Goal: Task Accomplishment & Management: Manage account settings

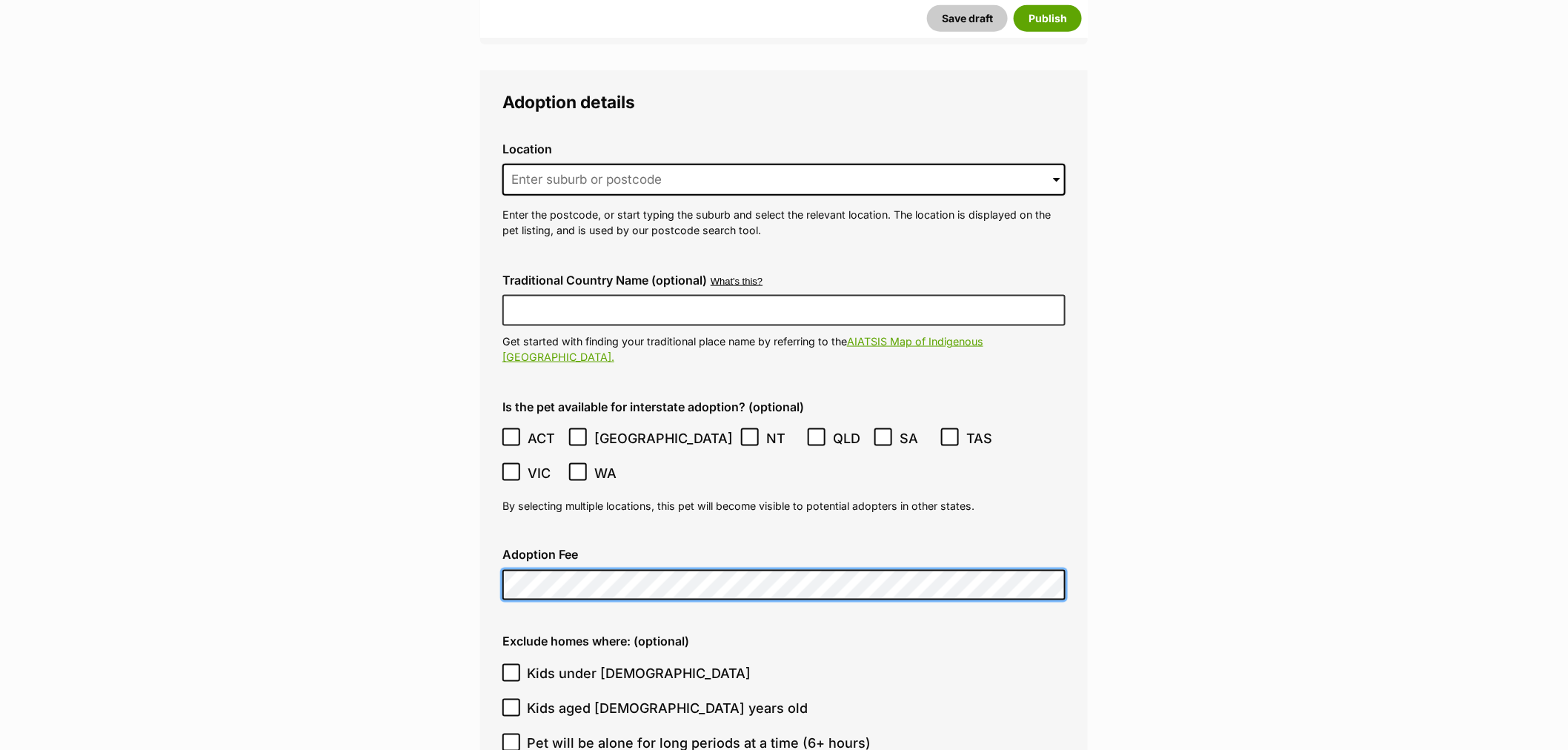
scroll to position [2964, 0]
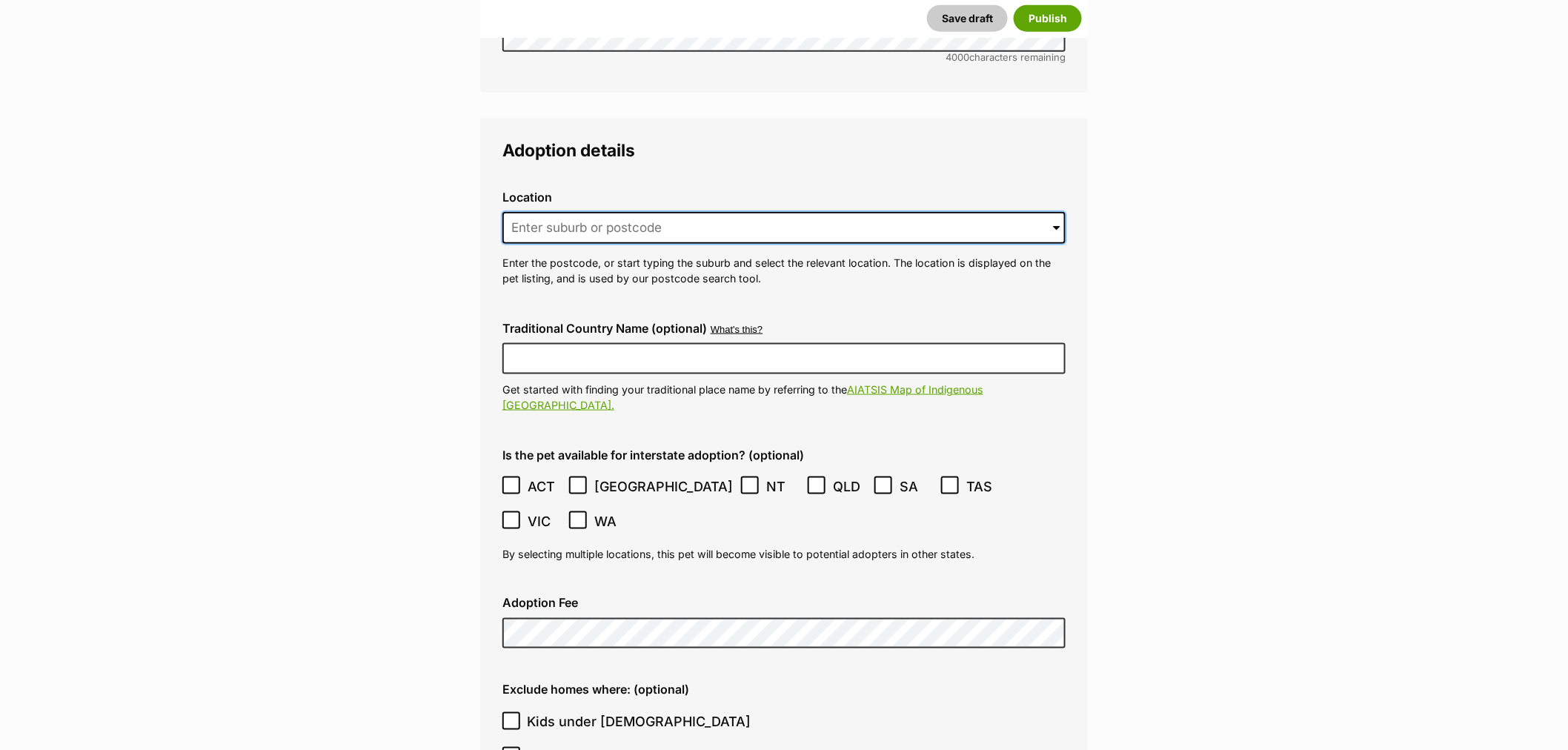
click at [591, 212] on input at bounding box center [784, 227] width 563 height 32
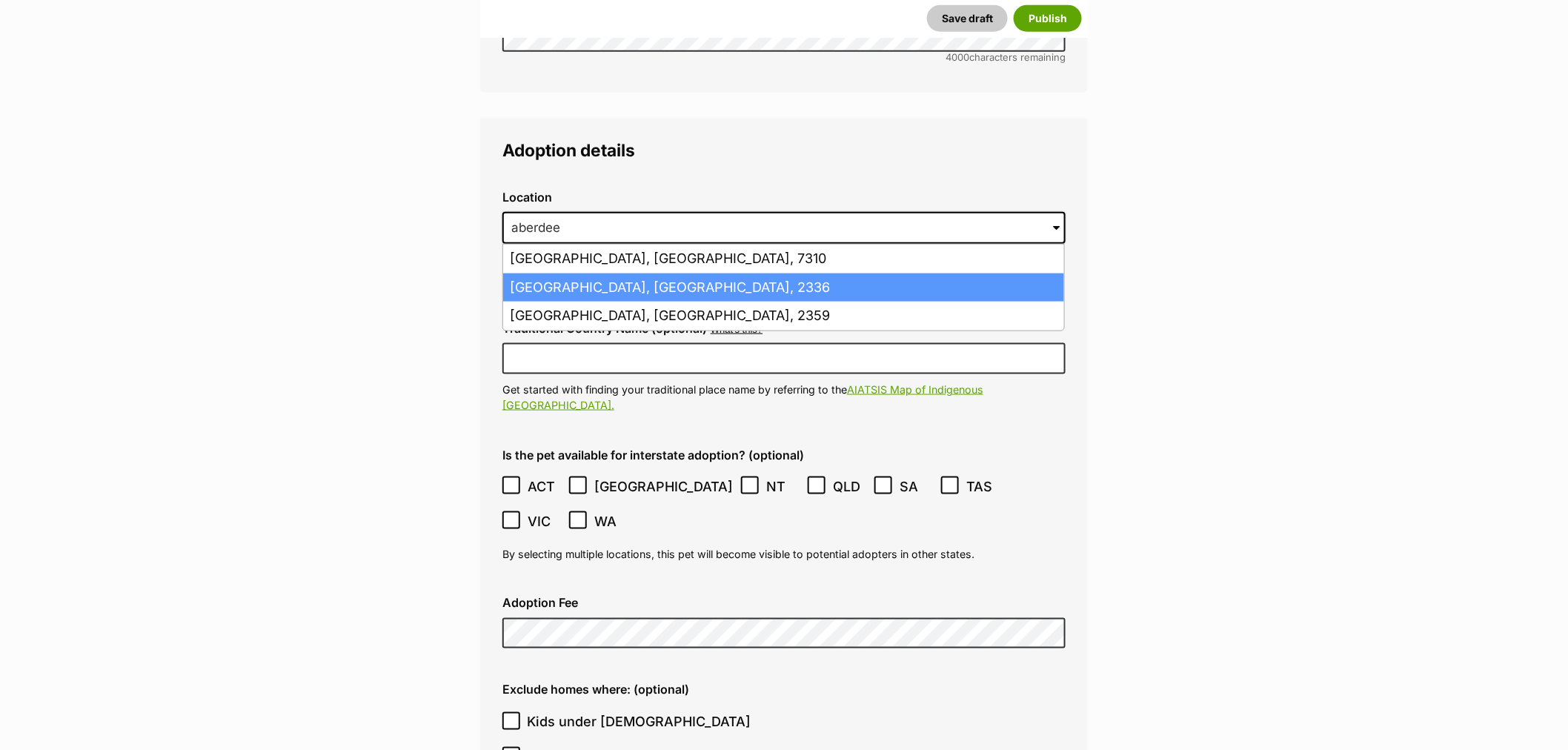
click at [634, 274] on li "Aberdeen, New South Wales, 2336" at bounding box center [784, 287] width 561 height 29
type input "Aberdeen, New South Wales, 2336"
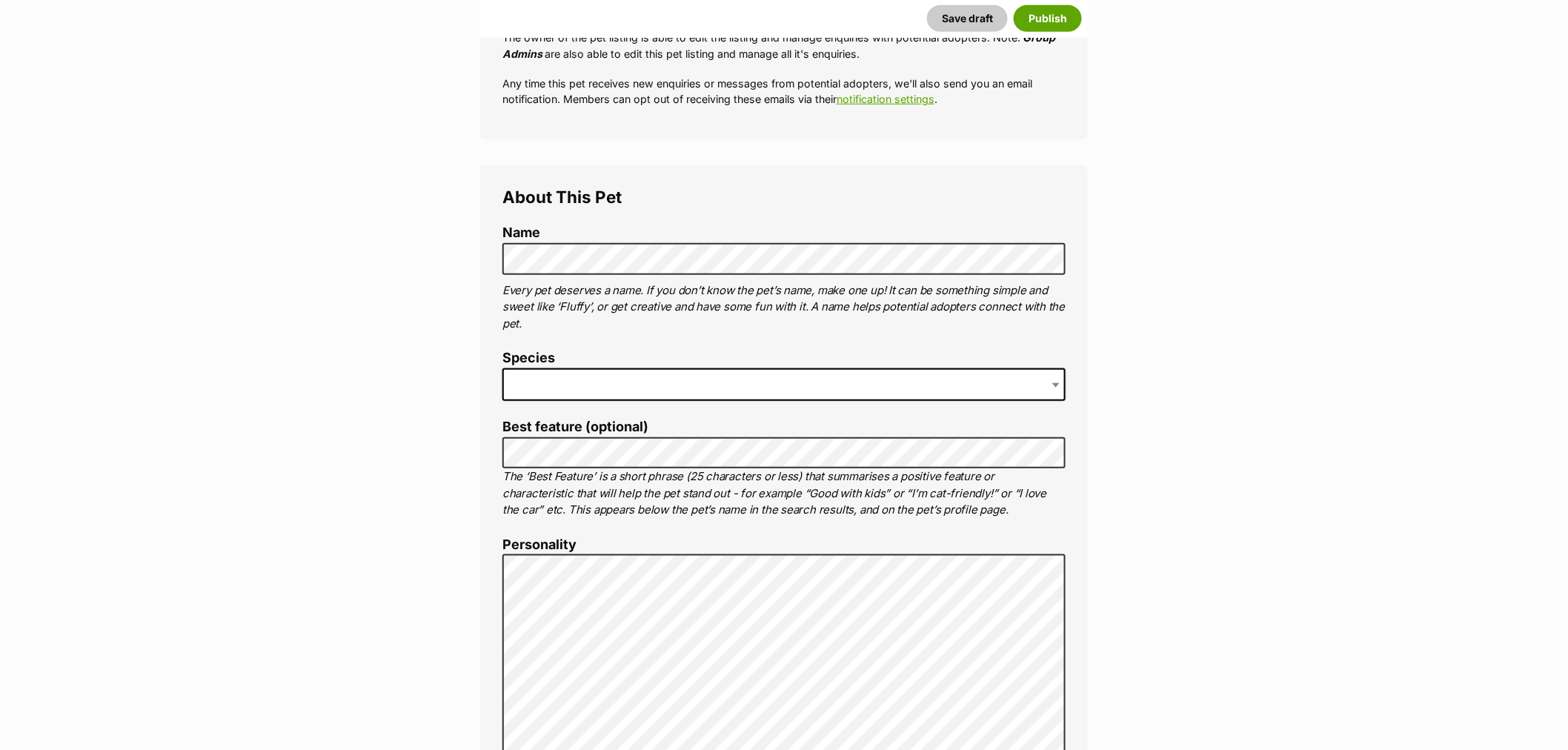
scroll to position [411, 0]
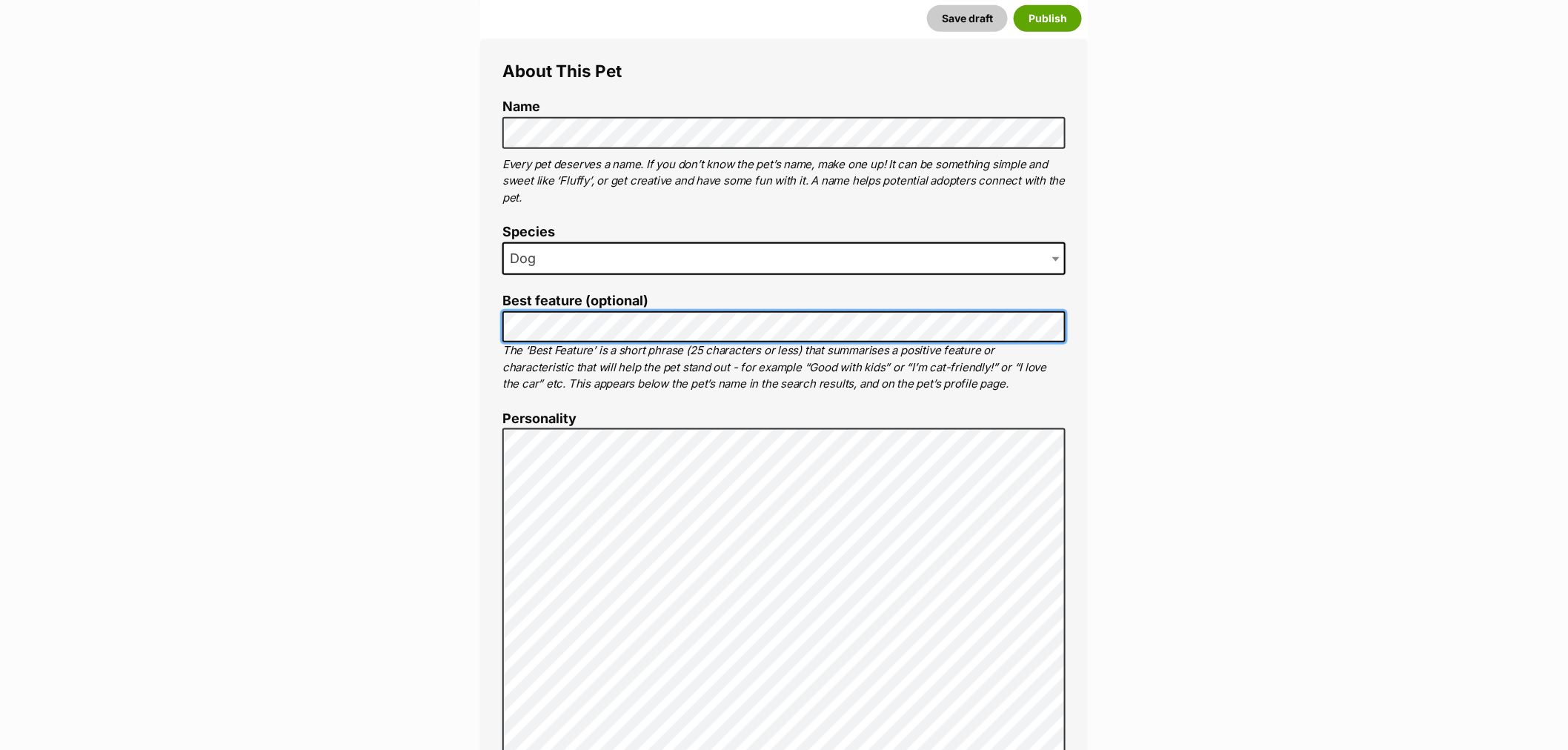
scroll to position [757, 0]
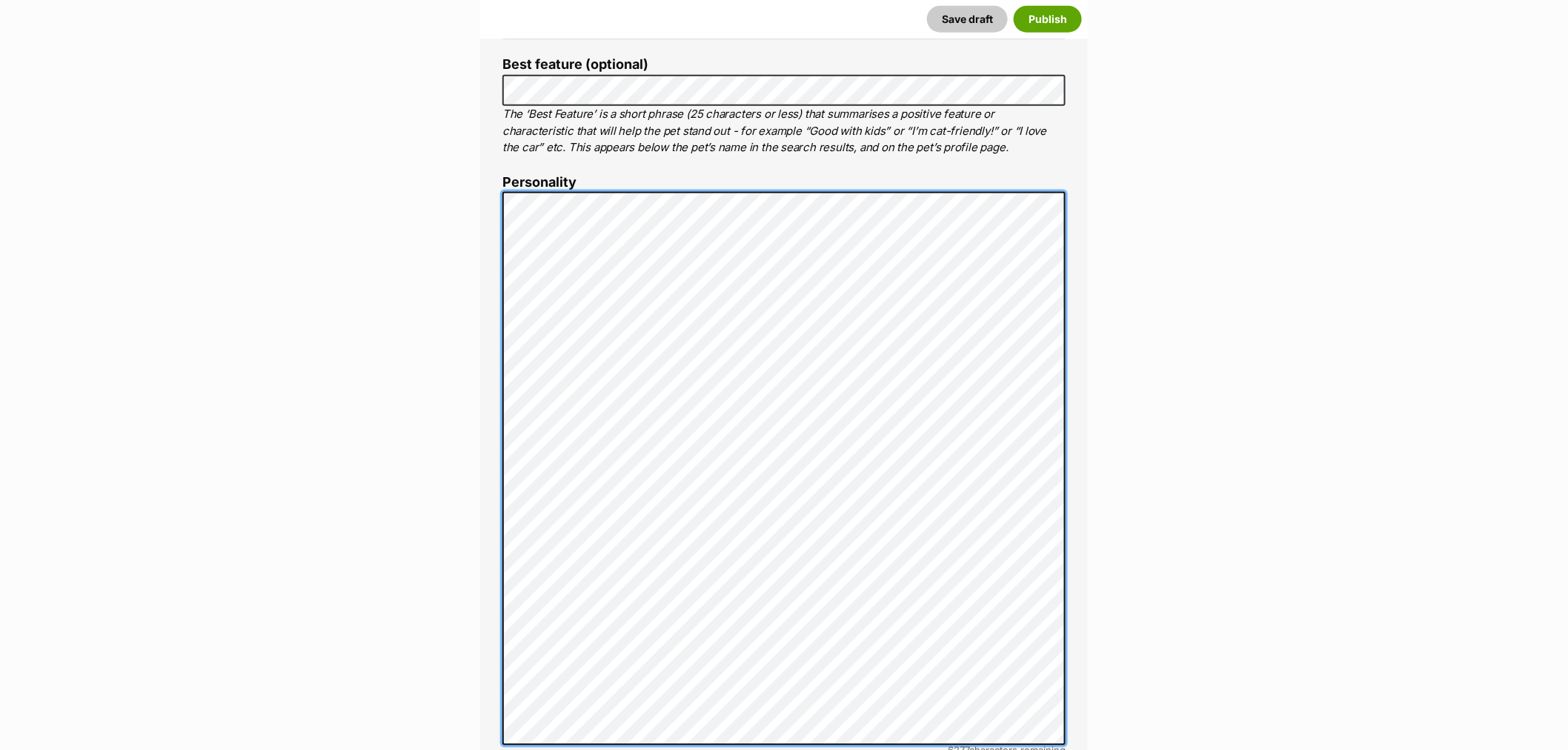
click at [480, 591] on div "About This Pet Name Henlo there, it looks like you might be using the pet name …" at bounding box center [784, 536] width 607 height 1467
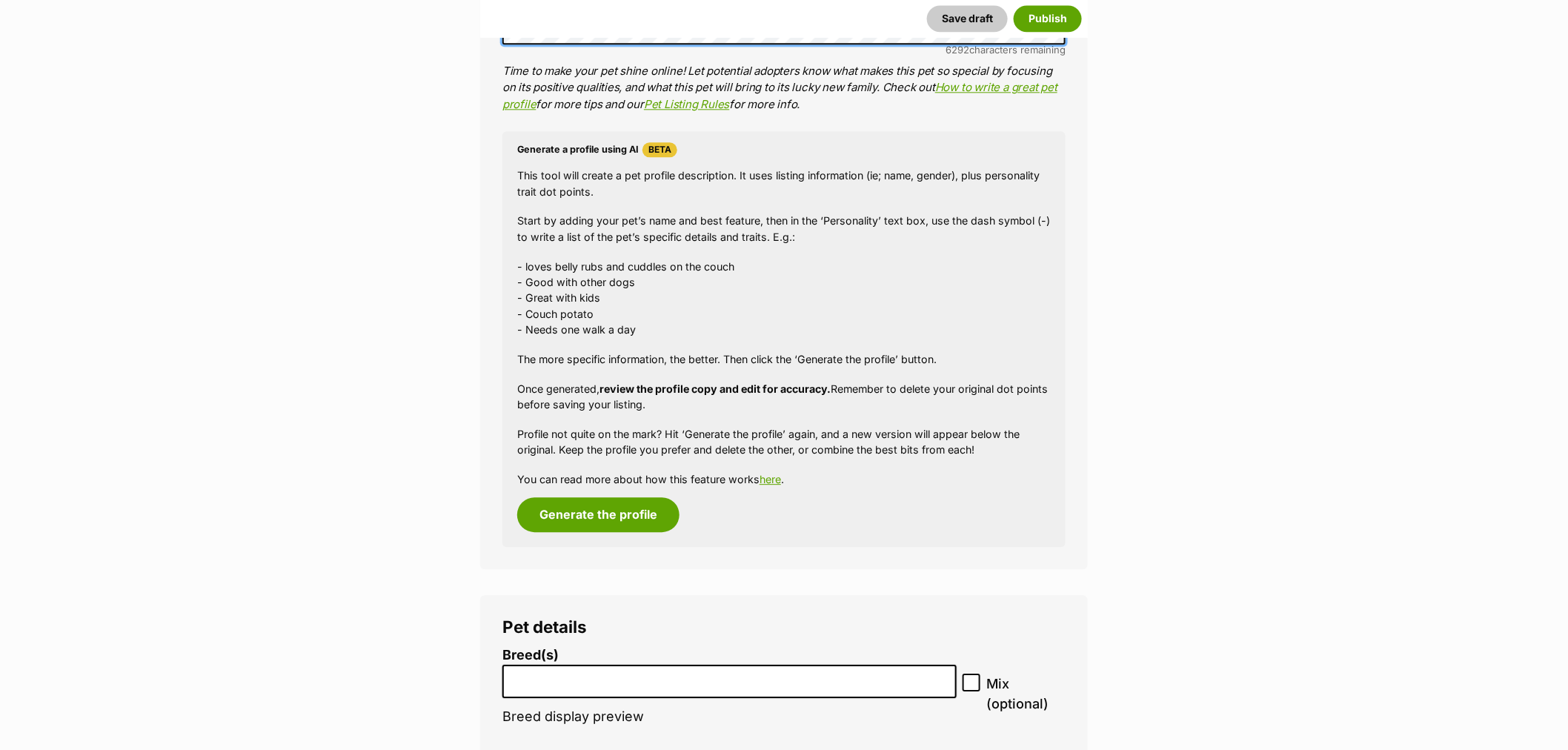
scroll to position [1662, 0]
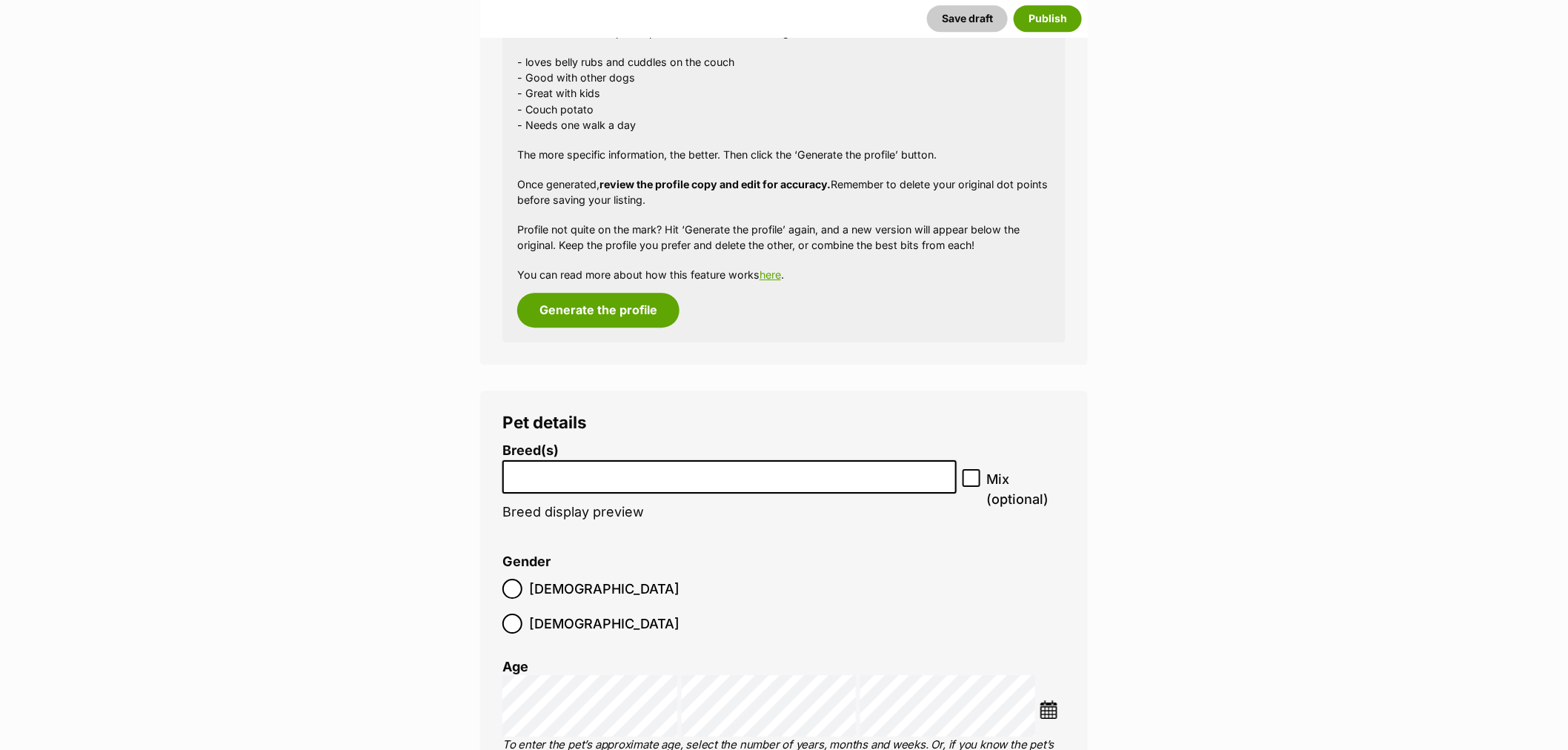
click at [615, 466] on input "search" at bounding box center [729, 473] width 444 height 16
type input "malte"
select select "138"
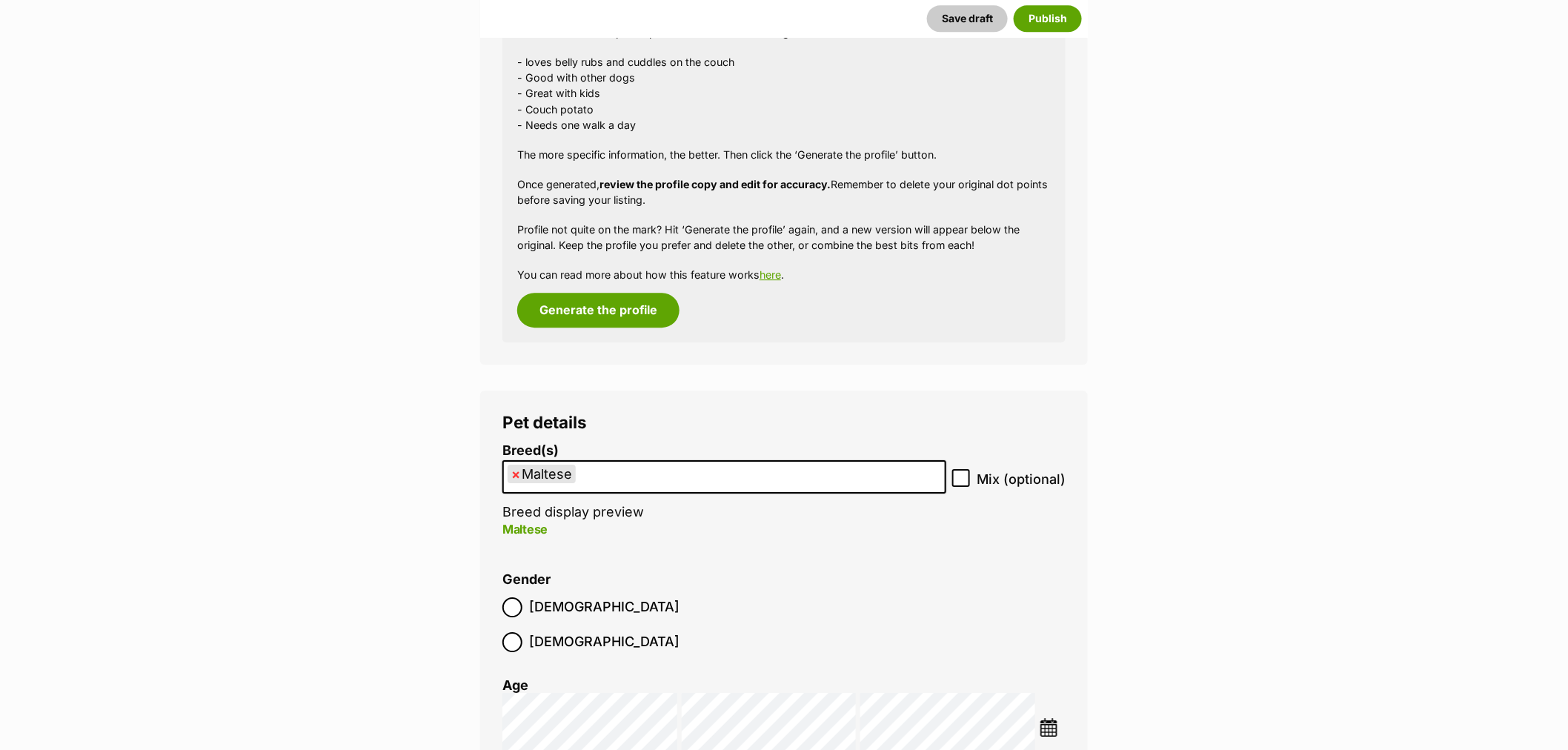
click at [973, 472] on label "Mix (optional)" at bounding box center [1008, 479] width 113 height 20
click at [970, 472] on input "Mix (optional)" at bounding box center [961, 478] width 18 height 18
checkbox input "true"
click at [721, 472] on ul "× Maltese" at bounding box center [724, 476] width 441 height 31
type input "shih"
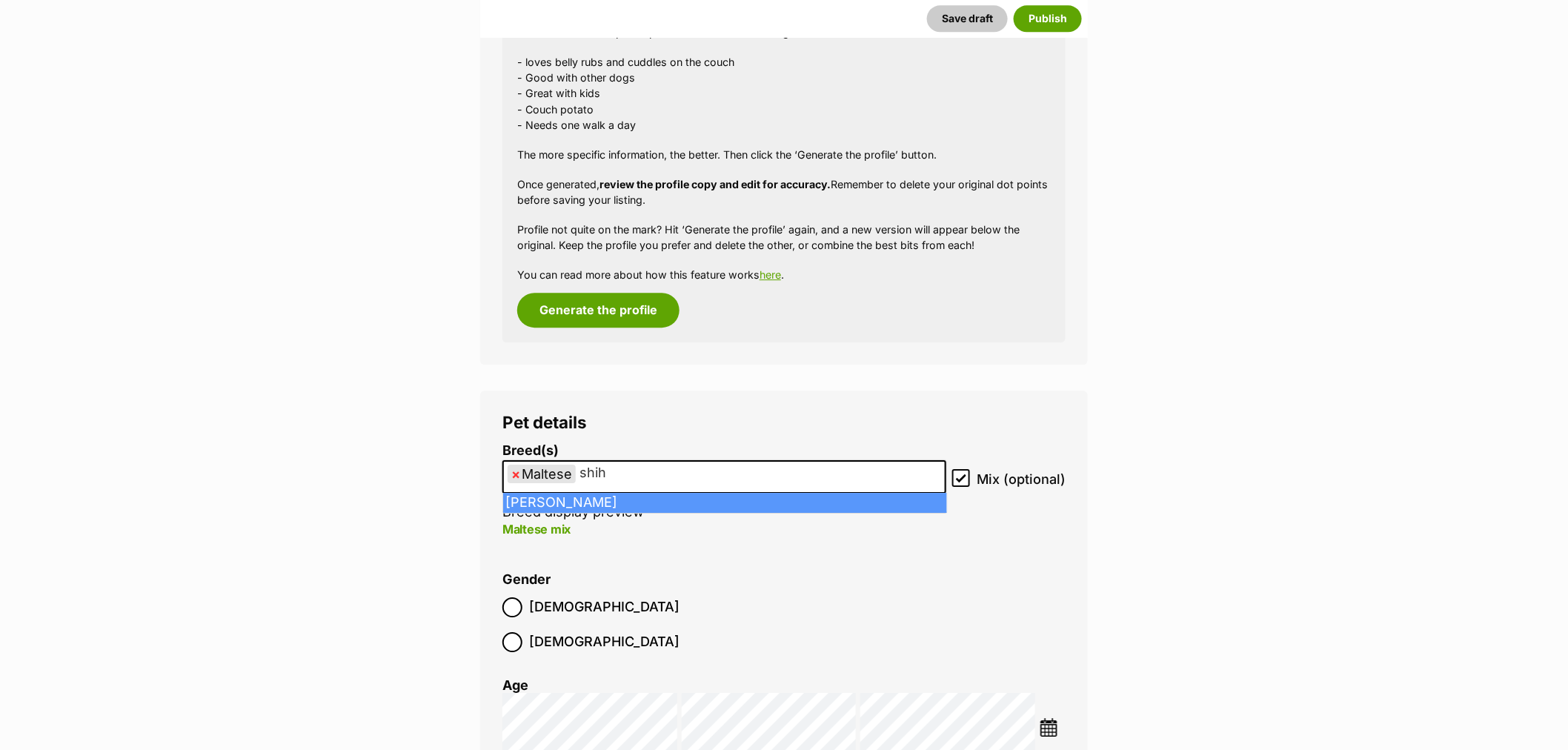
drag, startPoint x: 697, startPoint y: 492, endPoint x: 724, endPoint y: 490, distance: 27.1
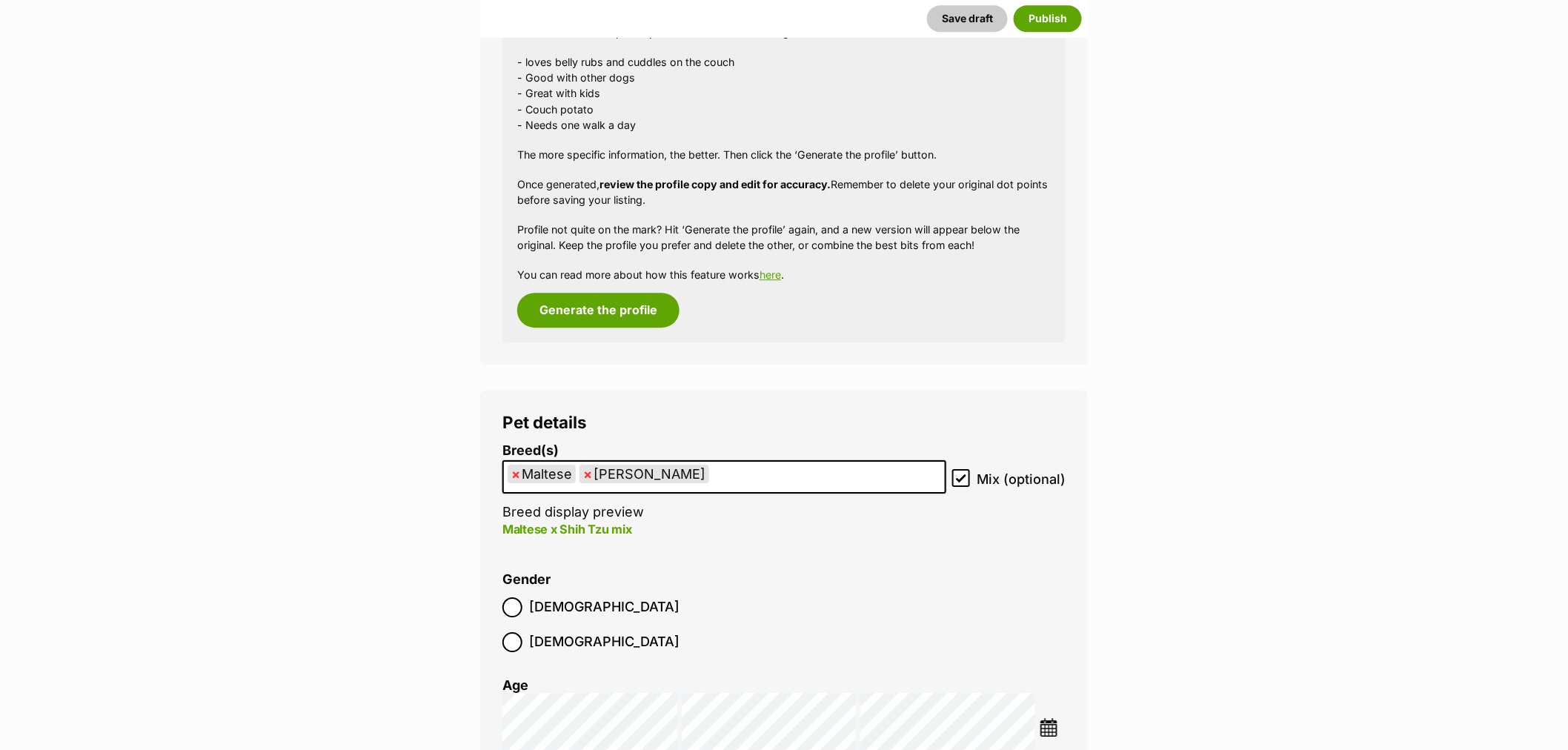
click at [763, 475] on ul "× Maltese × Shih Tzu" at bounding box center [724, 476] width 441 height 31
type input "pomera"
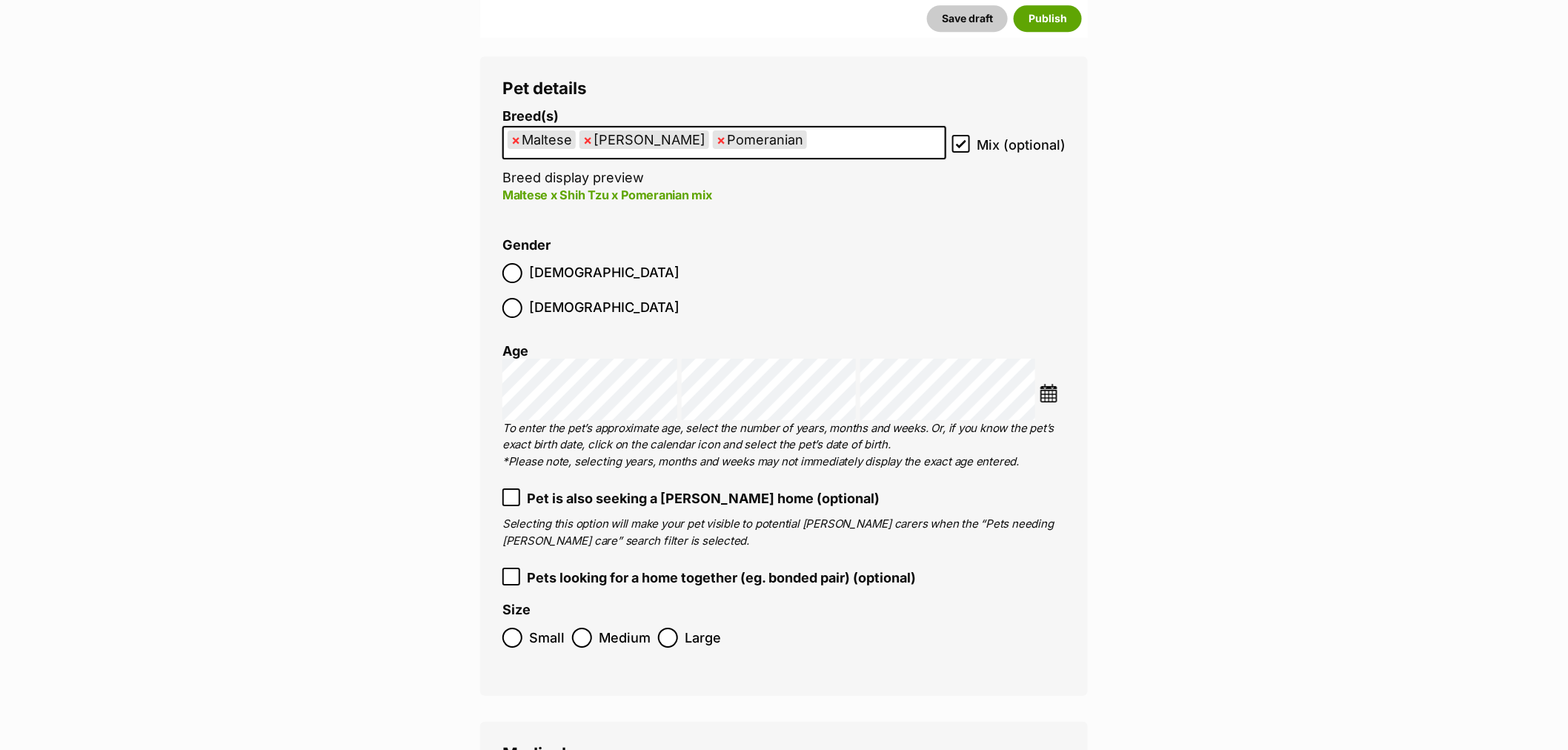
scroll to position [2156, 0]
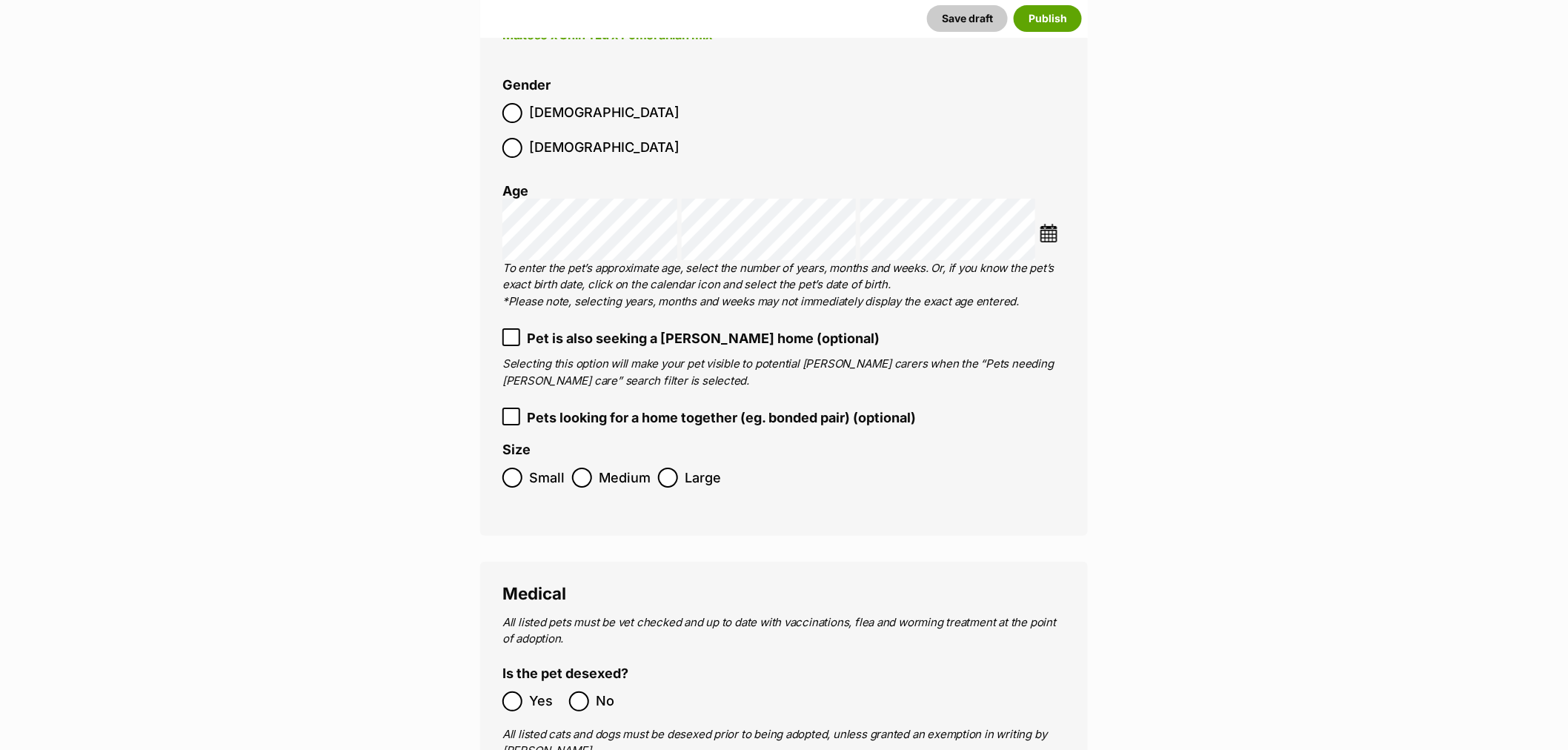
click at [523, 468] on label "Small" at bounding box center [533, 477] width 62 height 20
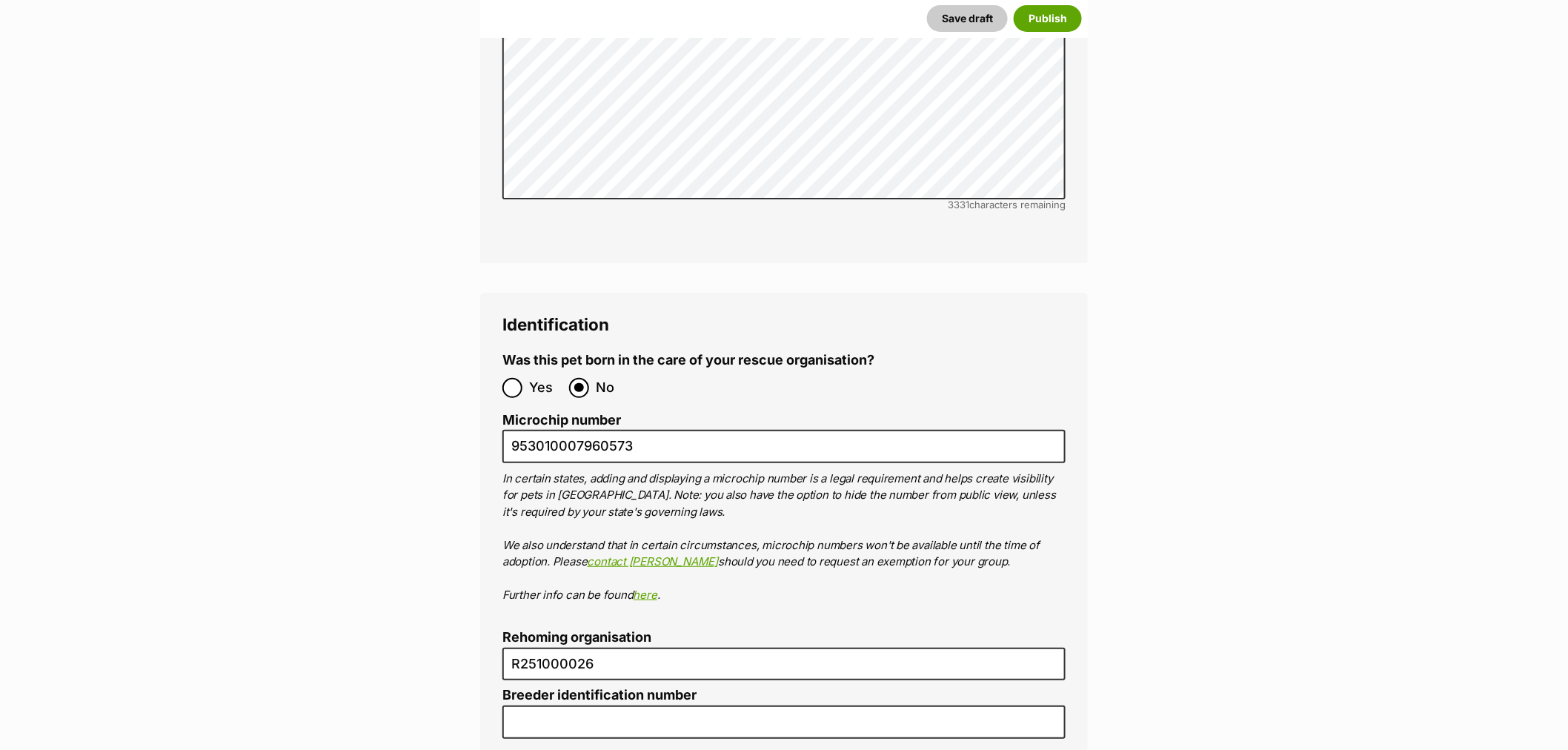
scroll to position [4873, 0]
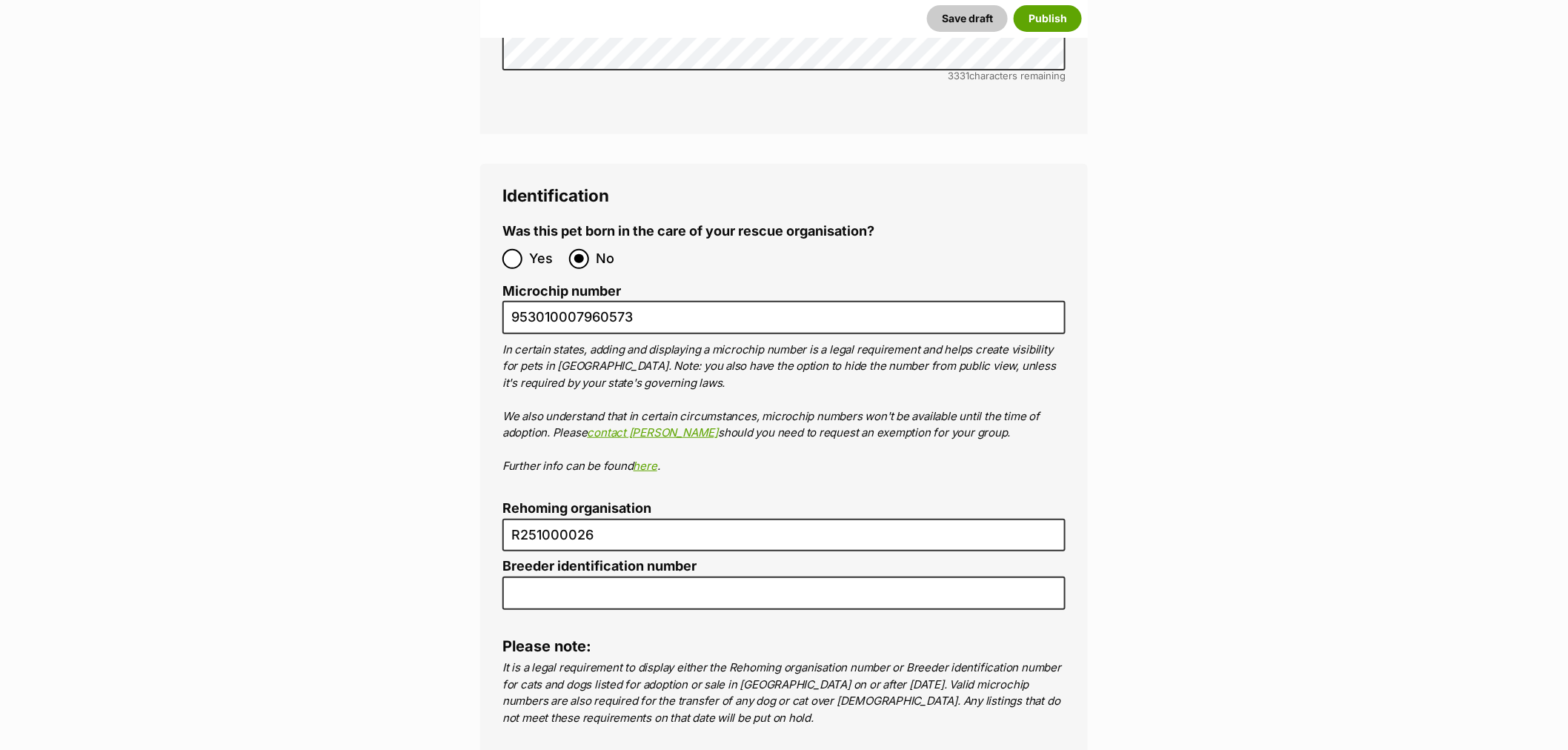
click at [587, 559] on label "Breeder identification number" at bounding box center [784, 567] width 563 height 16
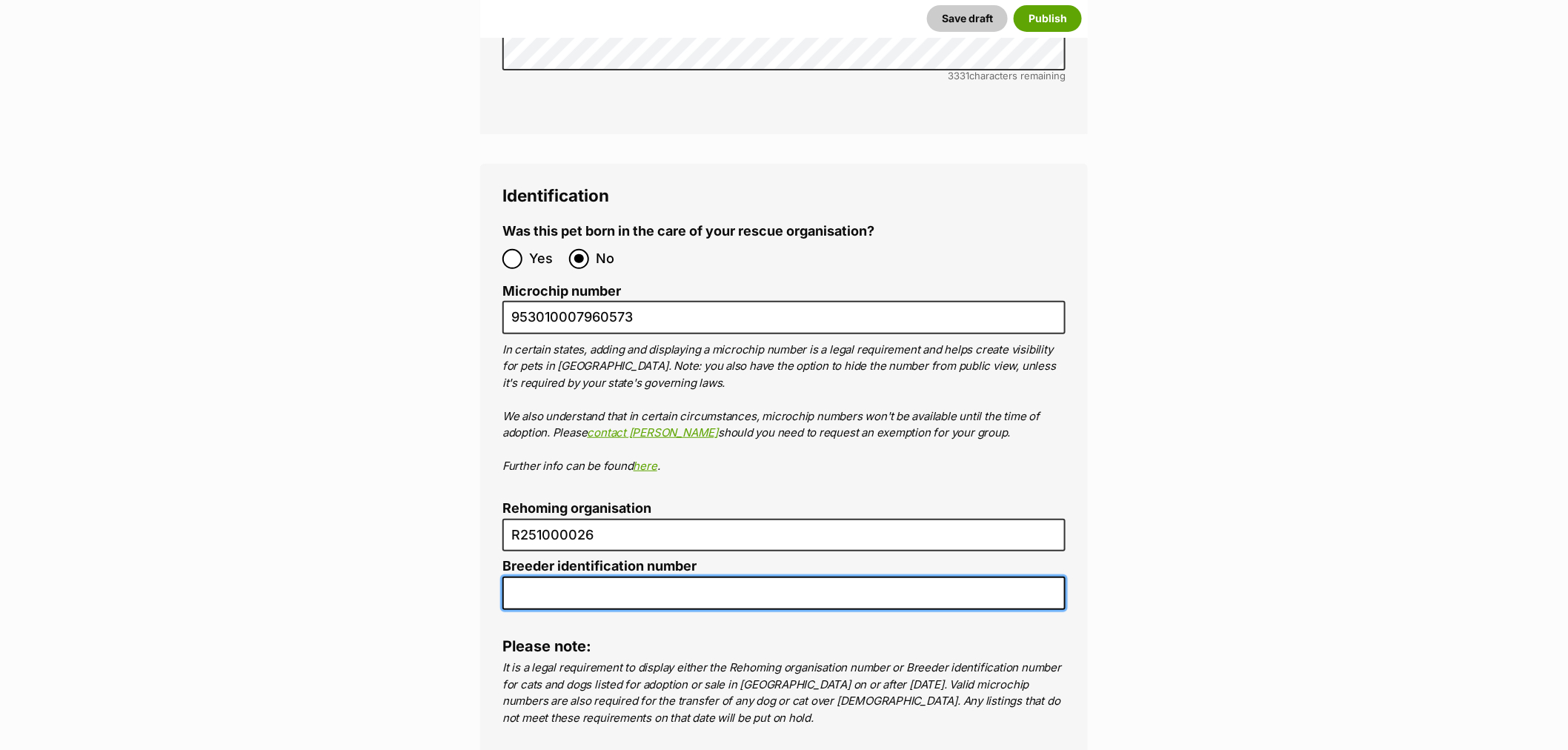
click at [587, 577] on input "Breeder identification number" at bounding box center [784, 594] width 563 height 33
click at [578, 577] on input "Breeder identification number" at bounding box center [784, 594] width 563 height 33
type input "N/A"
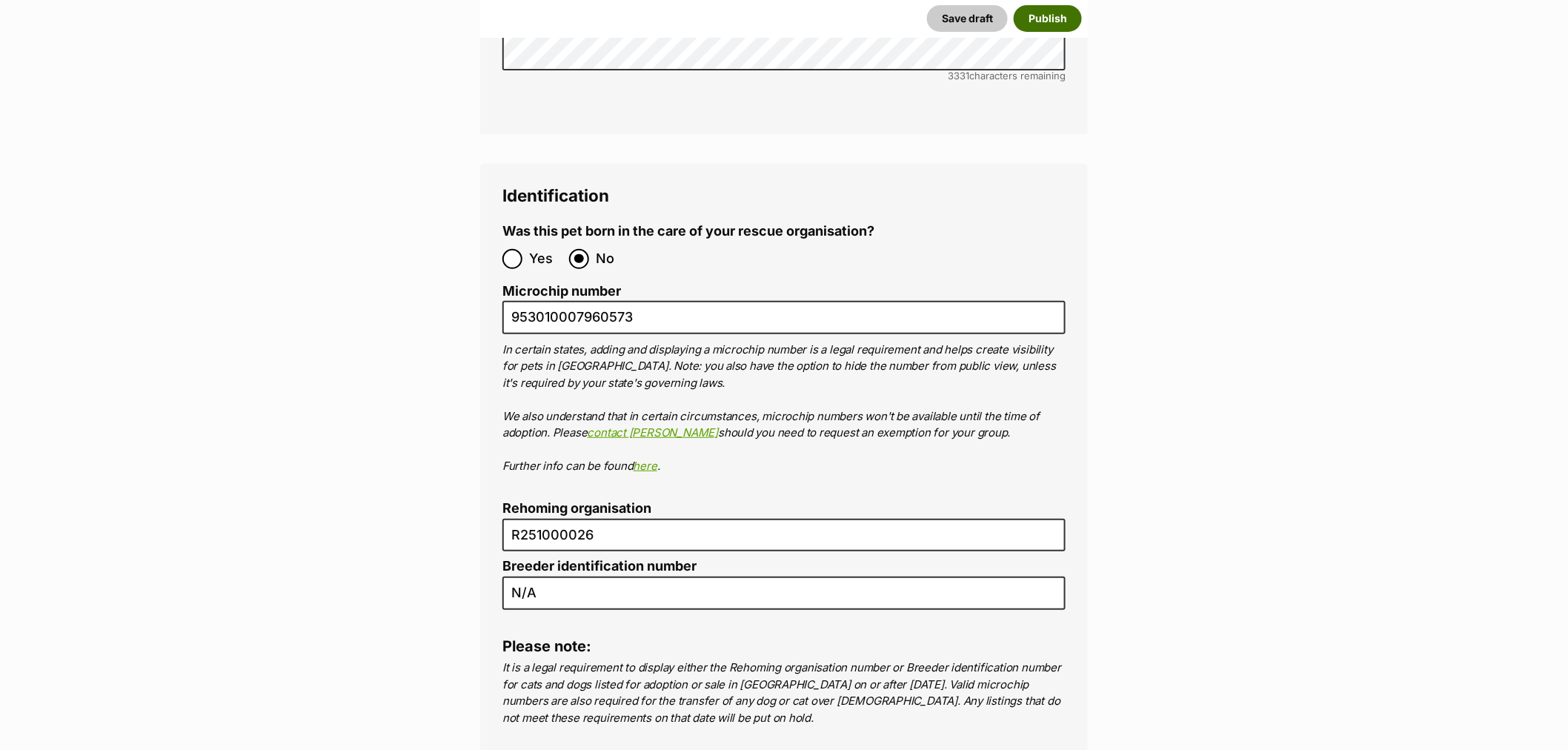
click at [1048, 30] on button "Publish" at bounding box center [1047, 18] width 68 height 27
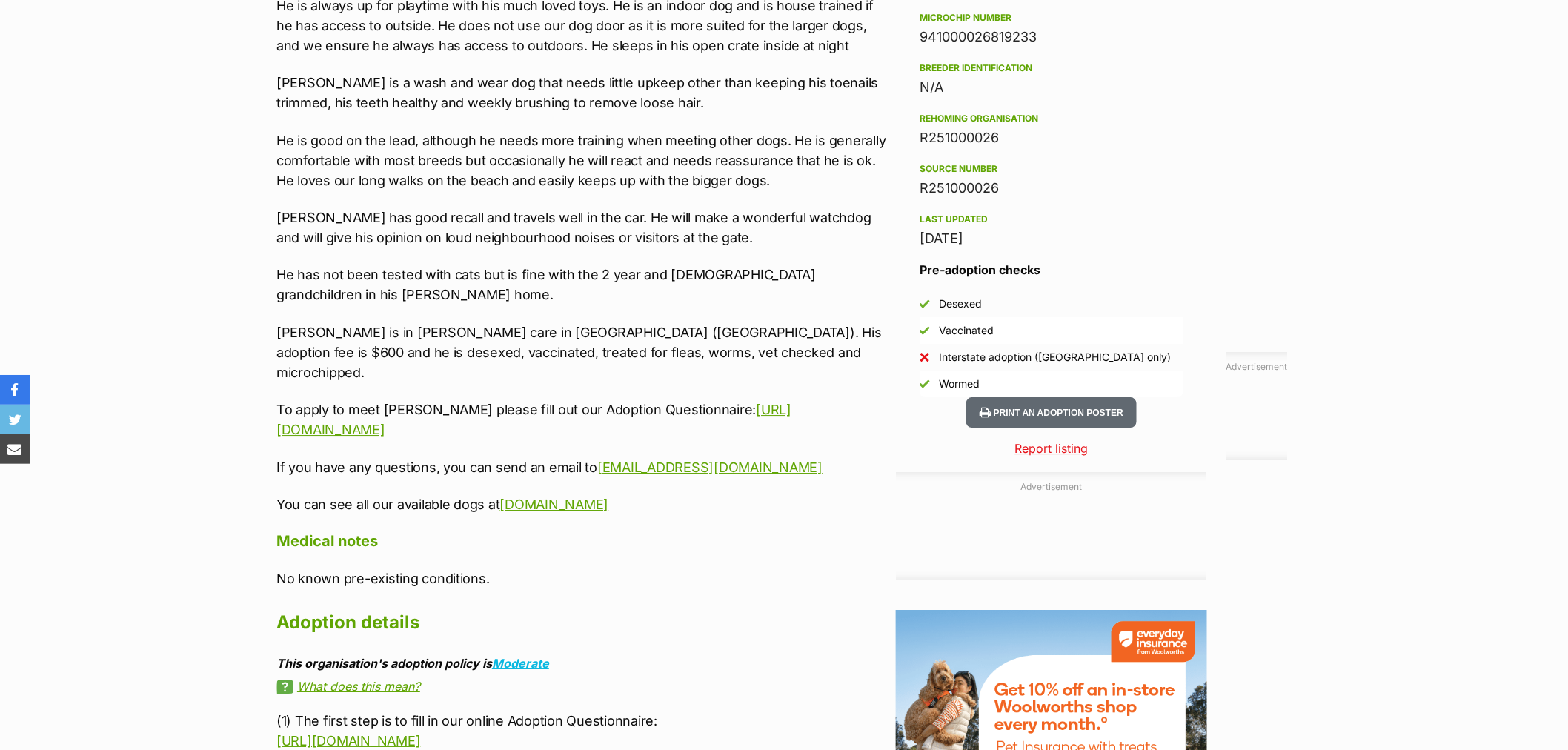
scroll to position [1706, 0]
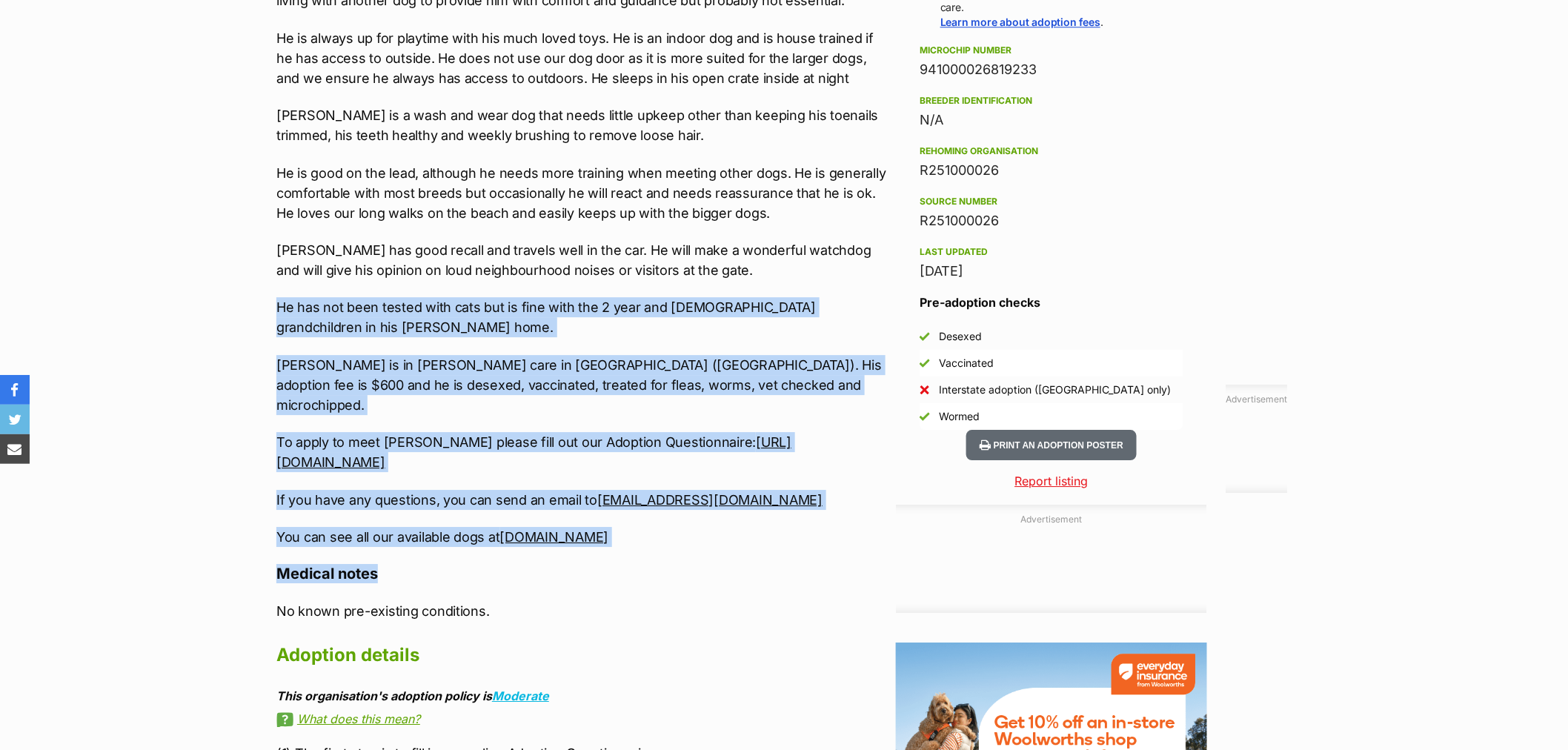
drag, startPoint x: 624, startPoint y: 438, endPoint x: 237, endPoint y: 253, distance: 428.9
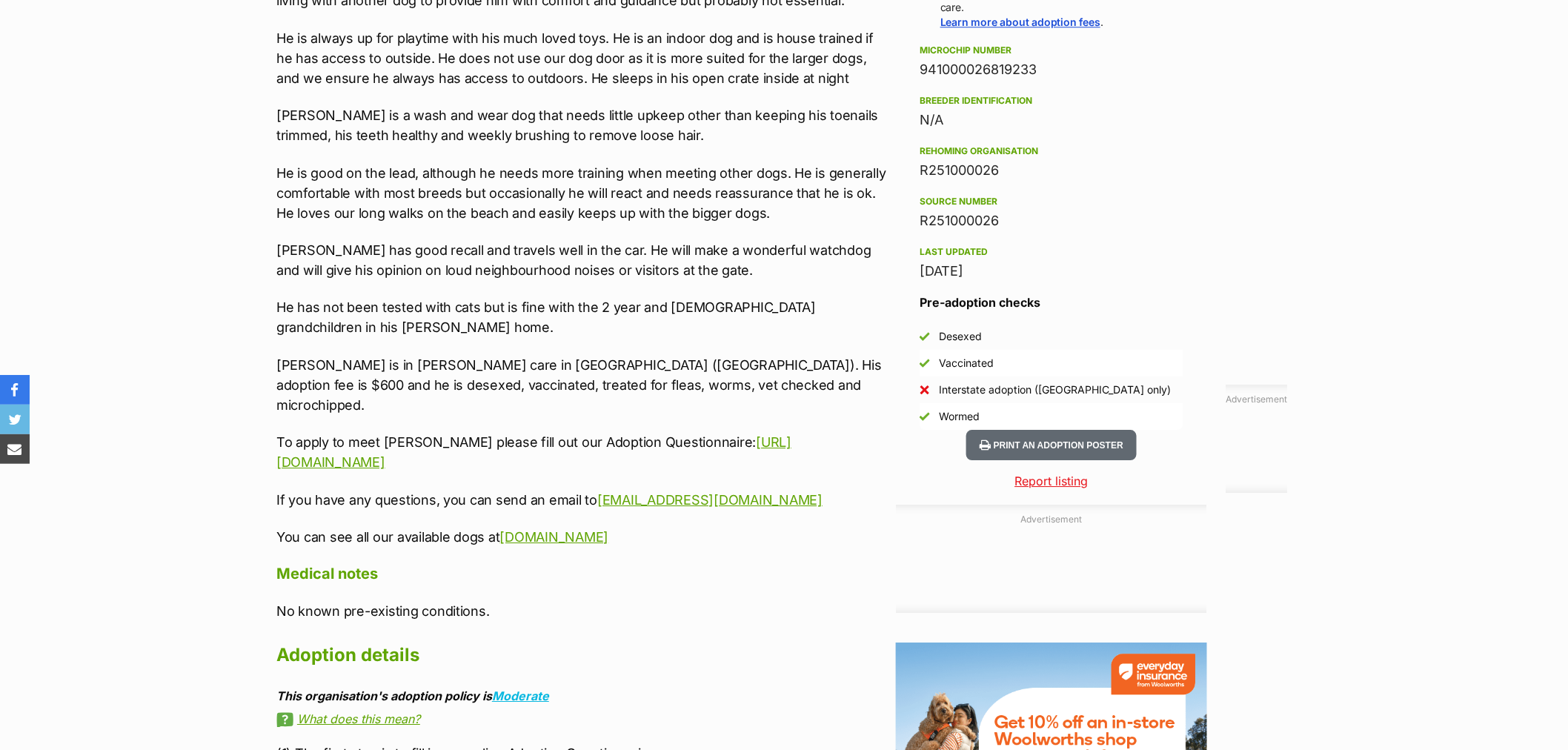
click at [775, 497] on div "Upload Videos About Barney - 3 Year Old Chihuahua X Terrier BARNEY- HAPPY FUN L…" at bounding box center [583, 326] width 612 height 1413
drag, startPoint x: 751, startPoint y: 442, endPoint x: 218, endPoint y: 299, distance: 551.8
copy div "Barney is in foster care in Valentine (Lake Macquarie). His adoption fee is $60…"
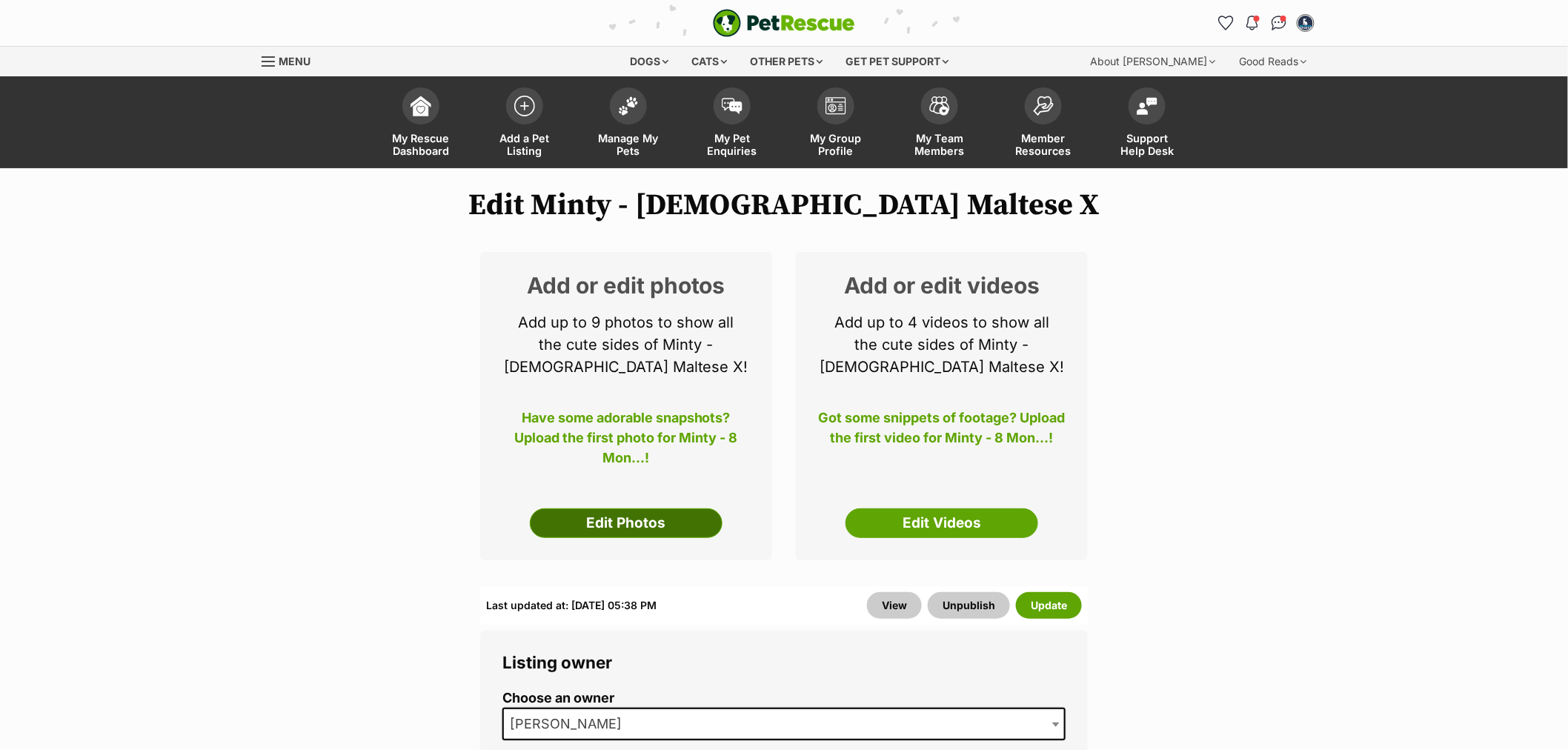
click at [633, 517] on link "Edit Photos" at bounding box center [626, 523] width 193 height 30
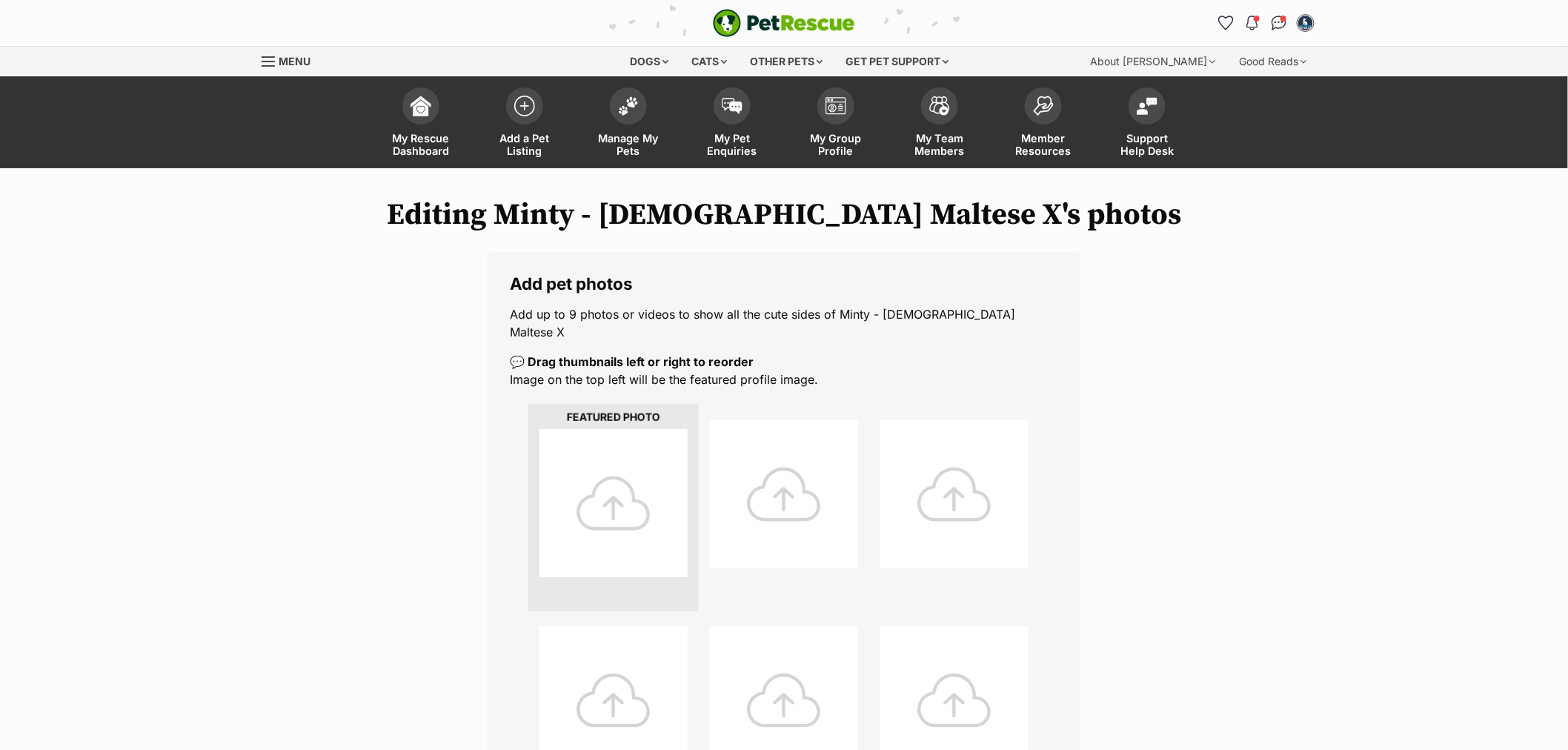
click at [613, 487] on div at bounding box center [613, 503] width 149 height 149
click at [613, 489] on div at bounding box center [613, 503] width 149 height 149
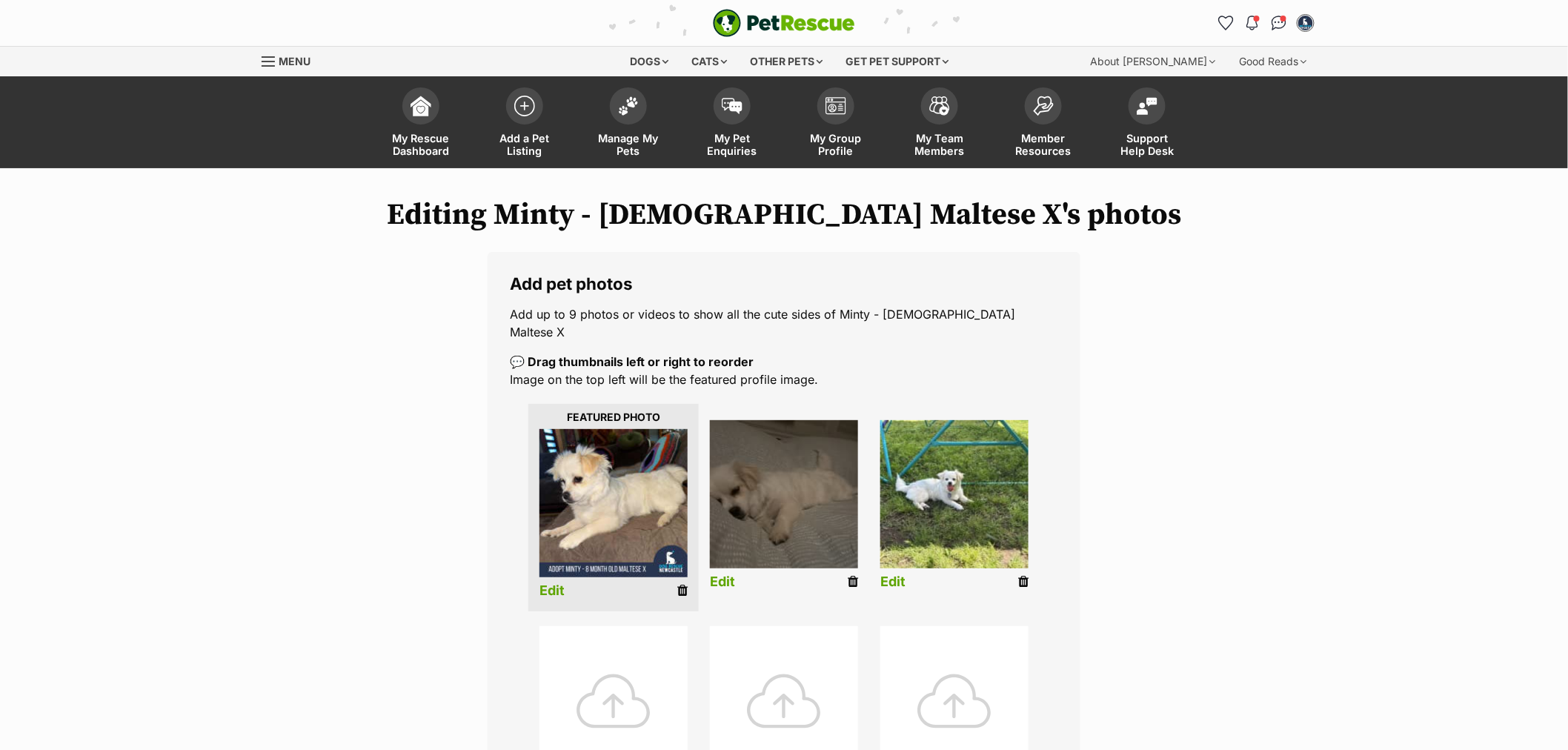
scroll to position [83, 0]
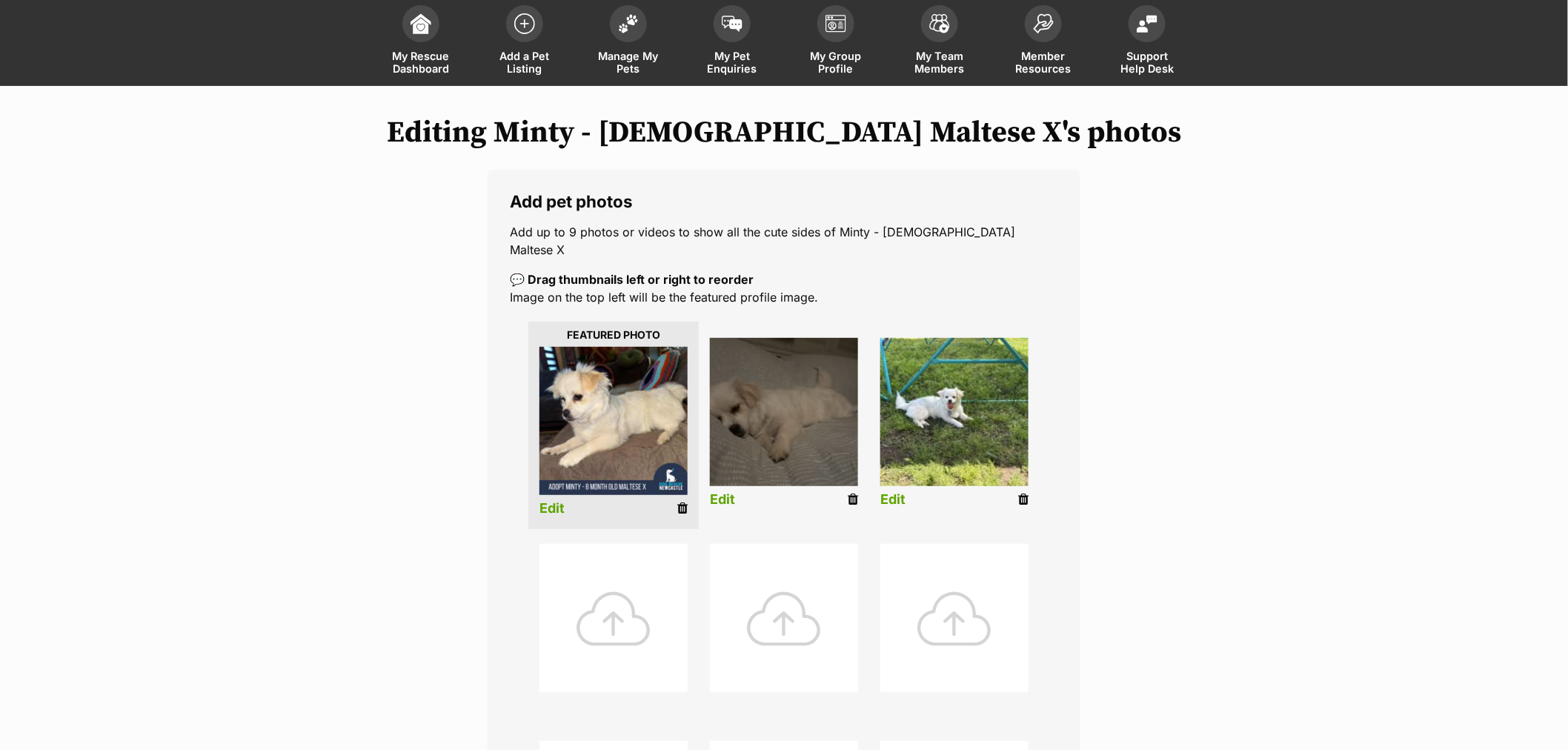
click at [608, 594] on div at bounding box center [613, 618] width 149 height 149
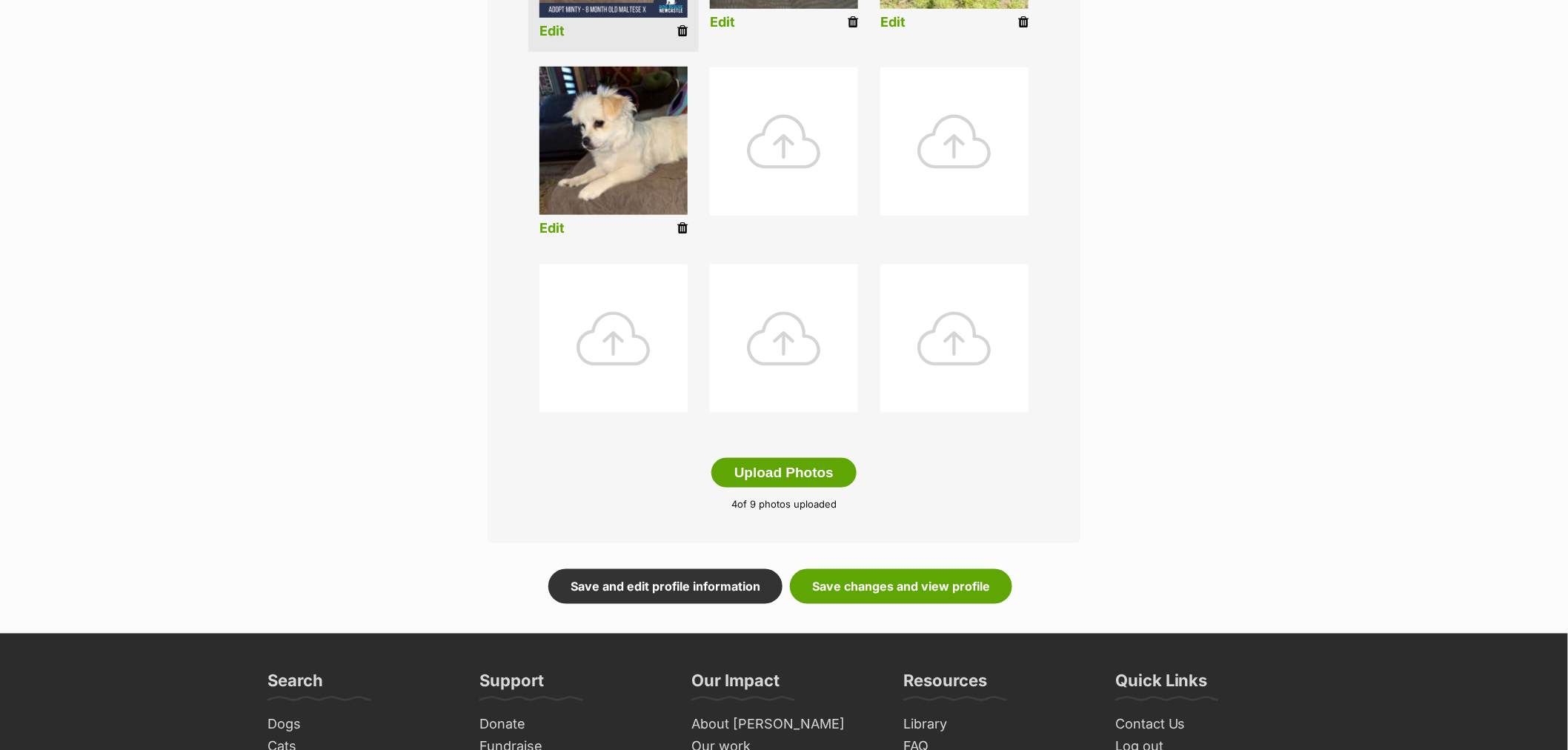
scroll to position [576, 0]
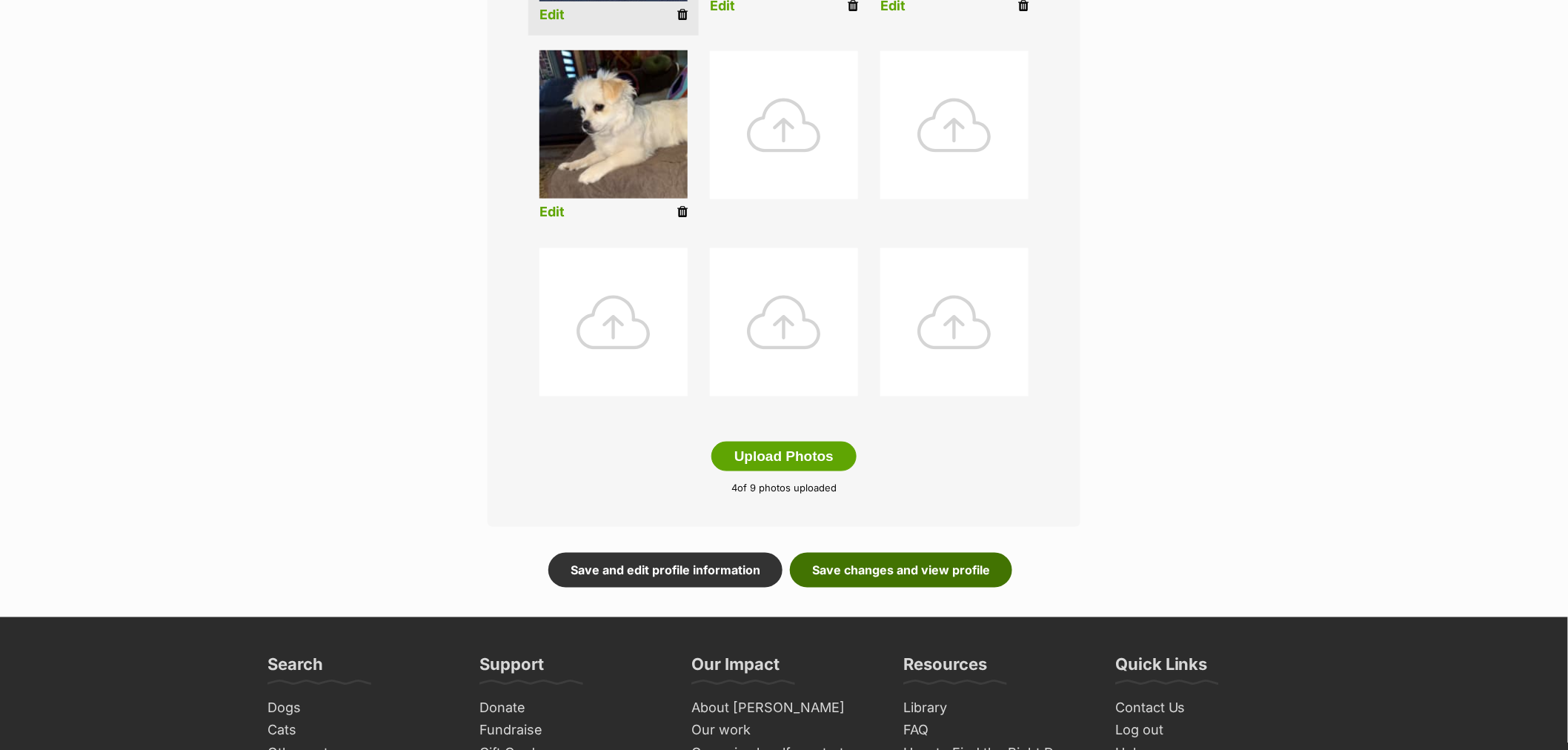
click at [967, 558] on link "Save changes and view profile" at bounding box center [902, 570] width 222 height 34
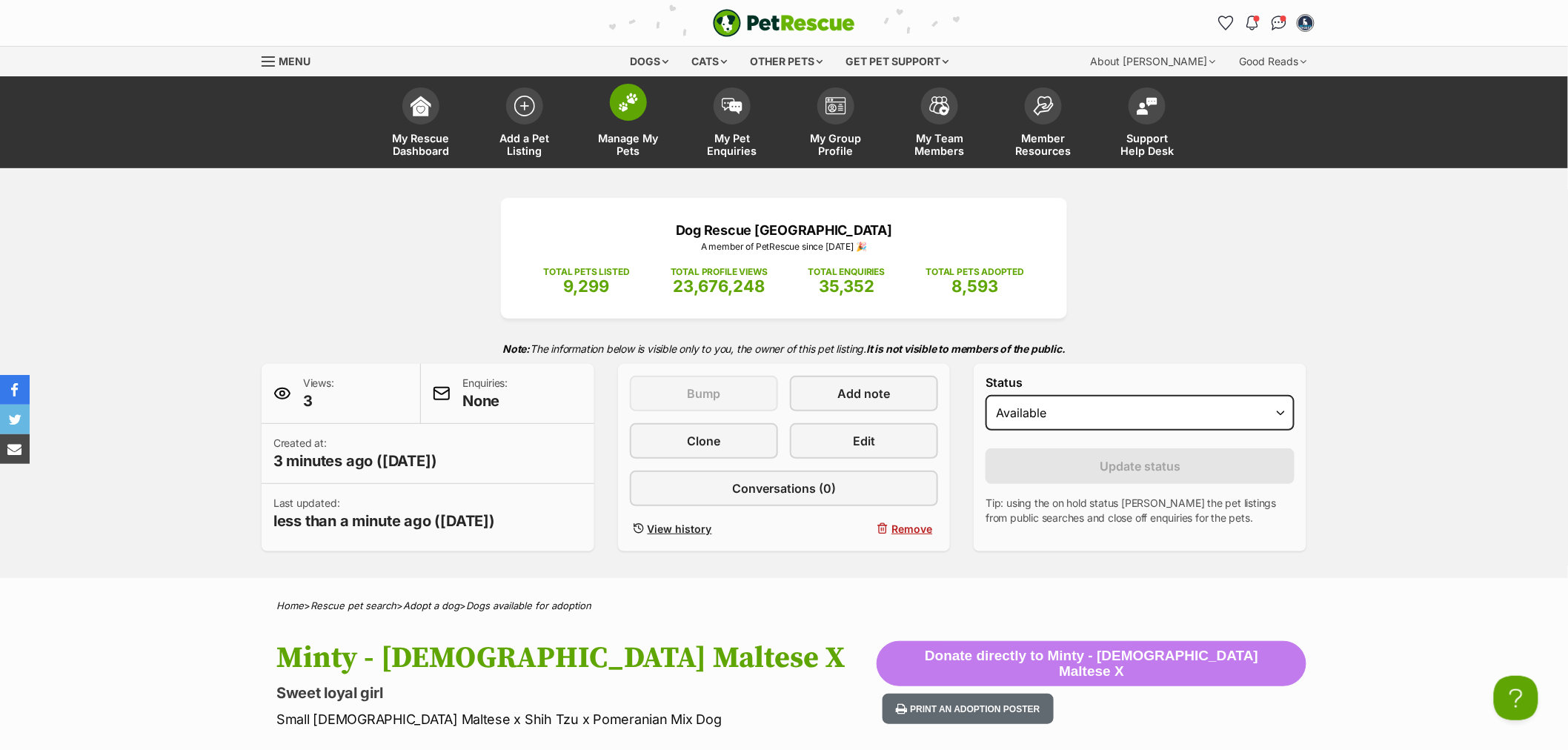
click at [645, 141] on span "Manage My Pets" at bounding box center [629, 145] width 67 height 26
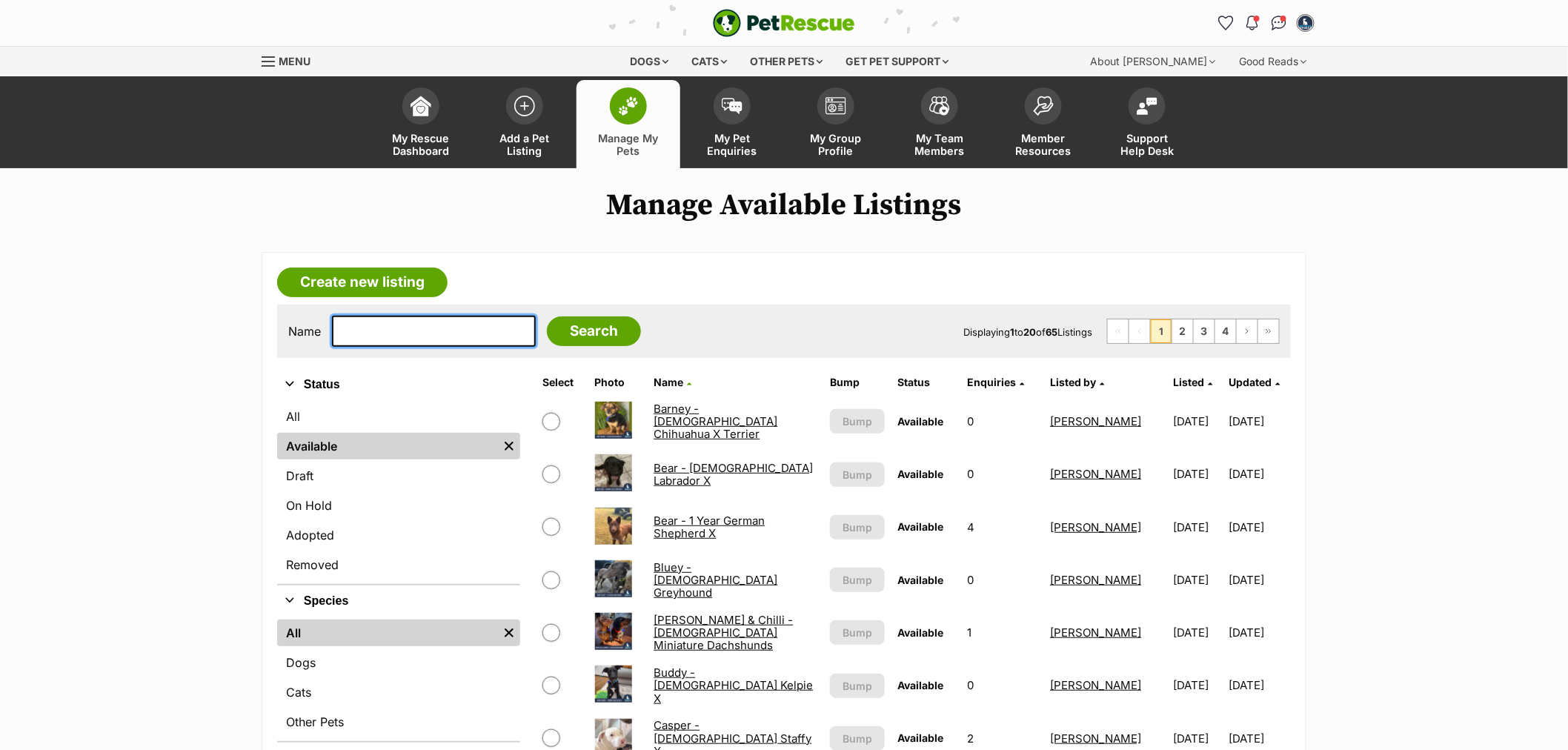
click at [425, 337] on input "text" at bounding box center [433, 332] width 204 height 31
type input "minty"
click at [547, 316] on input "Search" at bounding box center [595, 331] width 94 height 30
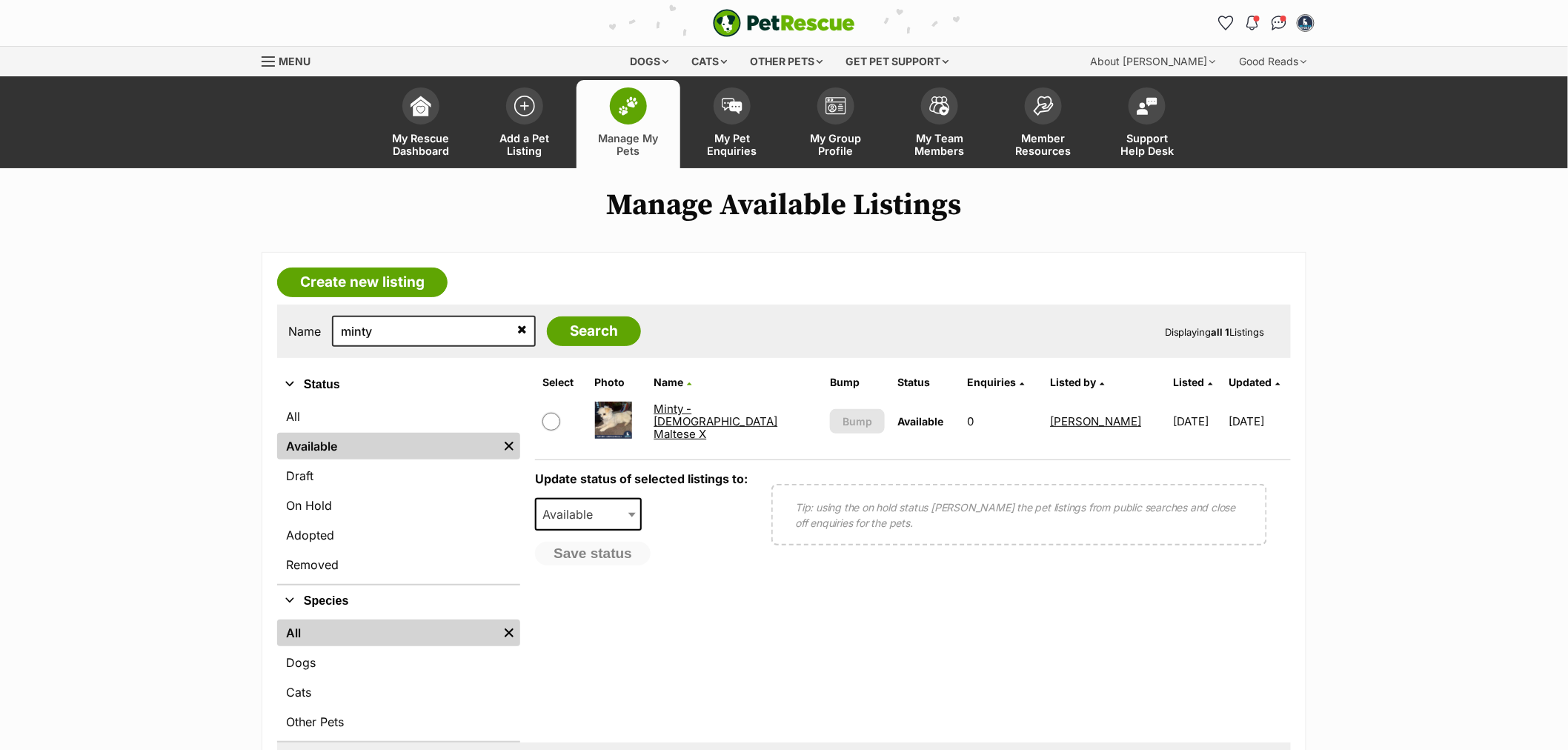
click at [730, 415] on link "Minty - [DEMOGRAPHIC_DATA] Maltese X" at bounding box center [716, 421] width 124 height 40
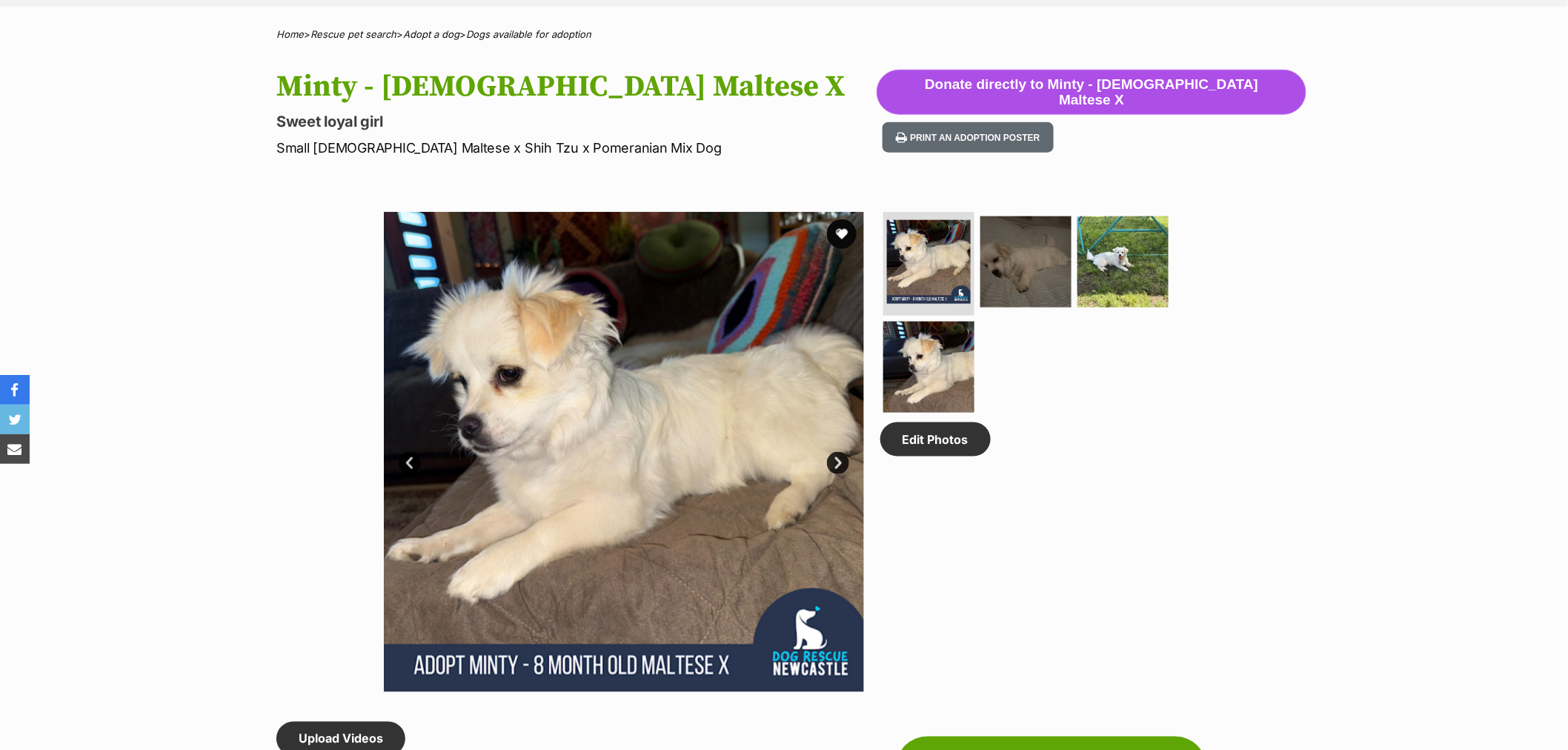
scroll to position [329, 0]
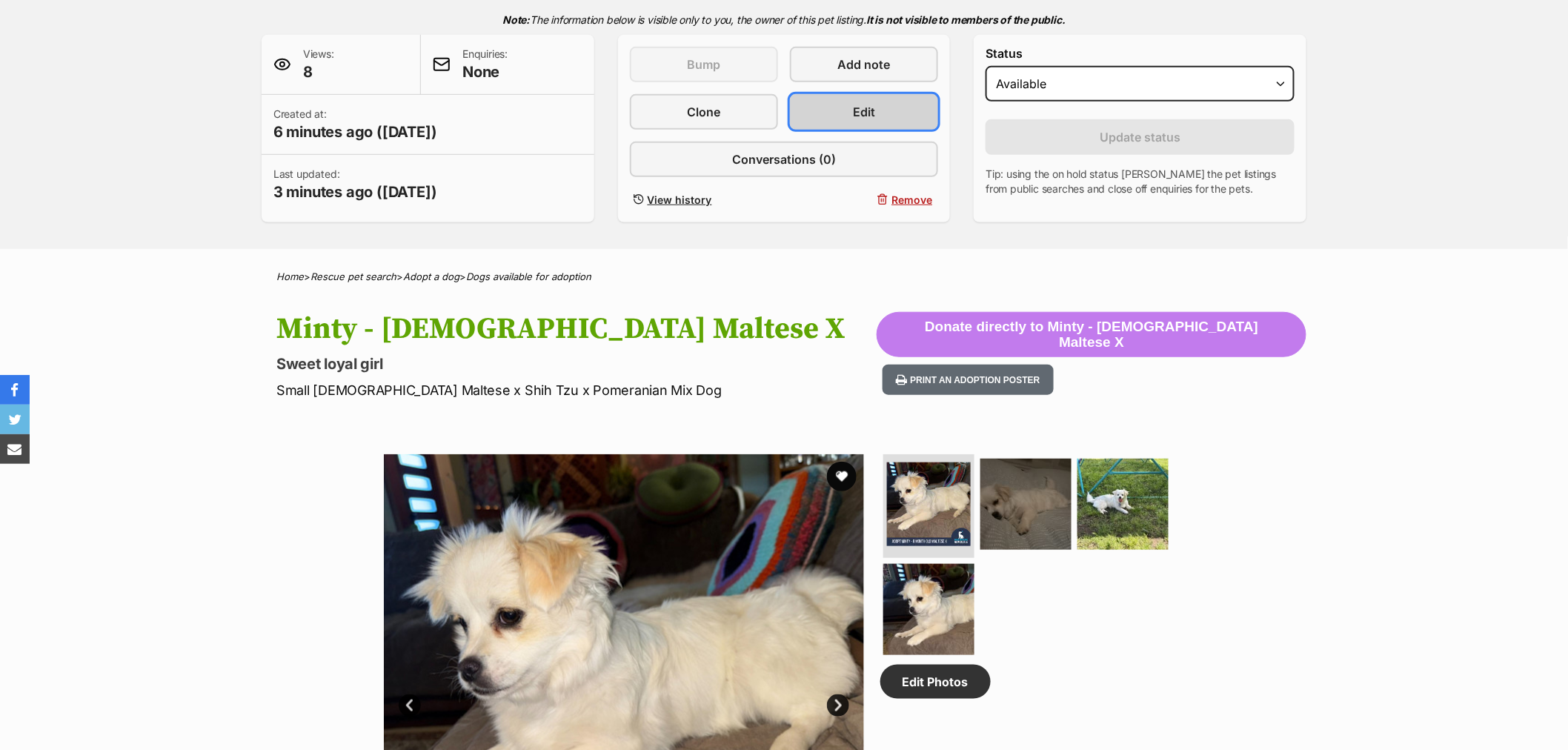
click at [871, 111] on span "Edit" at bounding box center [864, 112] width 23 height 18
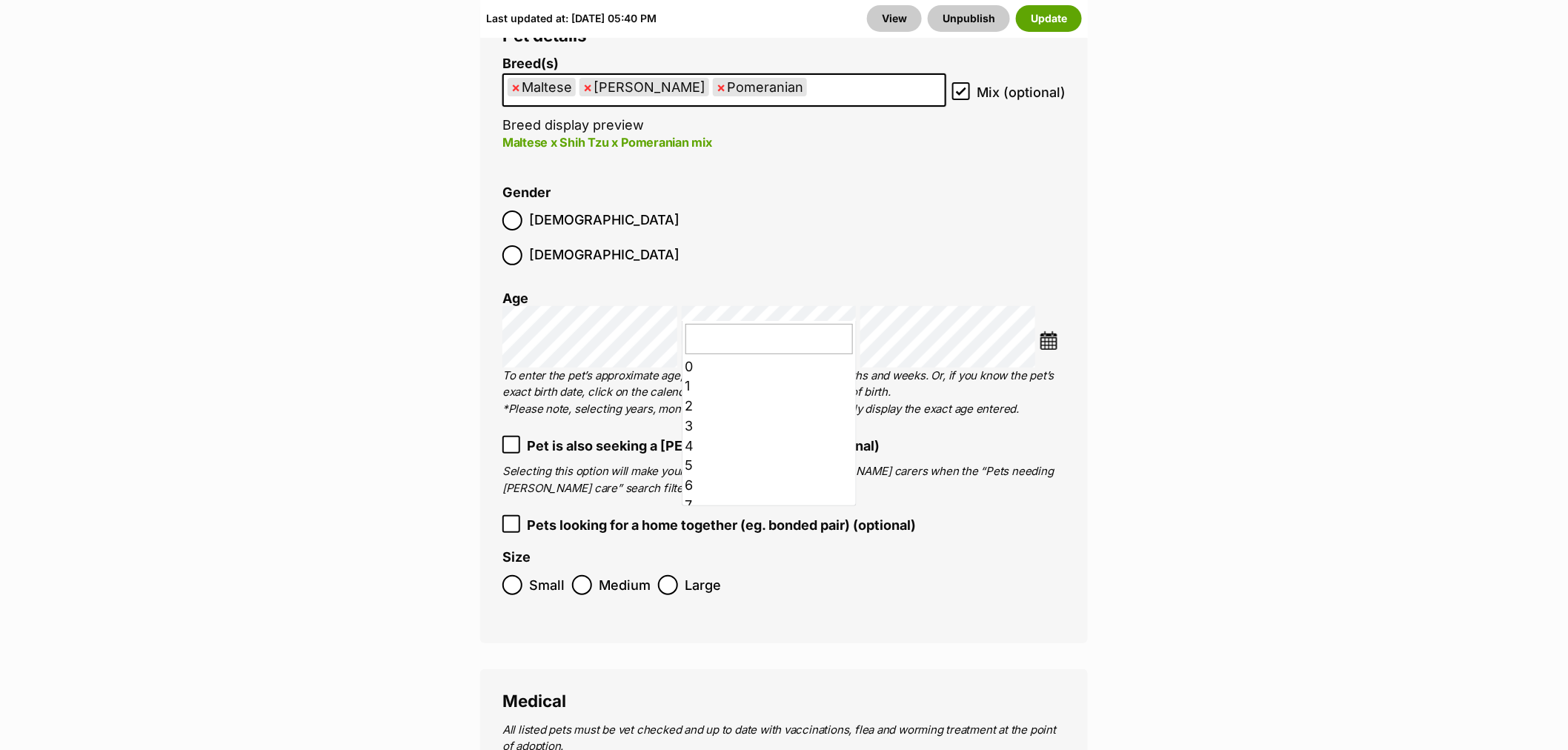
scroll to position [108, 0]
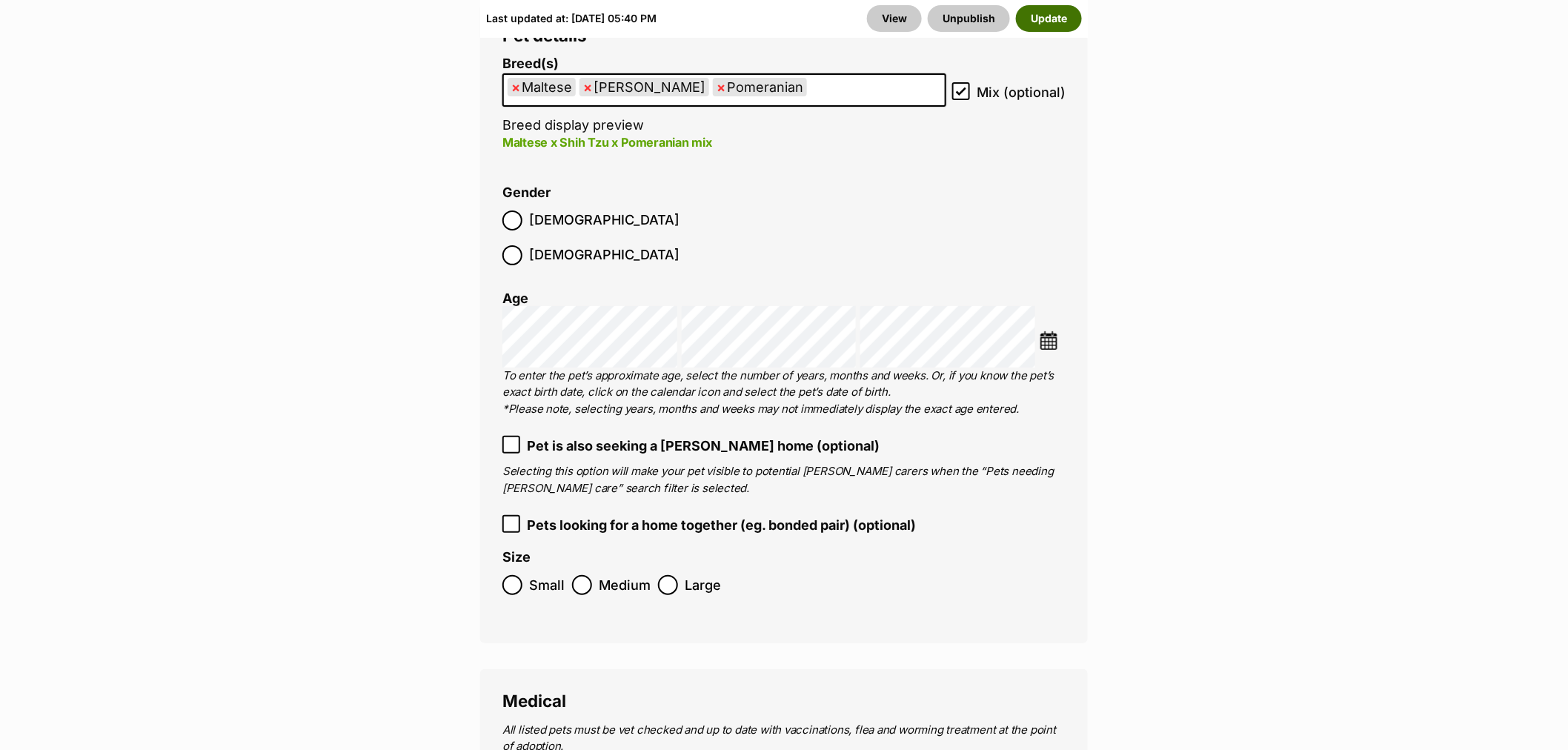
drag, startPoint x: 1046, startPoint y: 21, endPoint x: 1035, endPoint y: 21, distance: 11.0
click at [1047, 21] on button "Update" at bounding box center [1048, 18] width 66 height 27
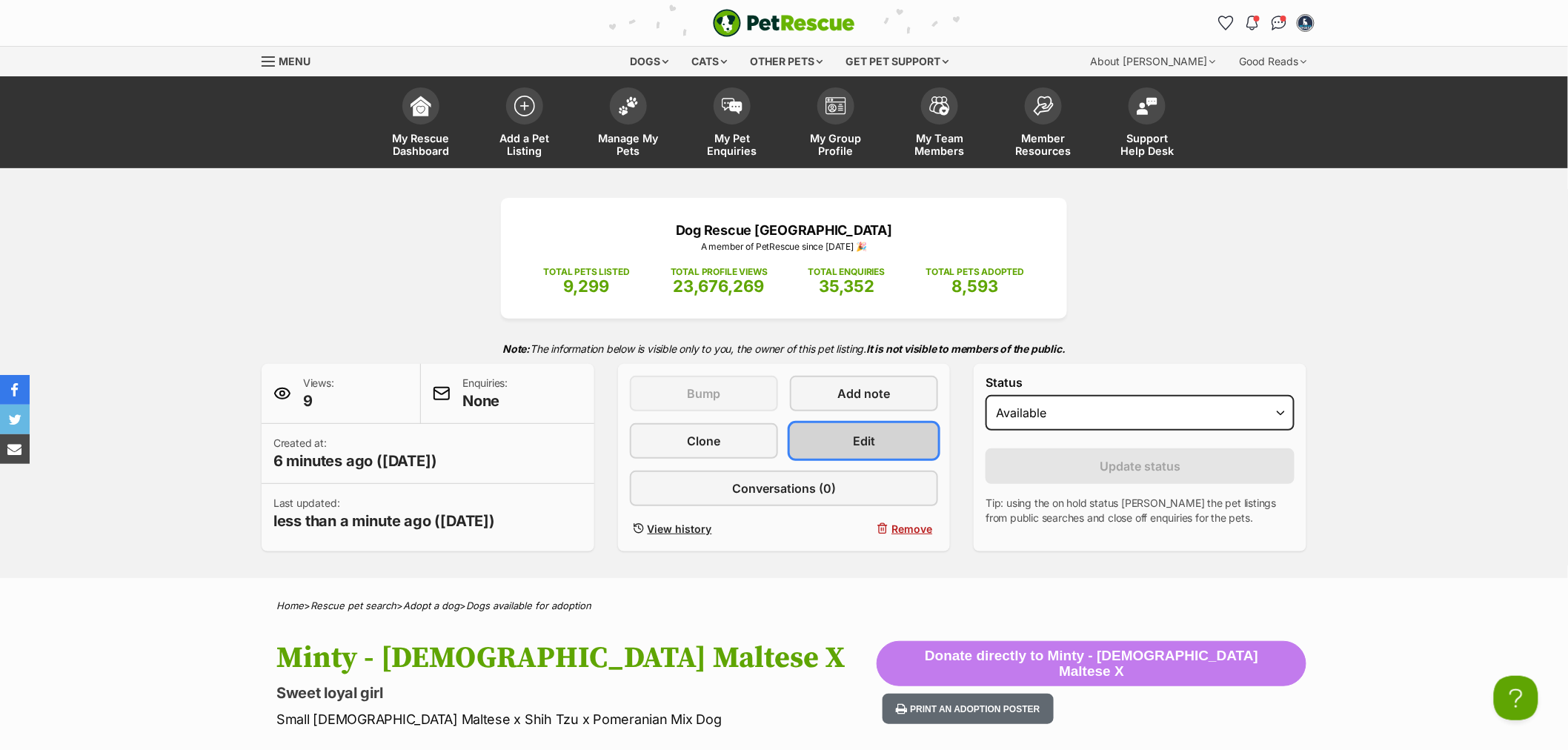
click at [840, 446] on link "Edit" at bounding box center [864, 441] width 149 height 35
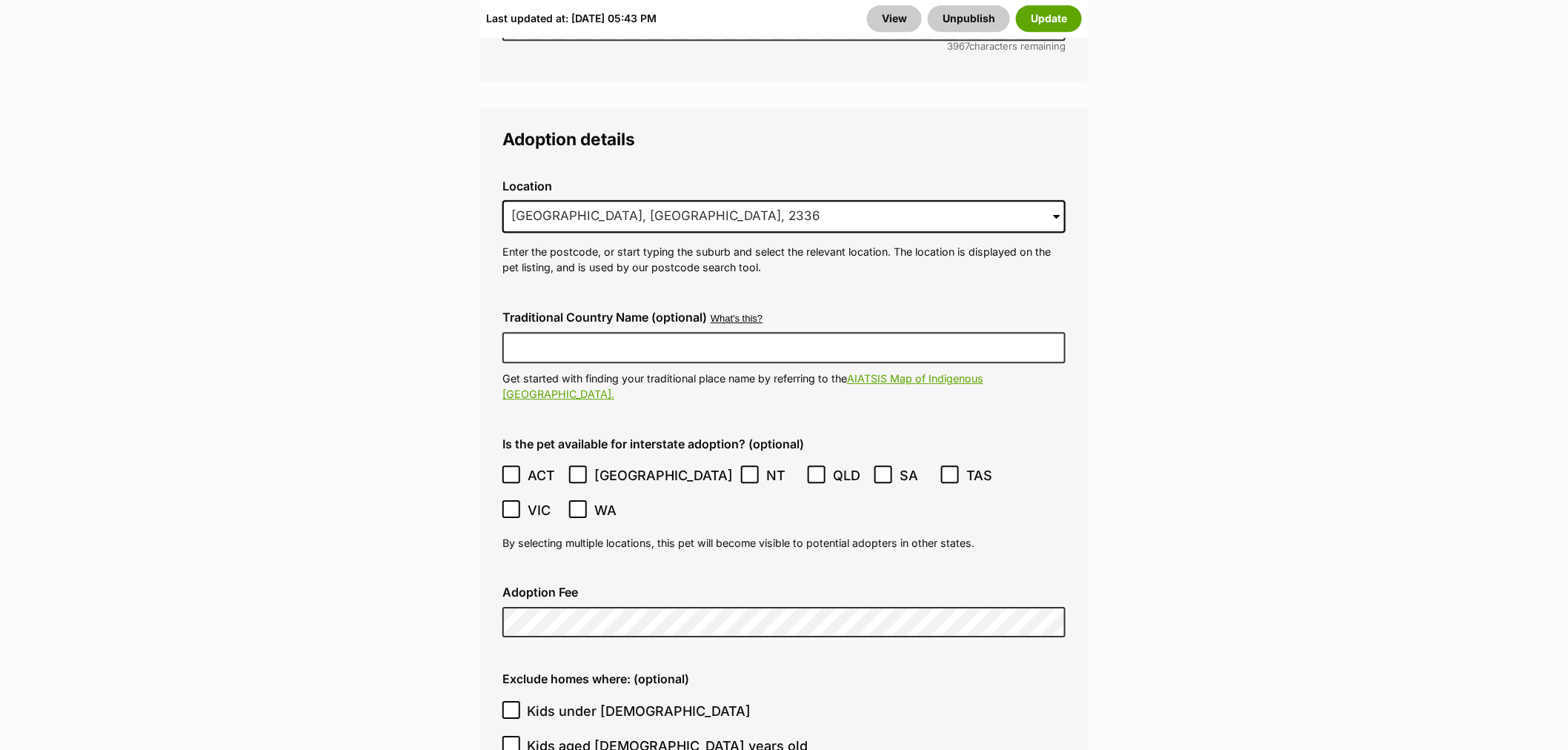
scroll to position [4199, 0]
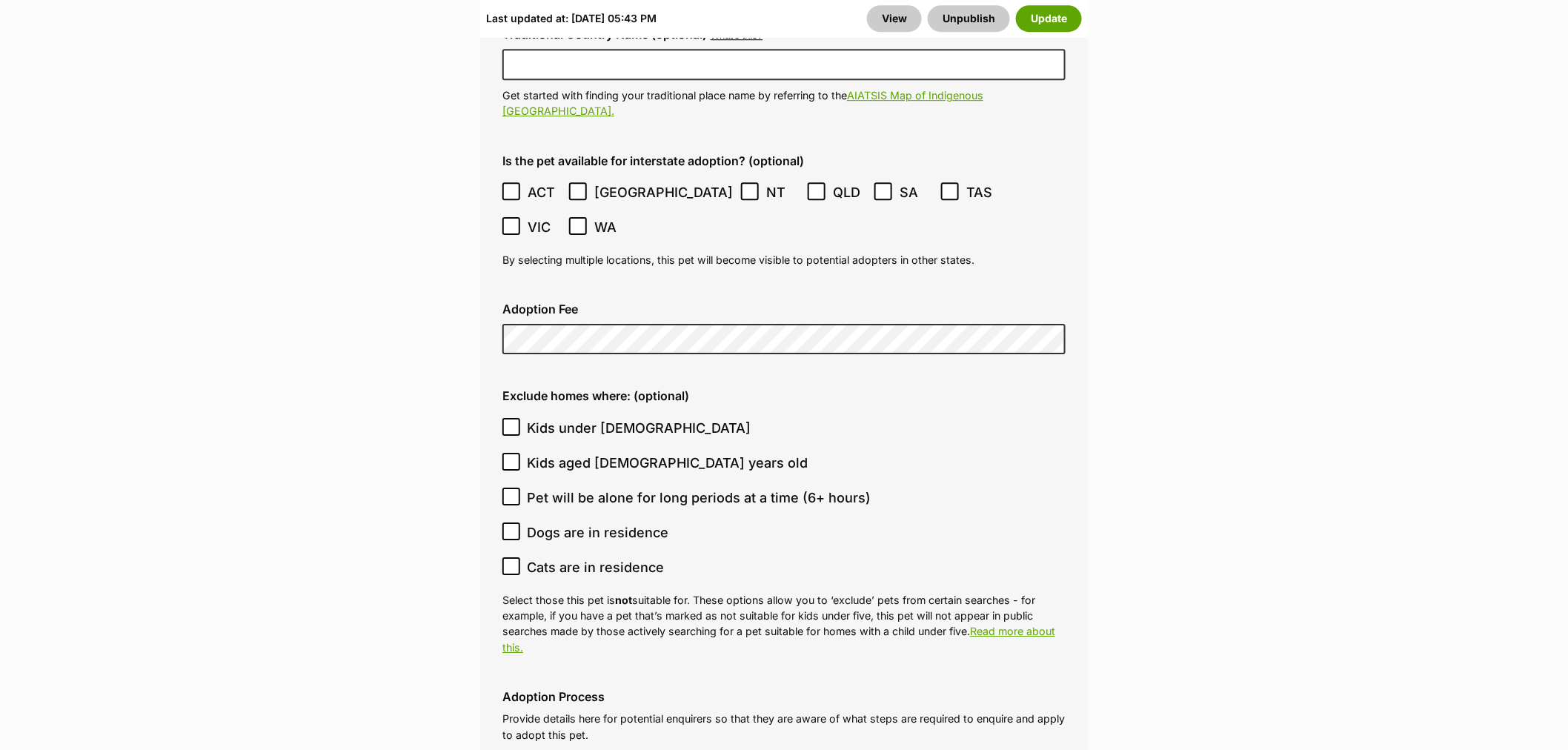
drag, startPoint x: 514, startPoint y: 137, endPoint x: 528, endPoint y: 136, distance: 14.0
click at [516, 186] on icon at bounding box center [511, 191] width 11 height 11
click at [808, 182] on label "QLD" at bounding box center [838, 192] width 59 height 20
click at [1050, 25] on button "Update" at bounding box center [1048, 18] width 66 height 27
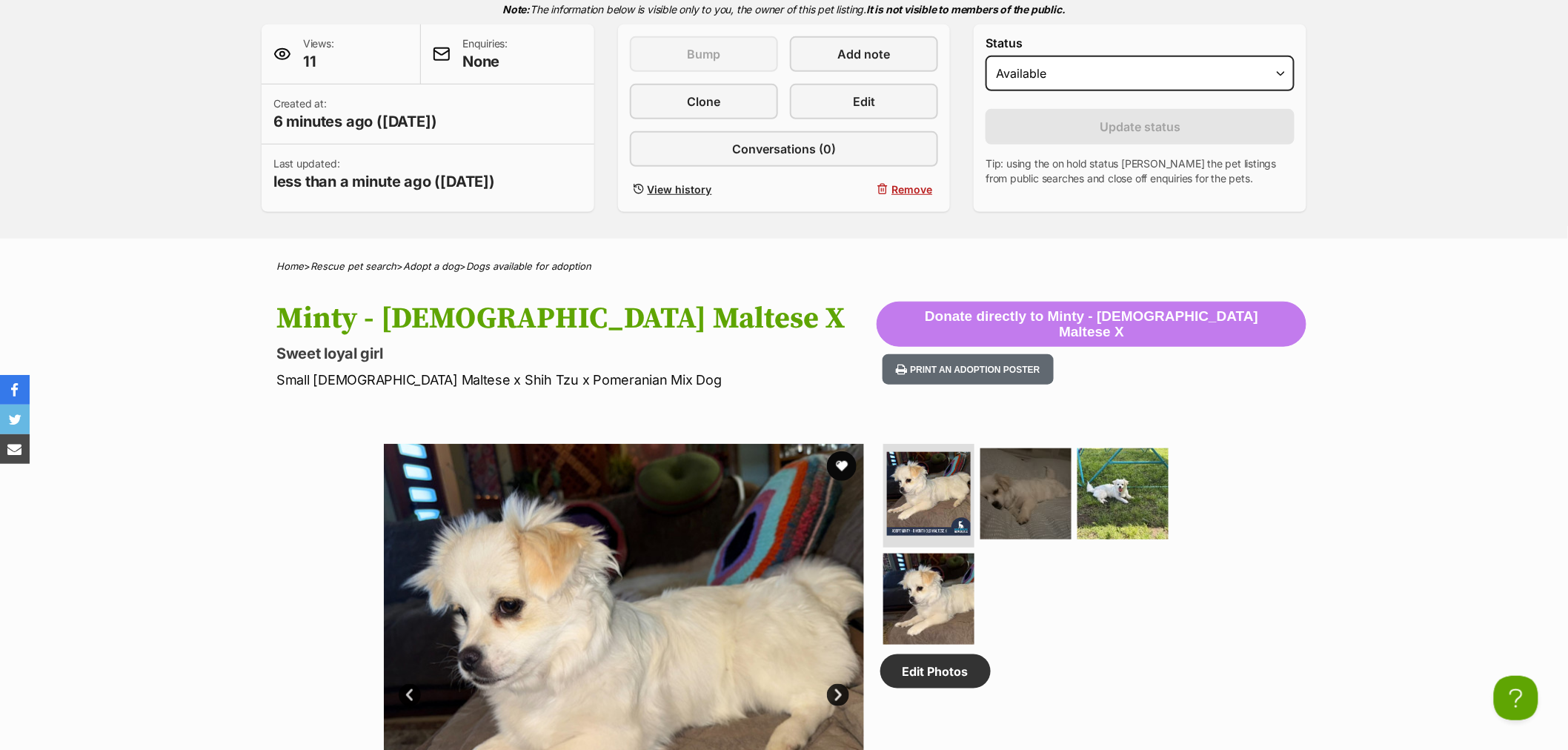
scroll to position [83, 0]
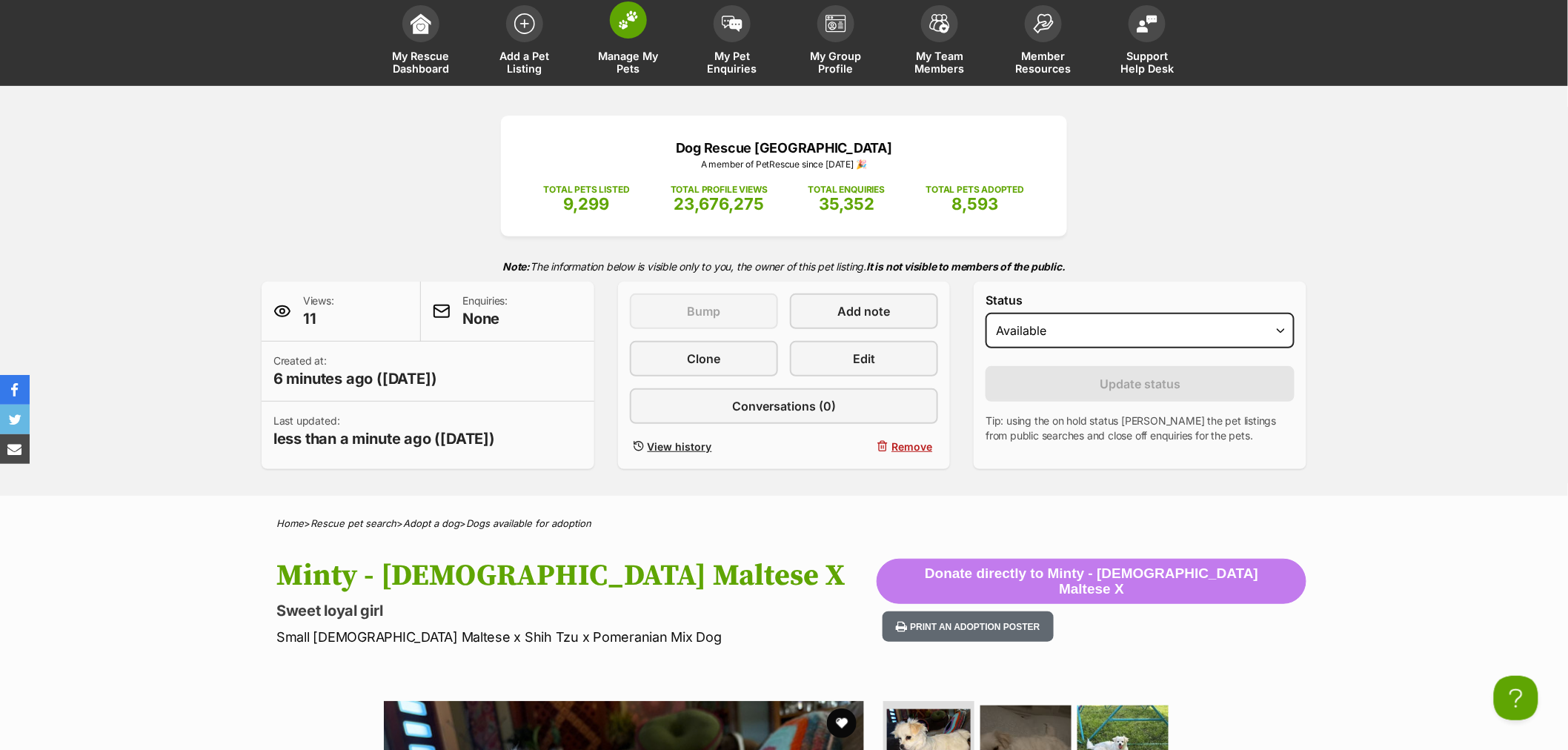
click at [635, 49] on span "Manage My Pets" at bounding box center [629, 62] width 67 height 26
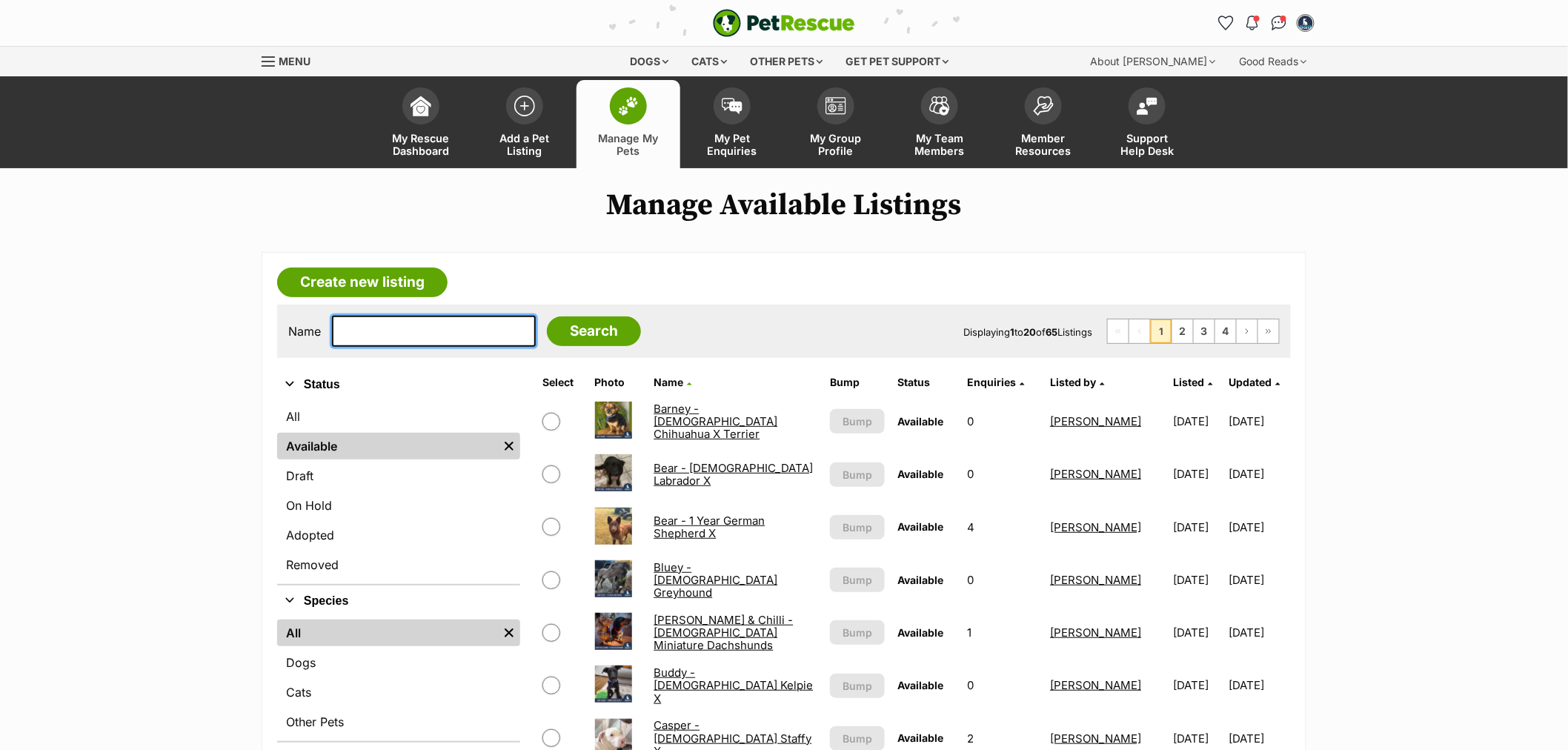
click at [407, 331] on input "text" at bounding box center [433, 332] width 204 height 31
type input "[PERSON_NAME]"
click at [547, 316] on input "Search" at bounding box center [595, 331] width 94 height 30
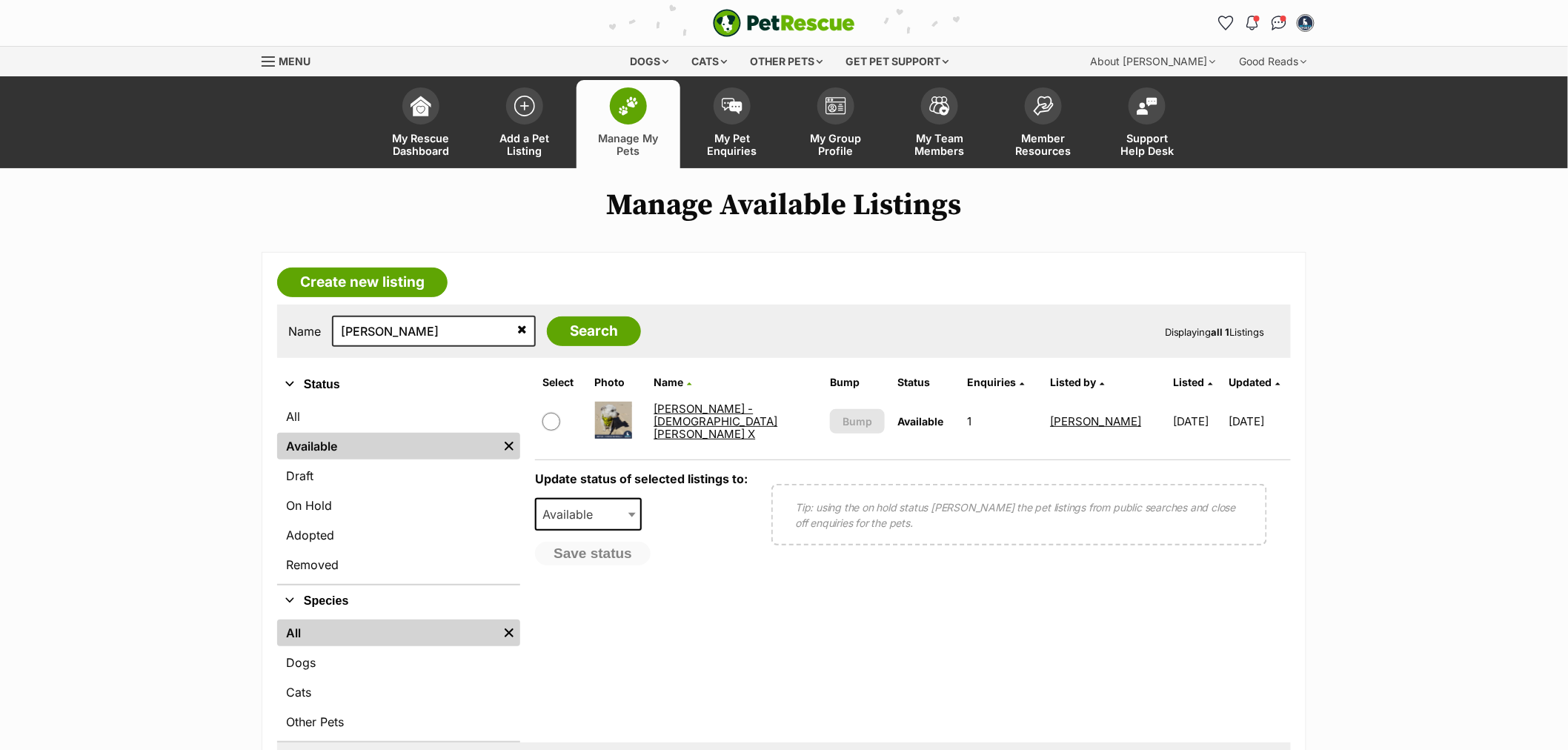
click at [700, 411] on link "[PERSON_NAME] - [DEMOGRAPHIC_DATA] [PERSON_NAME] X" at bounding box center [716, 421] width 124 height 40
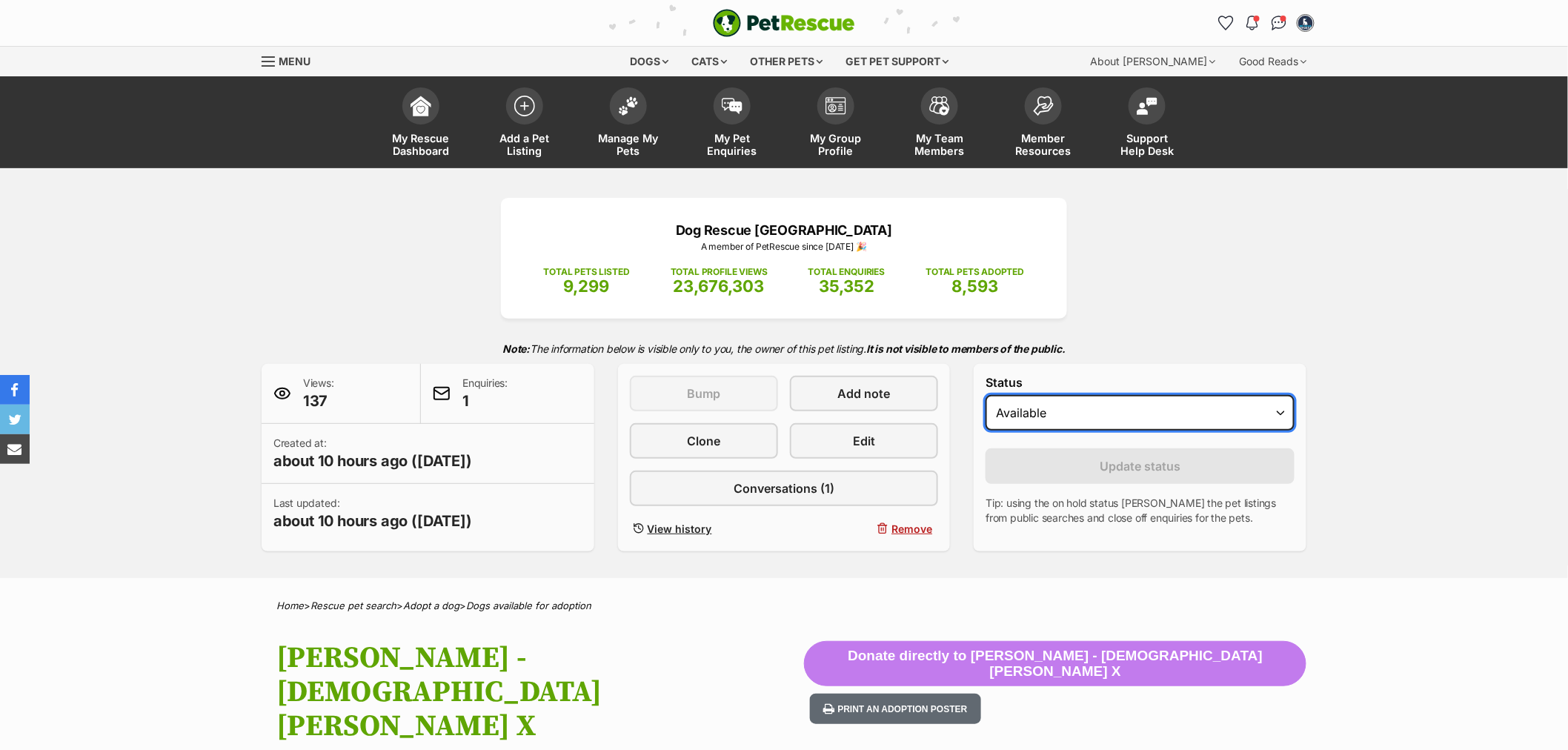
click at [1064, 424] on select "Draft - not available as listing has enquires Available On hold Adopted" at bounding box center [1140, 412] width 309 height 35
drag, startPoint x: 1032, startPoint y: 421, endPoint x: 1009, endPoint y: 424, distance: 23.2
click at [1032, 421] on select "Draft - not available as listing has enquires Available On hold Adopted" at bounding box center [1140, 412] width 309 height 35
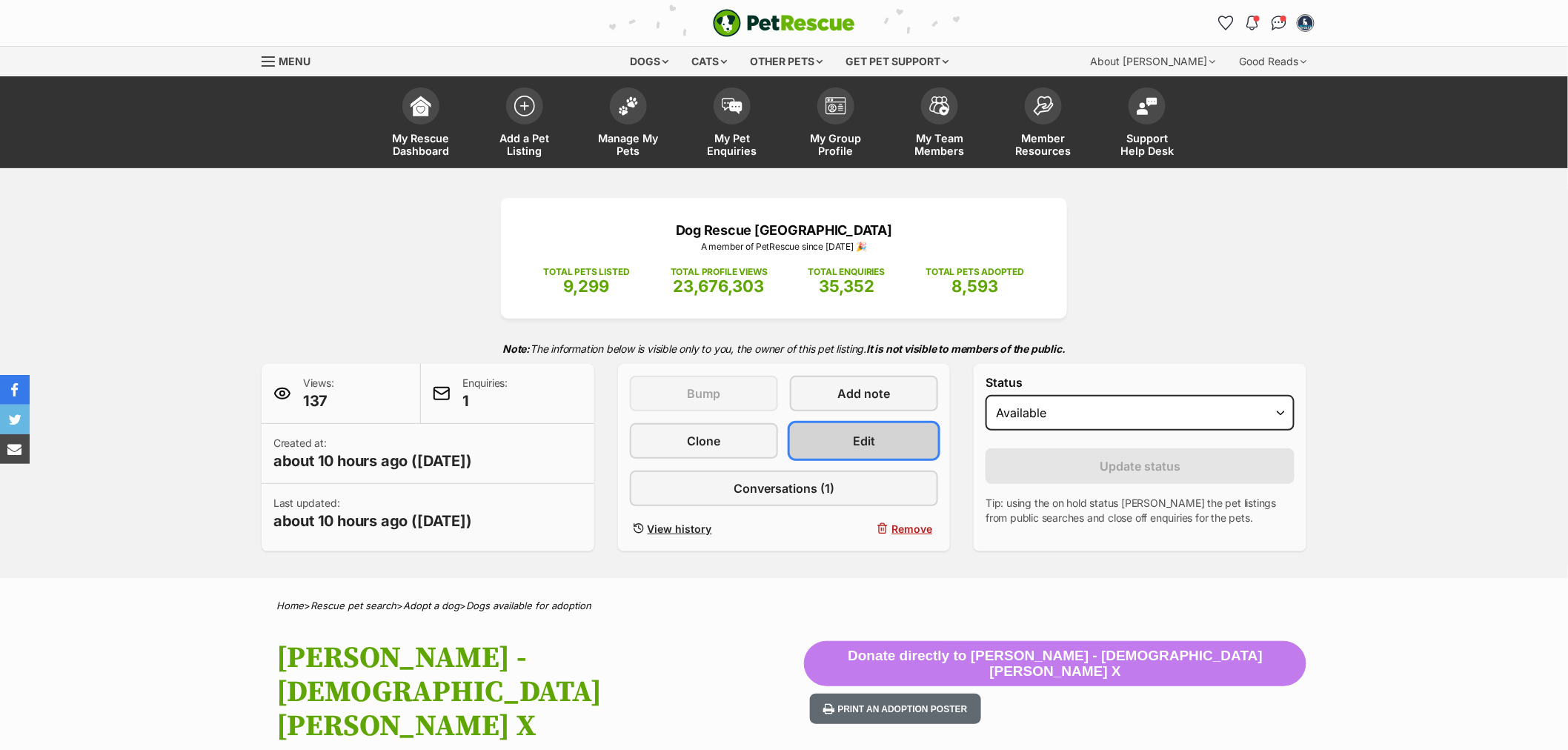
click at [919, 427] on link "Edit" at bounding box center [864, 441] width 149 height 35
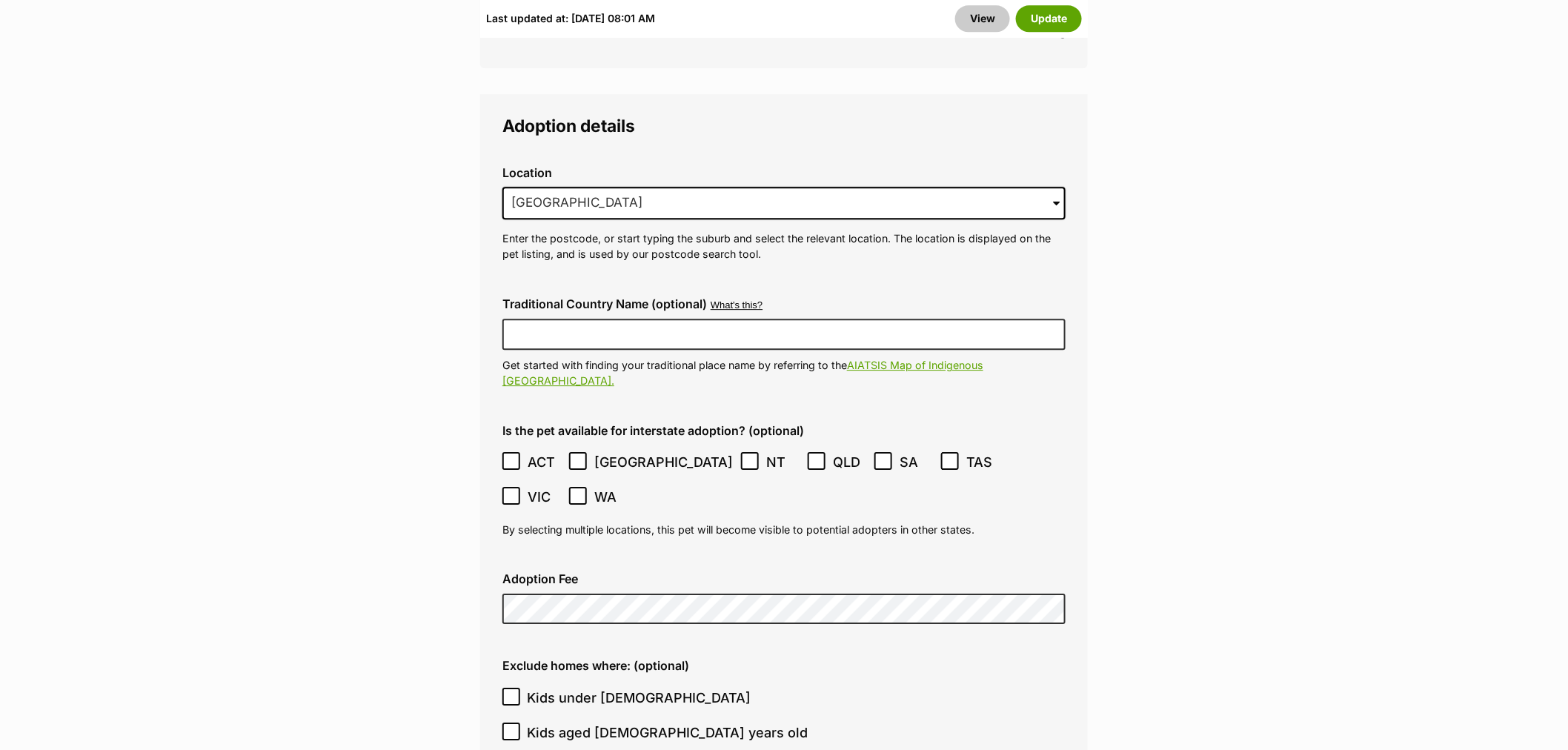
scroll to position [4363, 0]
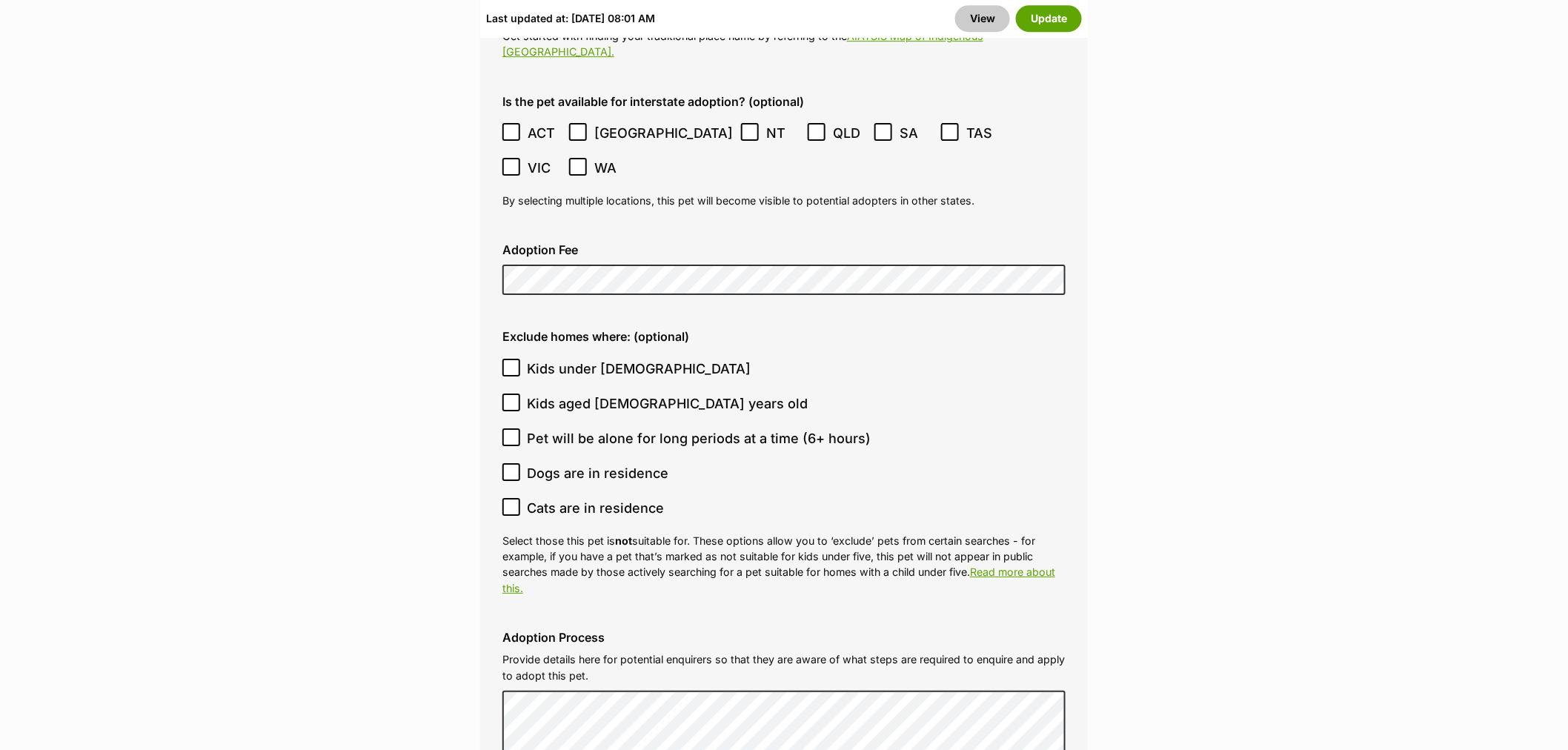
click at [516, 502] on icon at bounding box center [511, 507] width 11 height 11
click at [516, 498] on input "Cats are in residence" at bounding box center [511, 507] width 18 height 18
checkbox input "true"
click at [1046, 23] on button "Update" at bounding box center [1048, 18] width 66 height 27
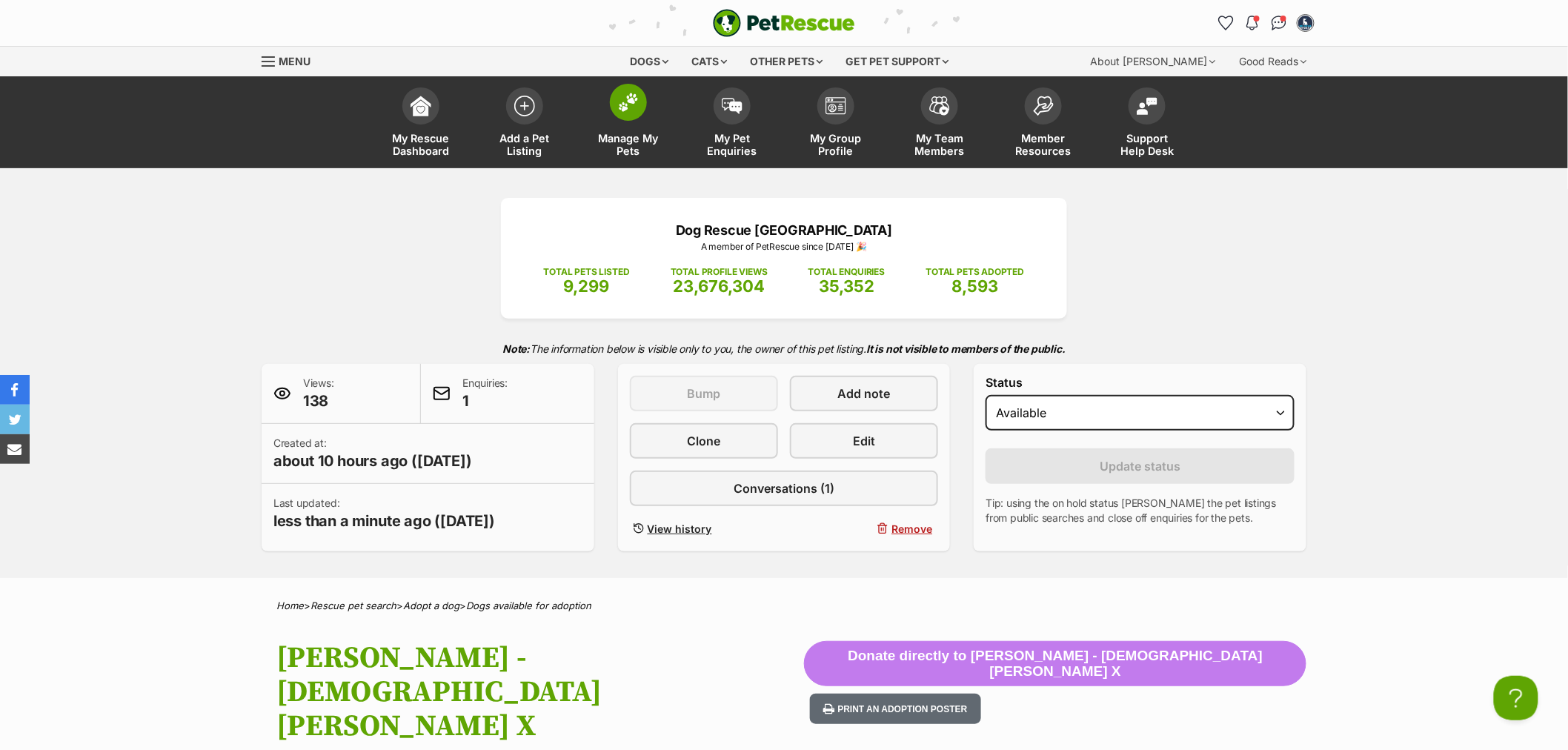
click at [625, 117] on span at bounding box center [629, 102] width 37 height 37
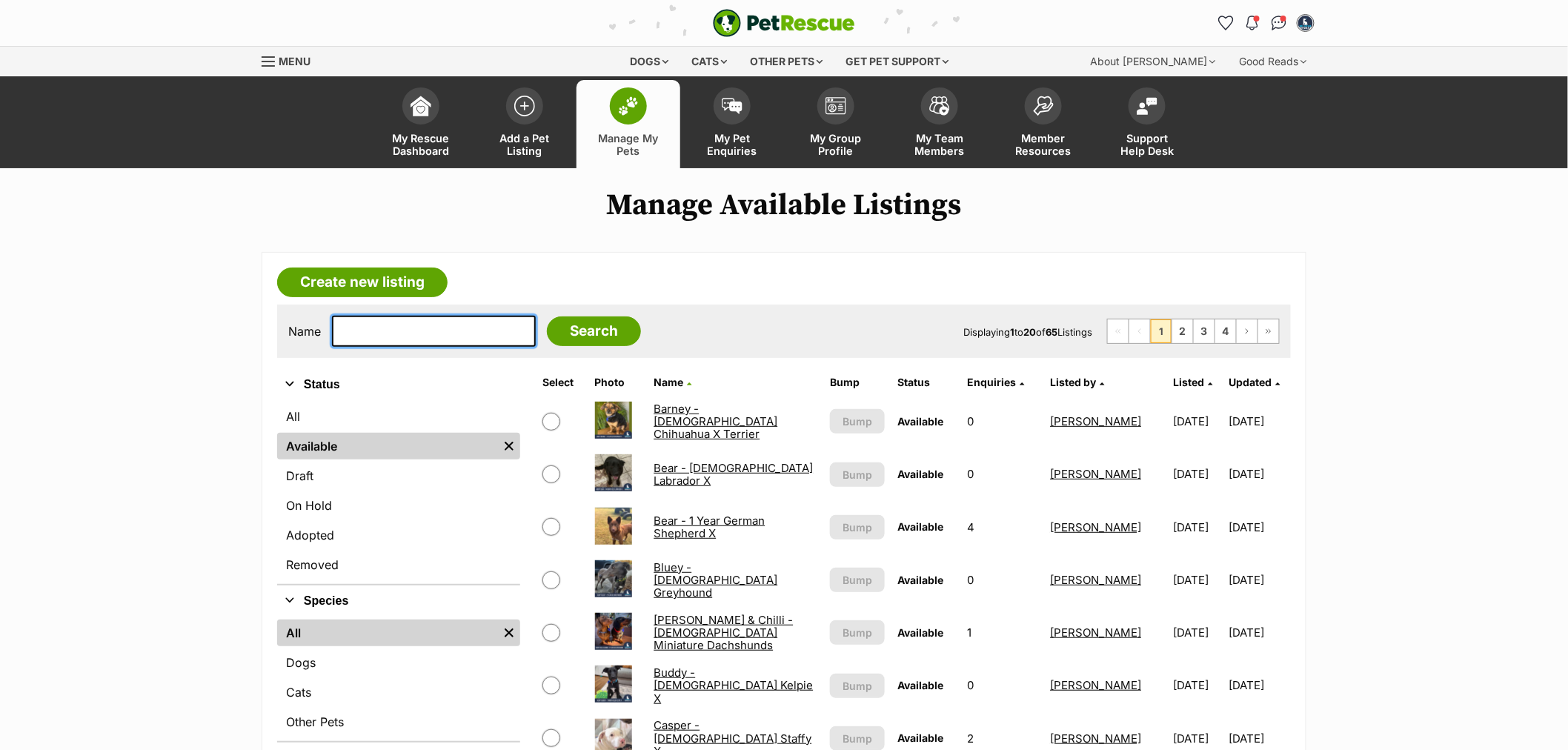
click at [383, 316] on input "text" at bounding box center [433, 332] width 204 height 31
type input "minty"
click at [547, 316] on input "Search" at bounding box center [595, 331] width 94 height 30
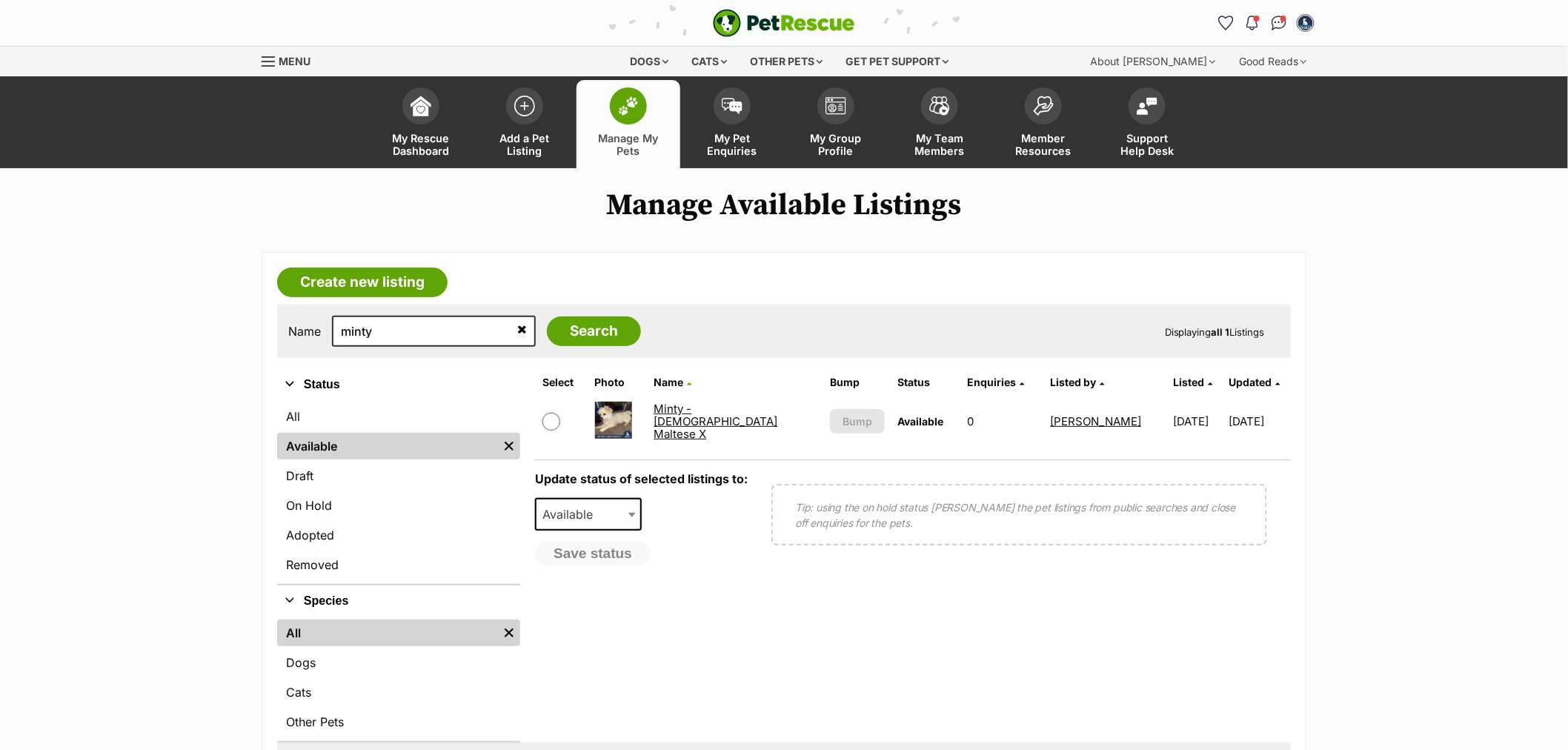
drag, startPoint x: 717, startPoint y: 412, endPoint x: 741, endPoint y: 432, distance: 31.2
click at [719, 412] on link "Minty - [DEMOGRAPHIC_DATA] Maltese X" at bounding box center [716, 421] width 124 height 40
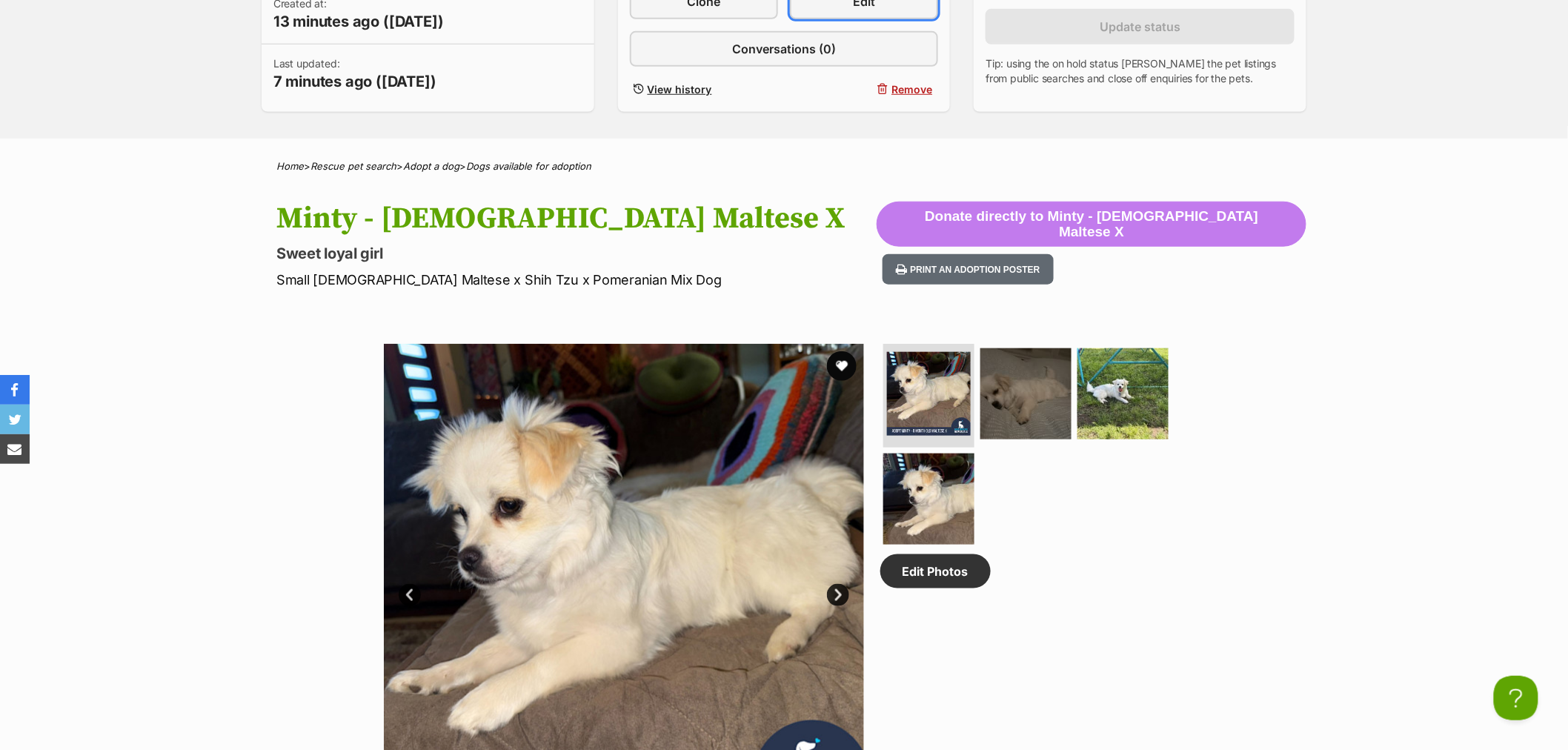
scroll to position [164, 0]
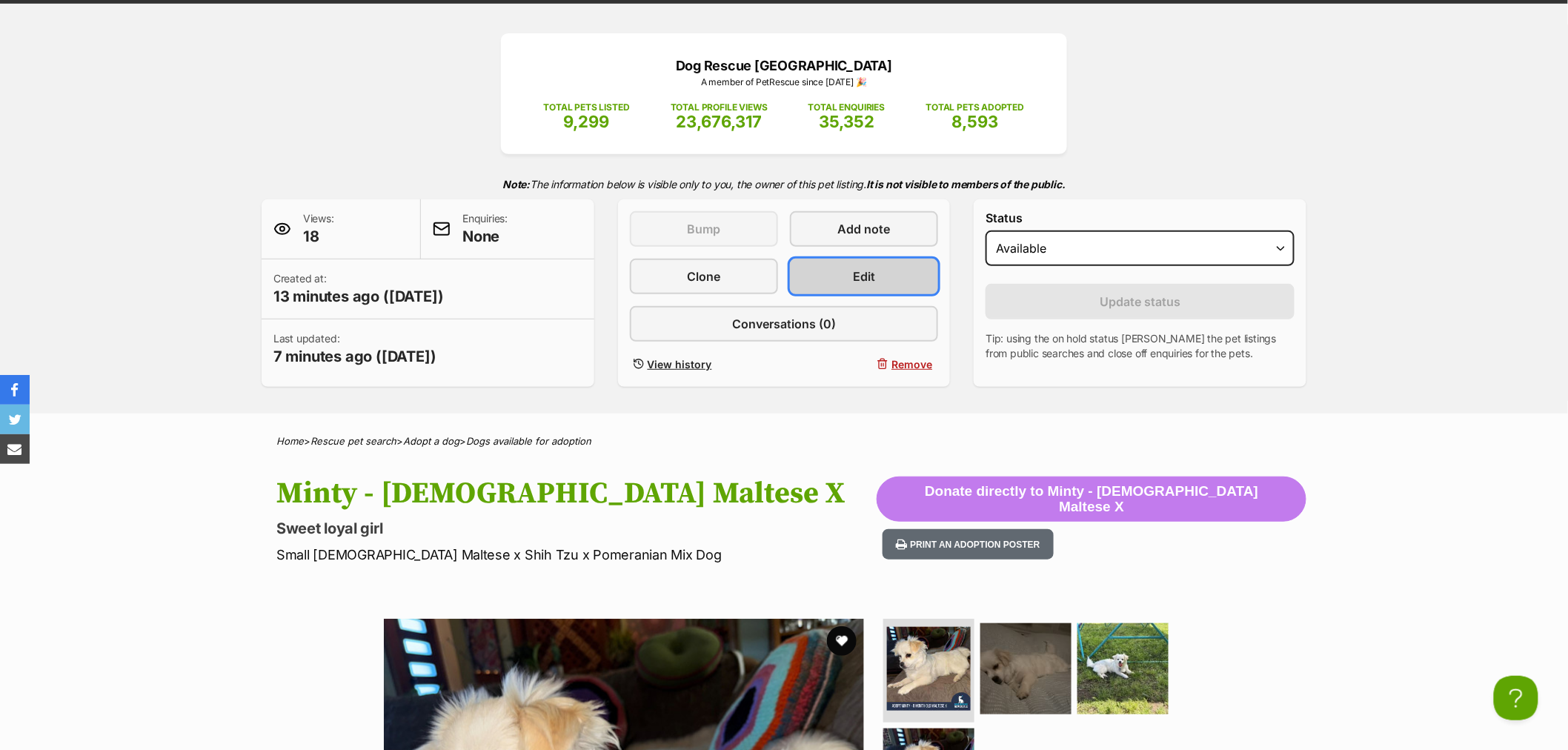
click at [863, 278] on span "Edit" at bounding box center [864, 277] width 23 height 18
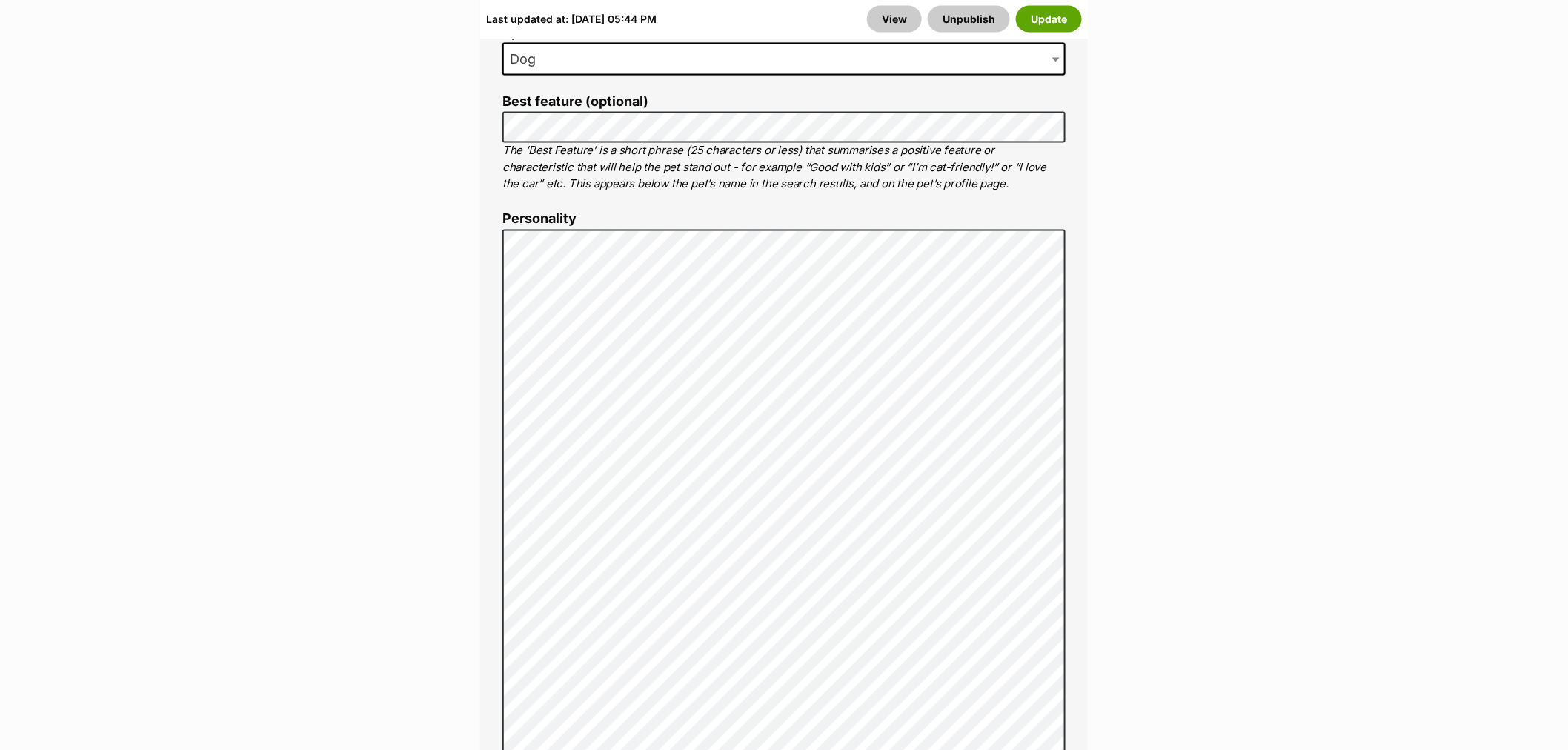
scroll to position [1153, 0]
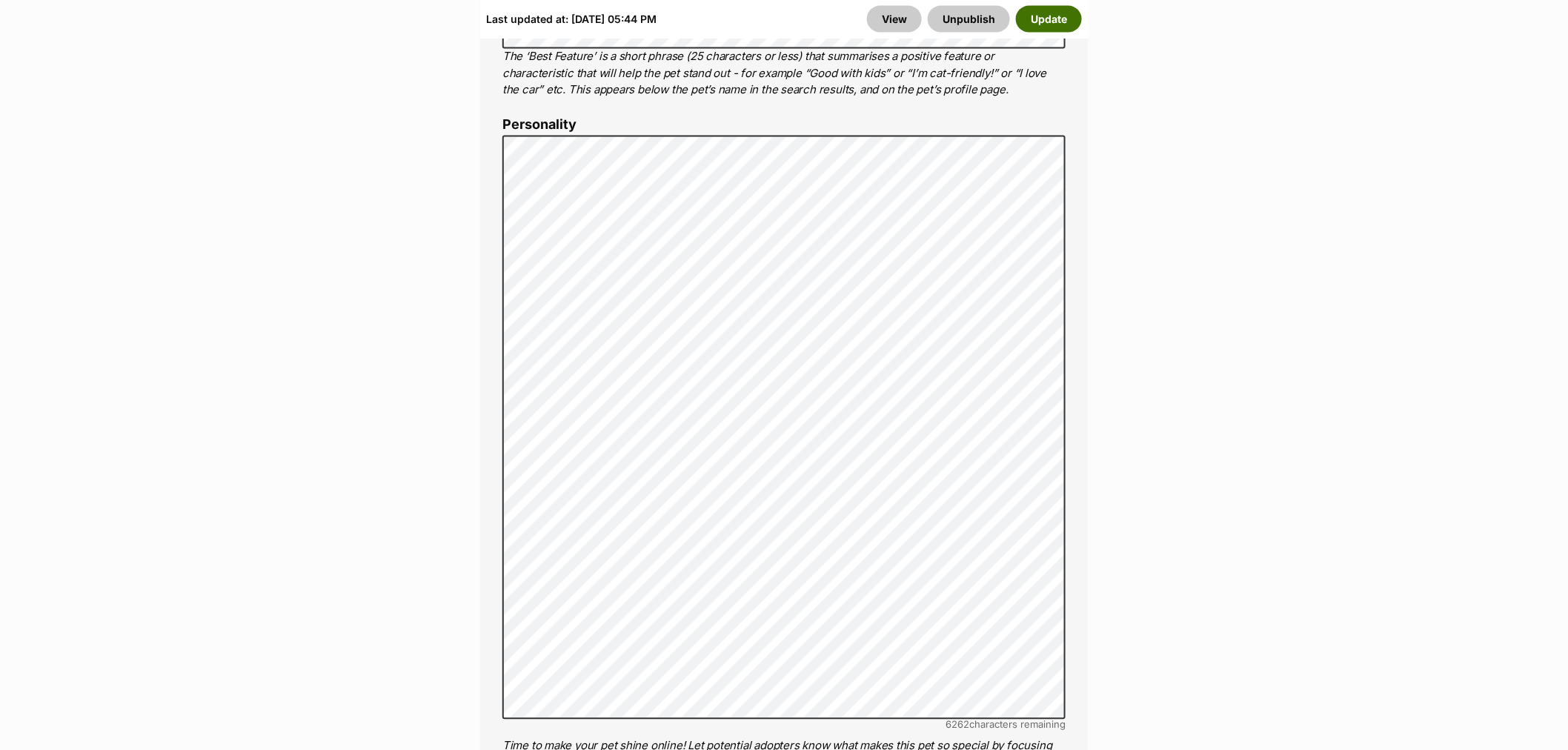
click at [1046, 6] on button "Update" at bounding box center [1048, 18] width 66 height 27
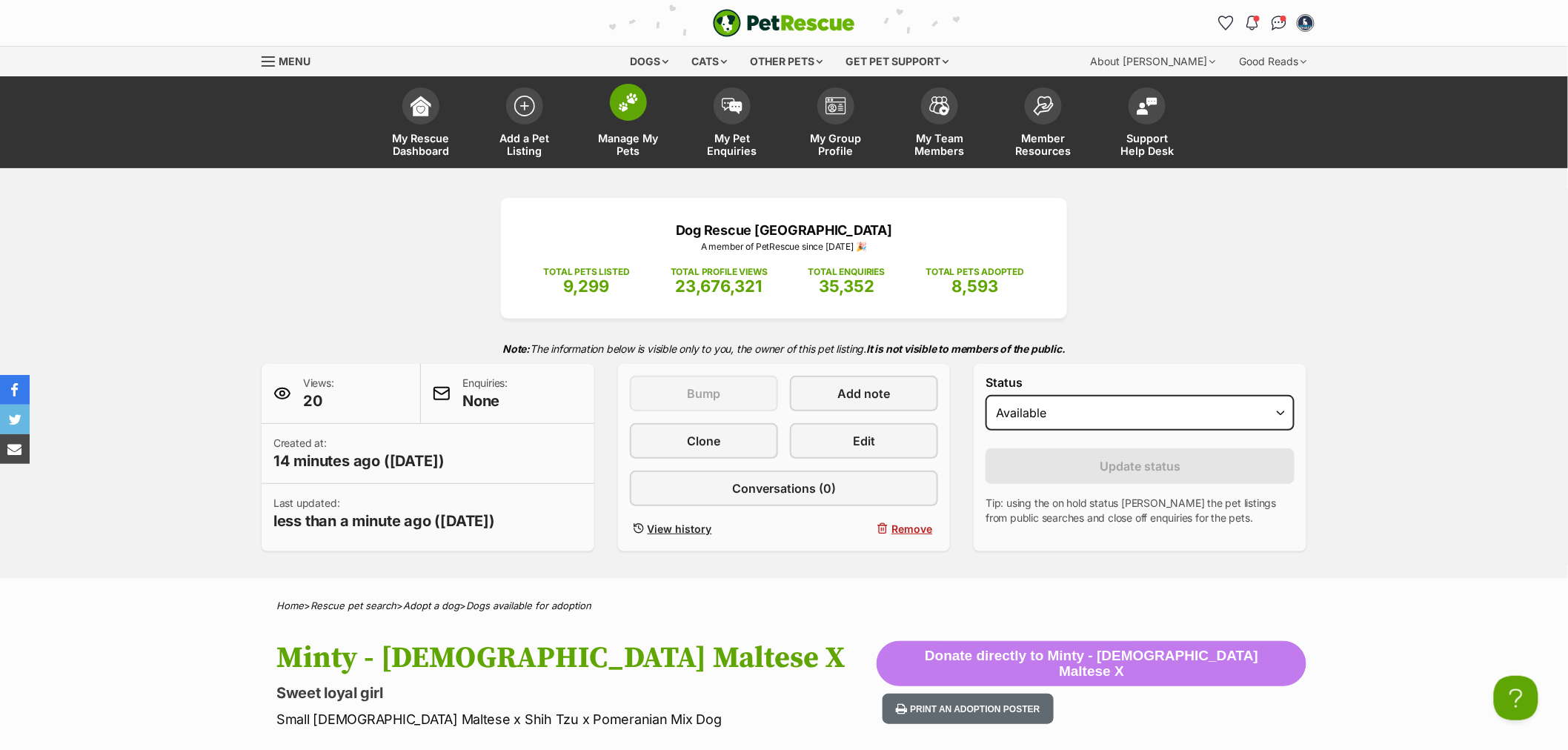
click at [647, 137] on span "Manage My Pets" at bounding box center [629, 145] width 67 height 26
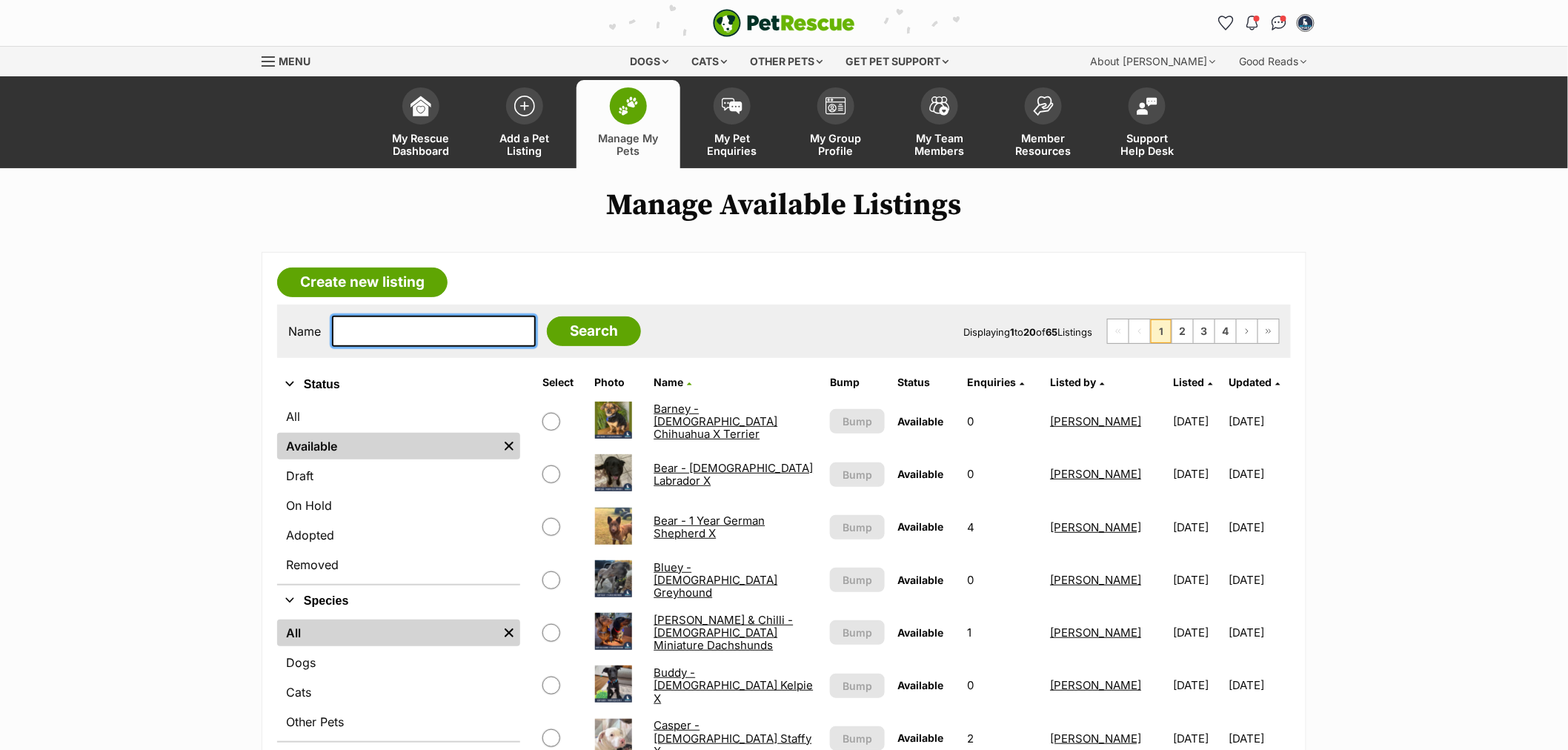
click at [420, 322] on input "text" at bounding box center [433, 332] width 204 height 31
type input "[PERSON_NAME]"
click at [547, 316] on input "Search" at bounding box center [595, 331] width 94 height 30
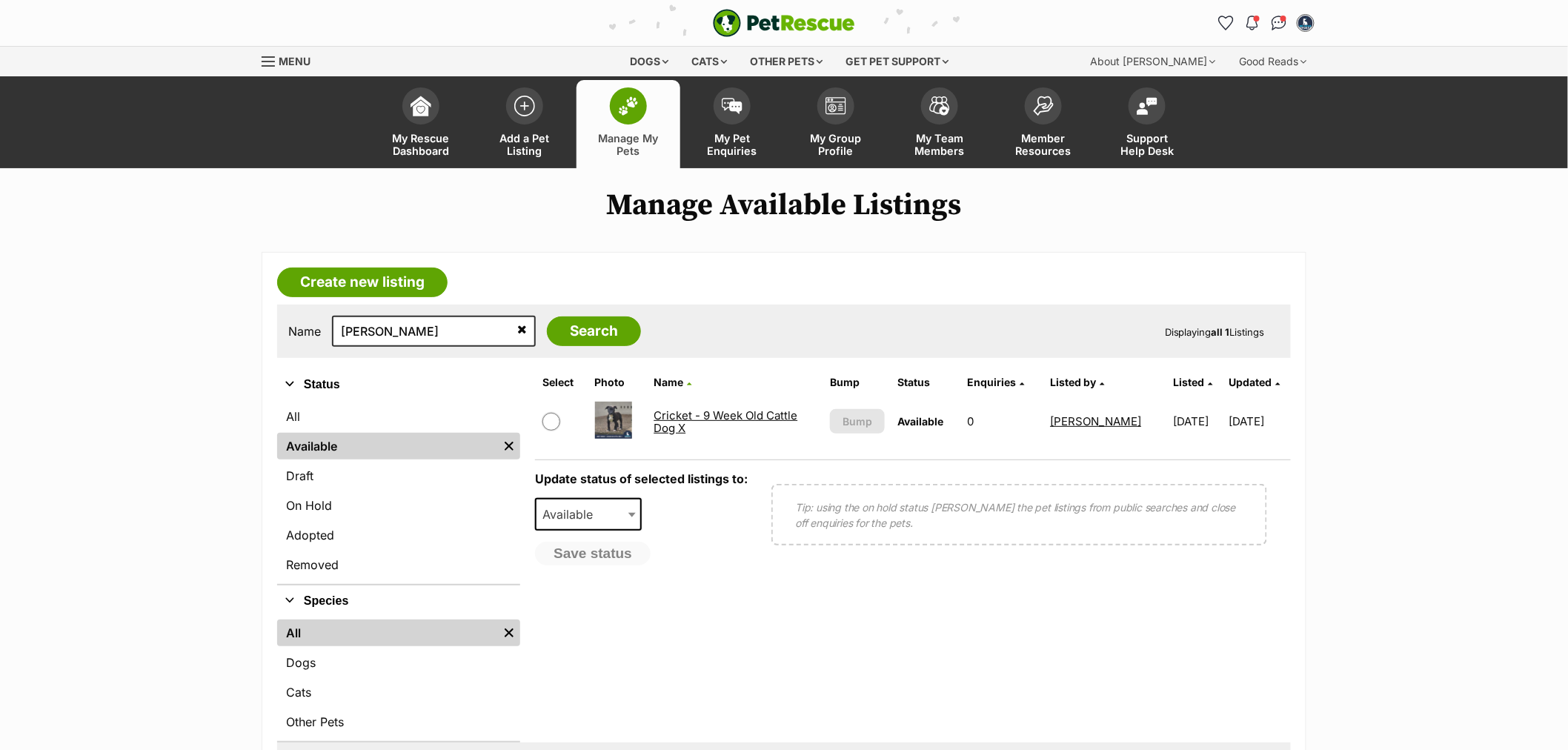
click at [704, 410] on link "Cricket - 9 Week Old Cattle Dog X" at bounding box center [725, 421] width 144 height 27
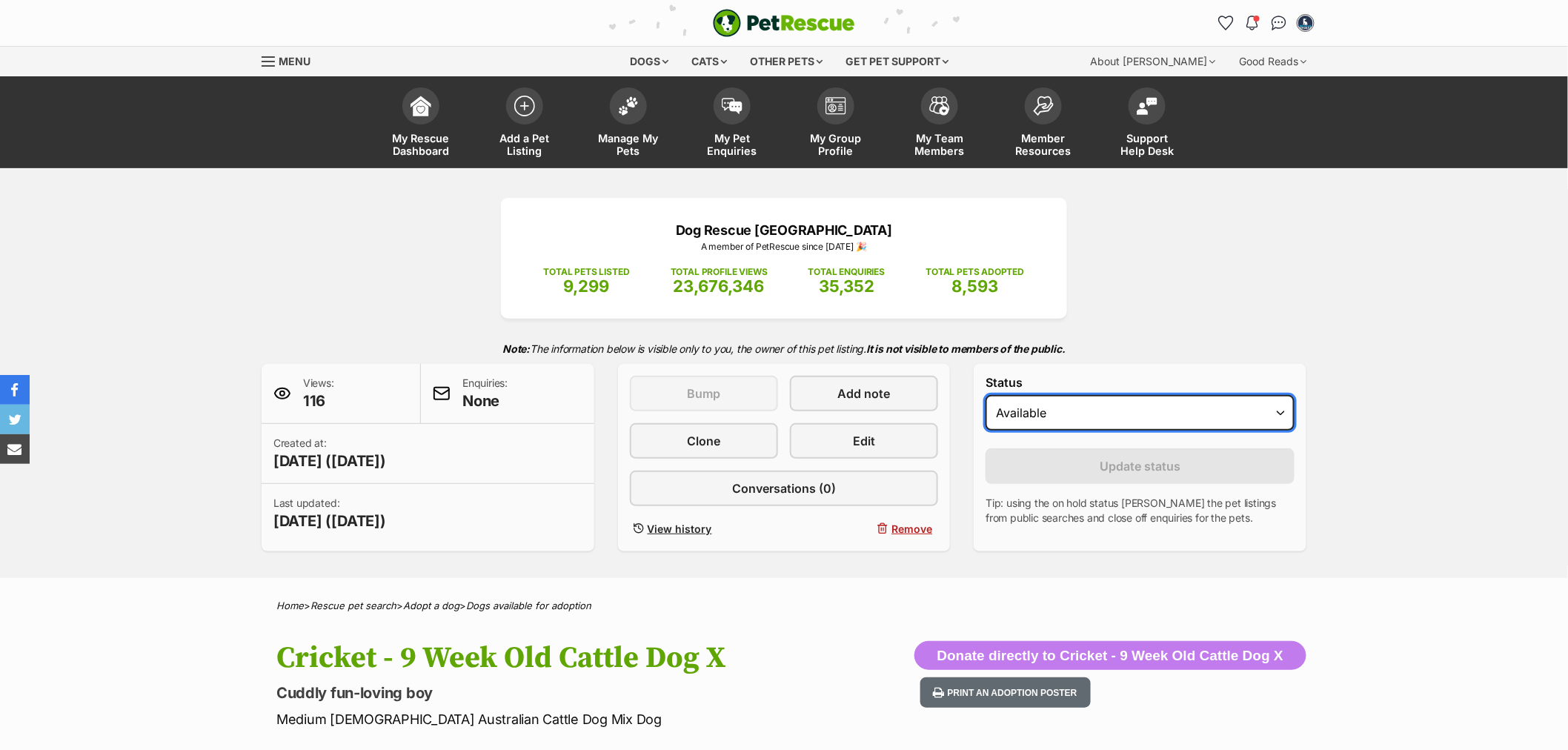
drag, startPoint x: 1086, startPoint y: 420, endPoint x: 1081, endPoint y: 428, distance: 9.4
click at [1085, 420] on select "Draft Available On hold Adopted" at bounding box center [1140, 412] width 309 height 35
select select "on_hold"
click at [985, 396] on select "Draft Available On hold Adopted" at bounding box center [1140, 412] width 309 height 35
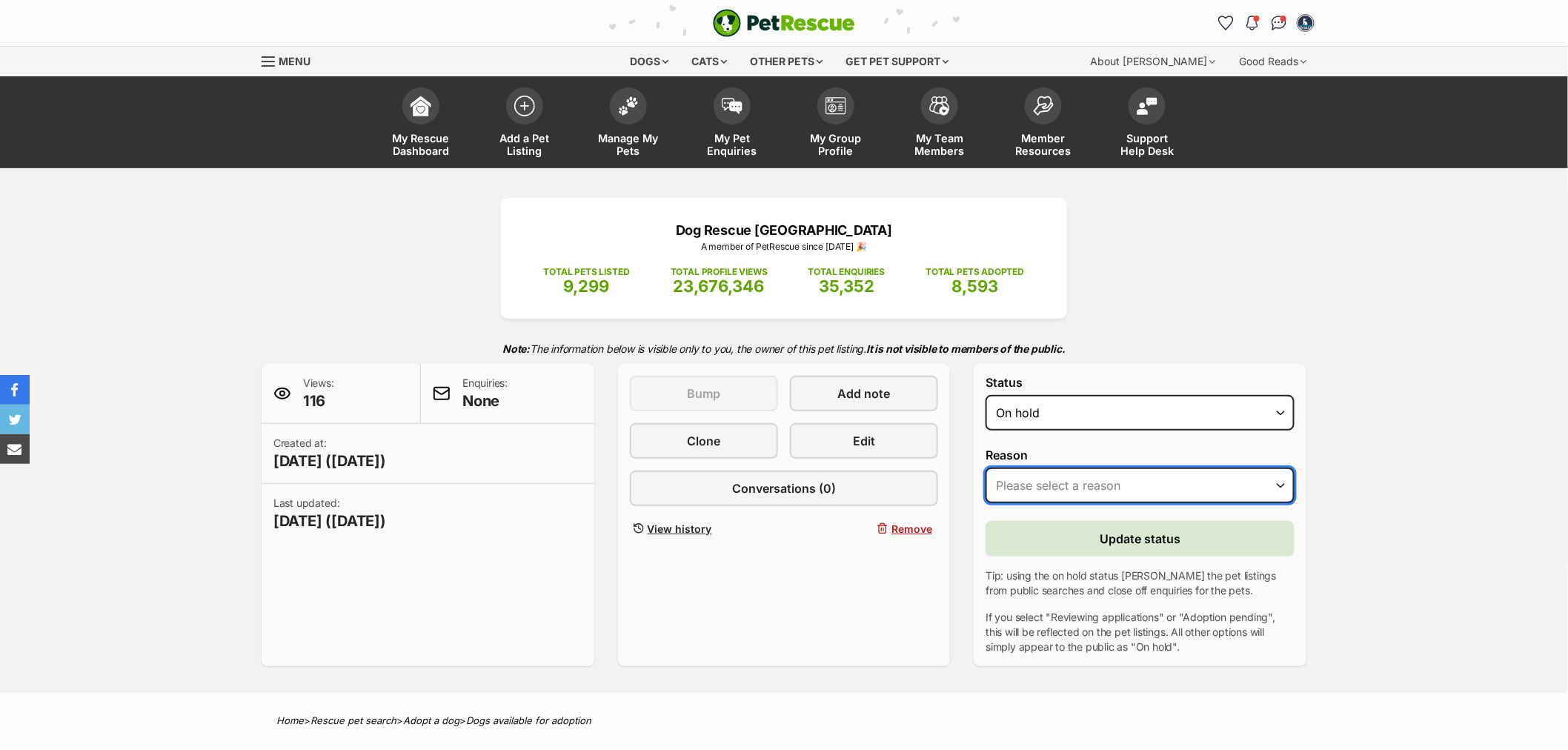
click at [1061, 469] on select "Please select a reason Medical reasons Reviewing applications Adoption pending …" at bounding box center [1140, 485] width 309 height 35
select select "adoption_pending"
click at [985, 468] on select "Please select a reason Medical reasons Reviewing applications Adoption pending …" at bounding box center [1140, 485] width 309 height 35
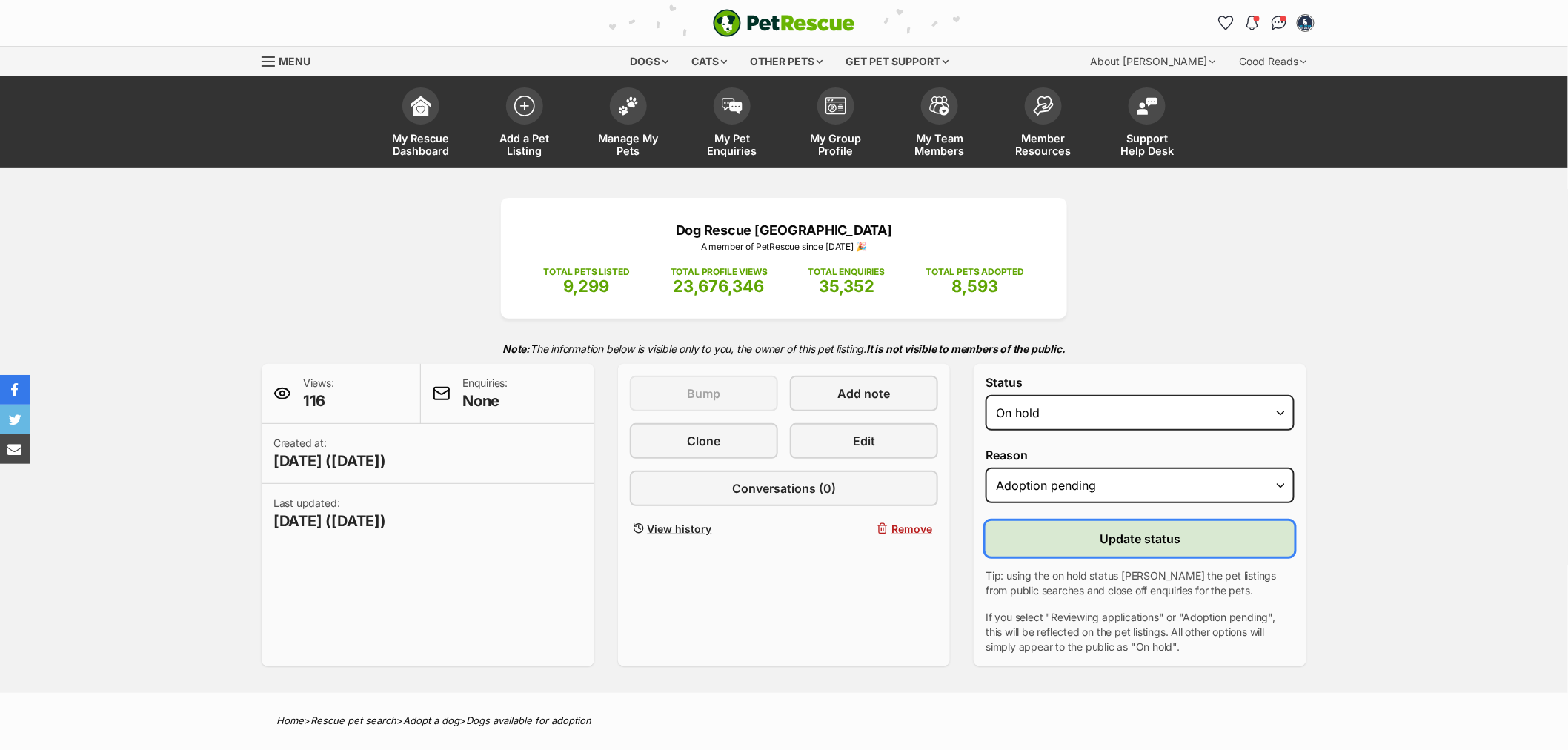
click at [1101, 536] on span "Update status" at bounding box center [1140, 538] width 81 height 18
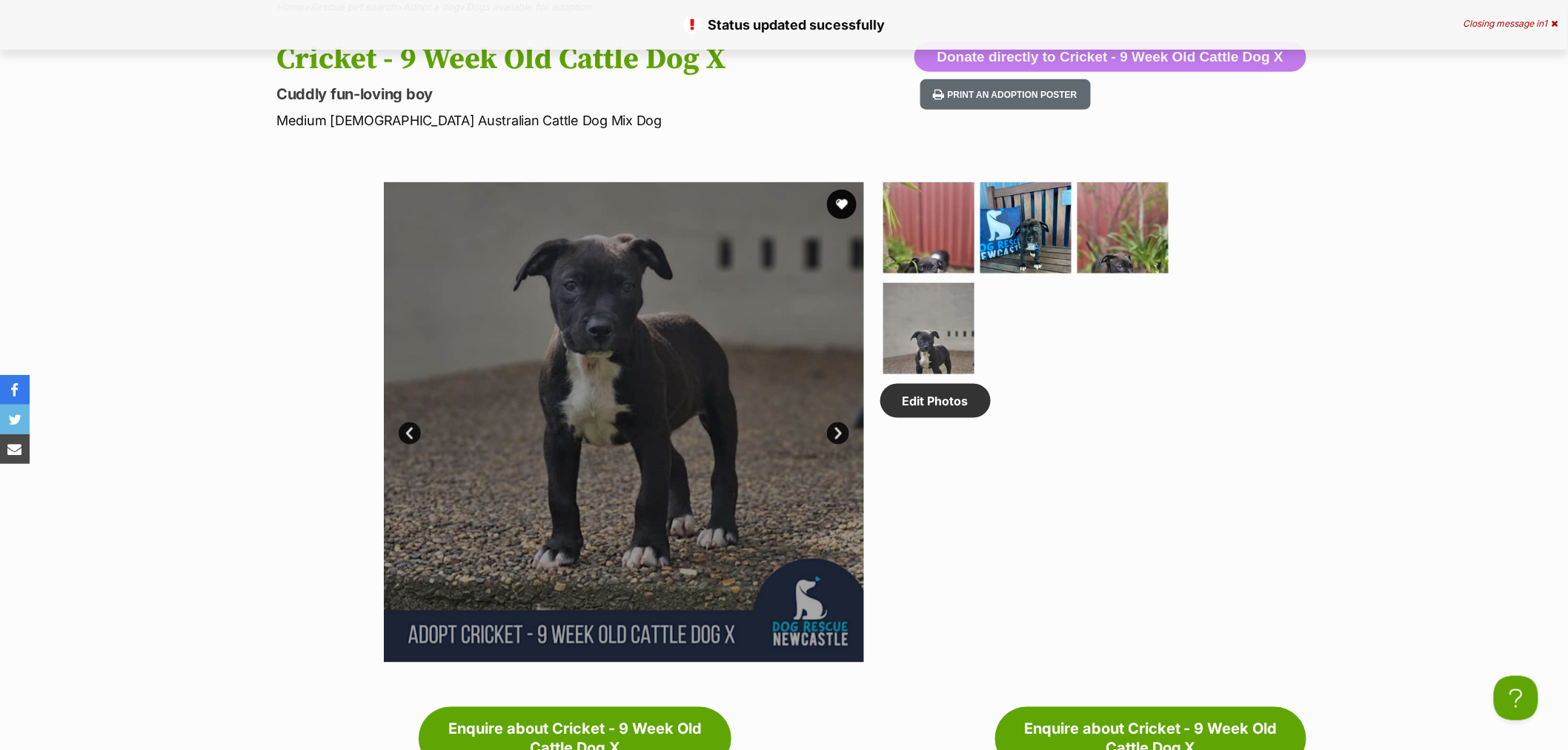
scroll to position [906, 0]
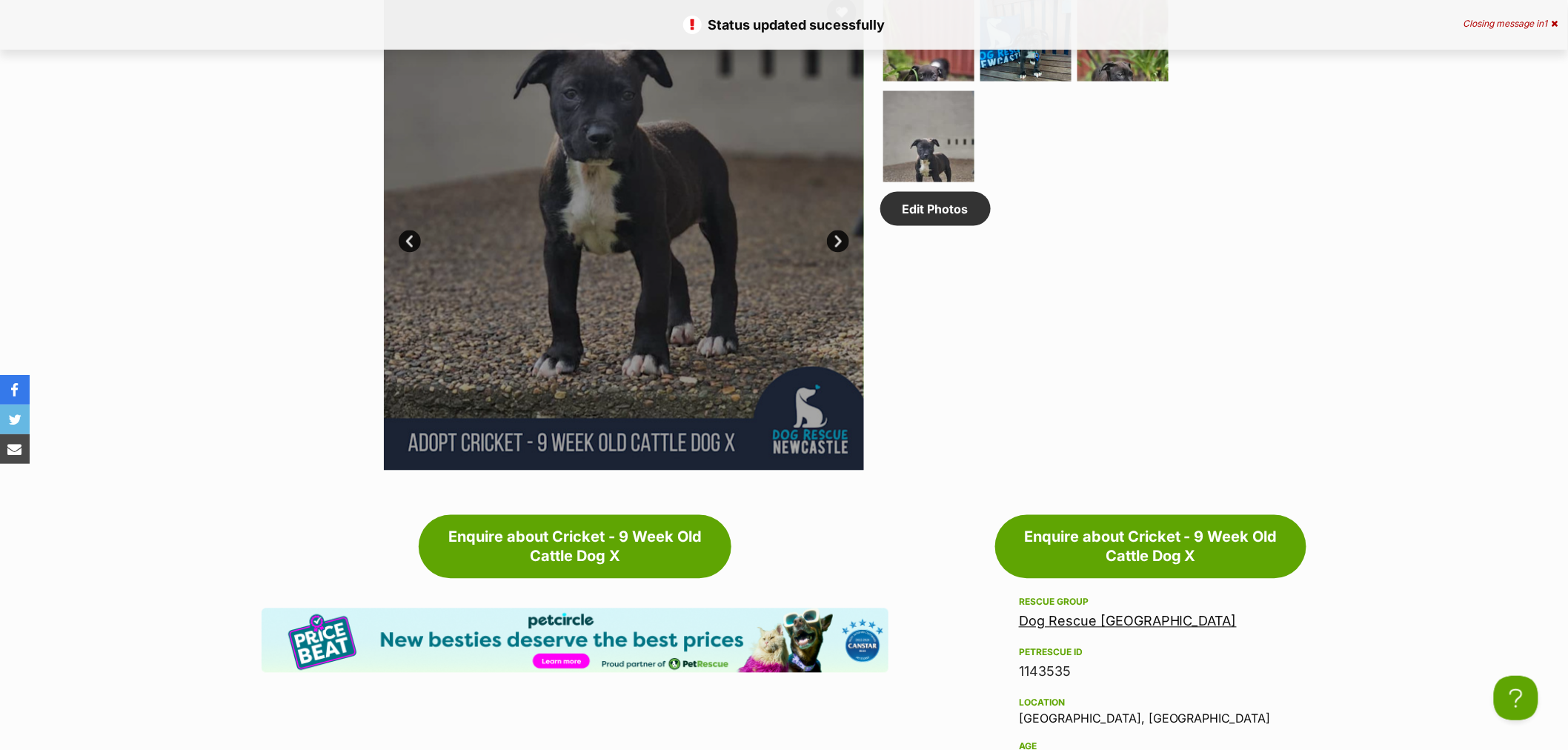
click at [1041, 673] on div "1143535" at bounding box center [1151, 671] width 264 height 21
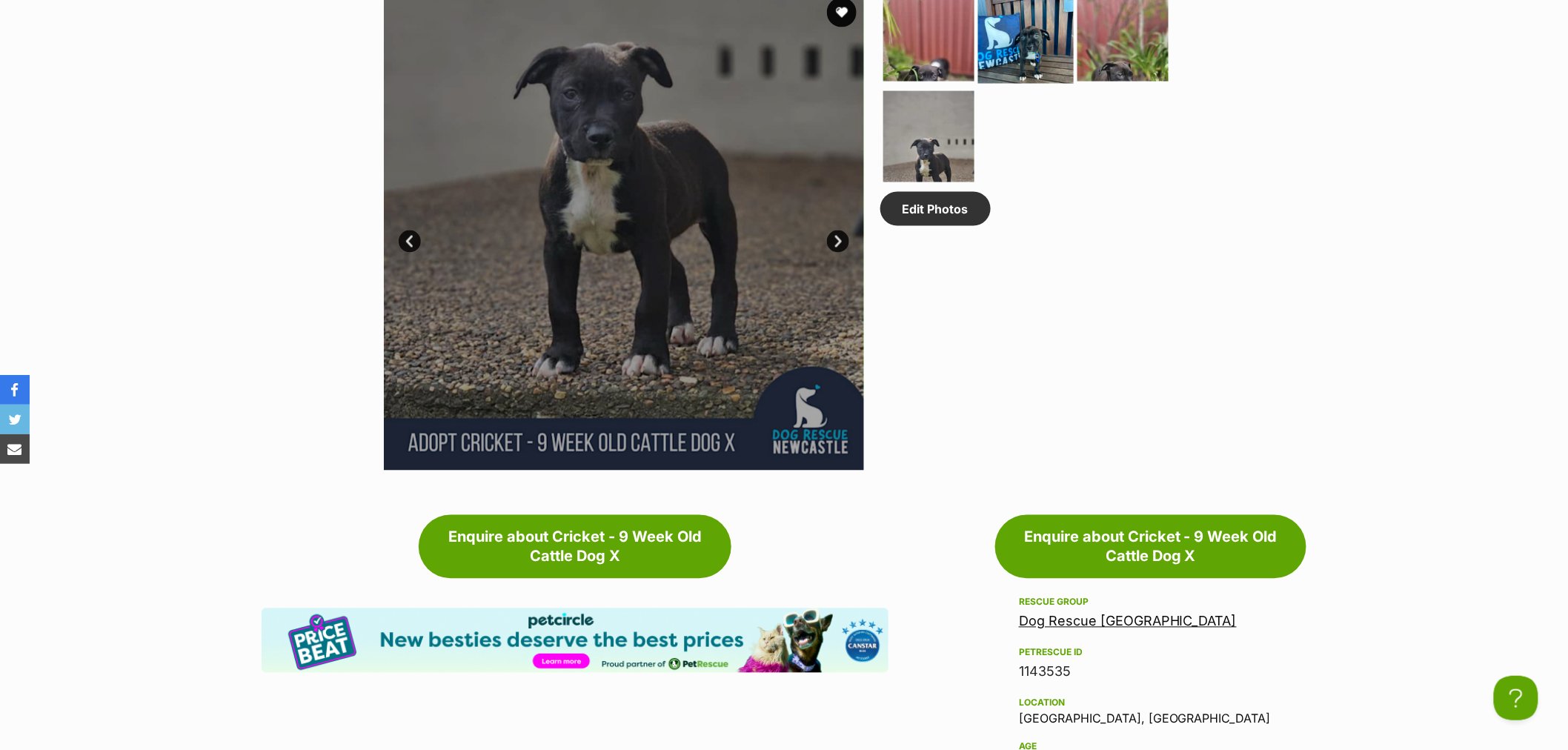
copy div "1143535"
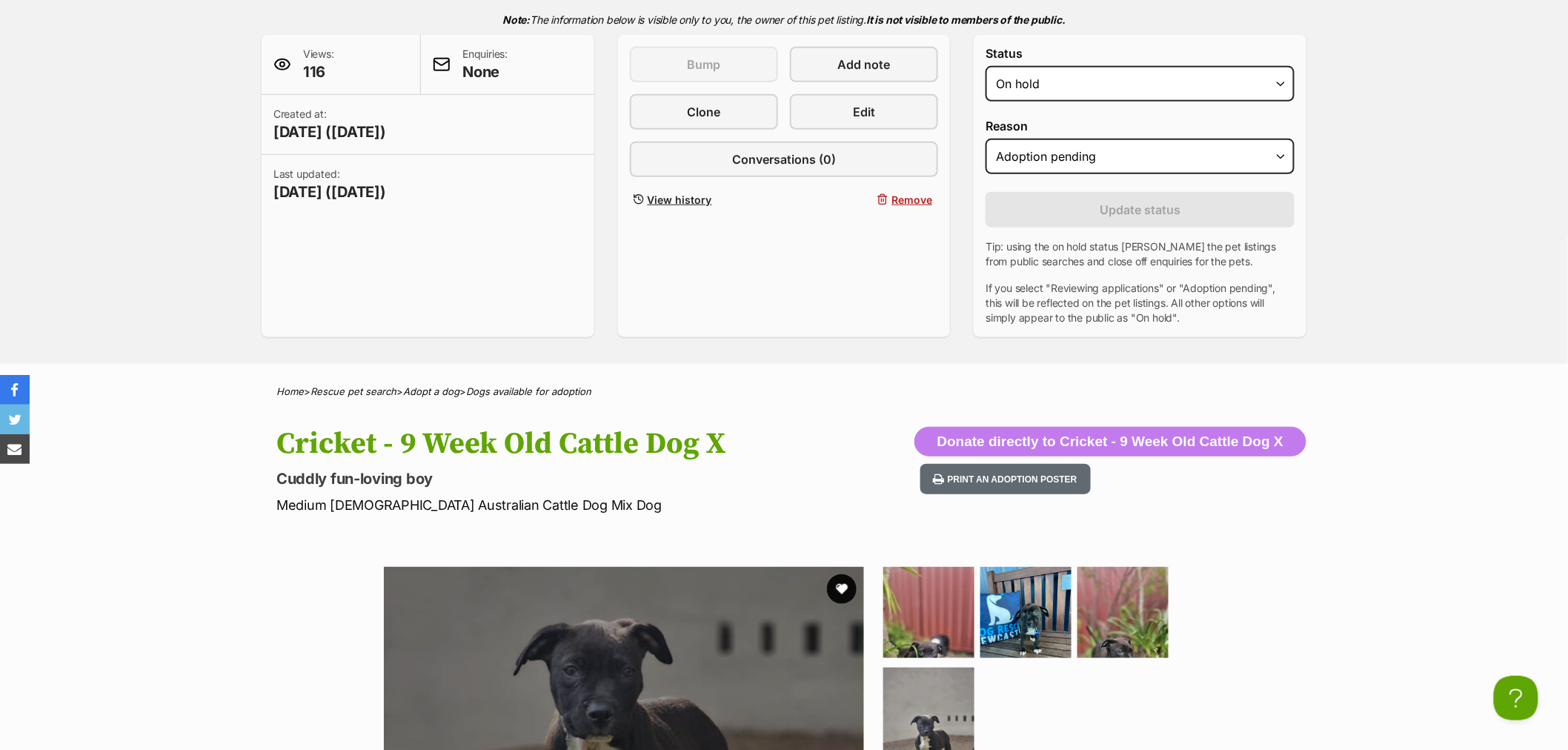
scroll to position [0, 0]
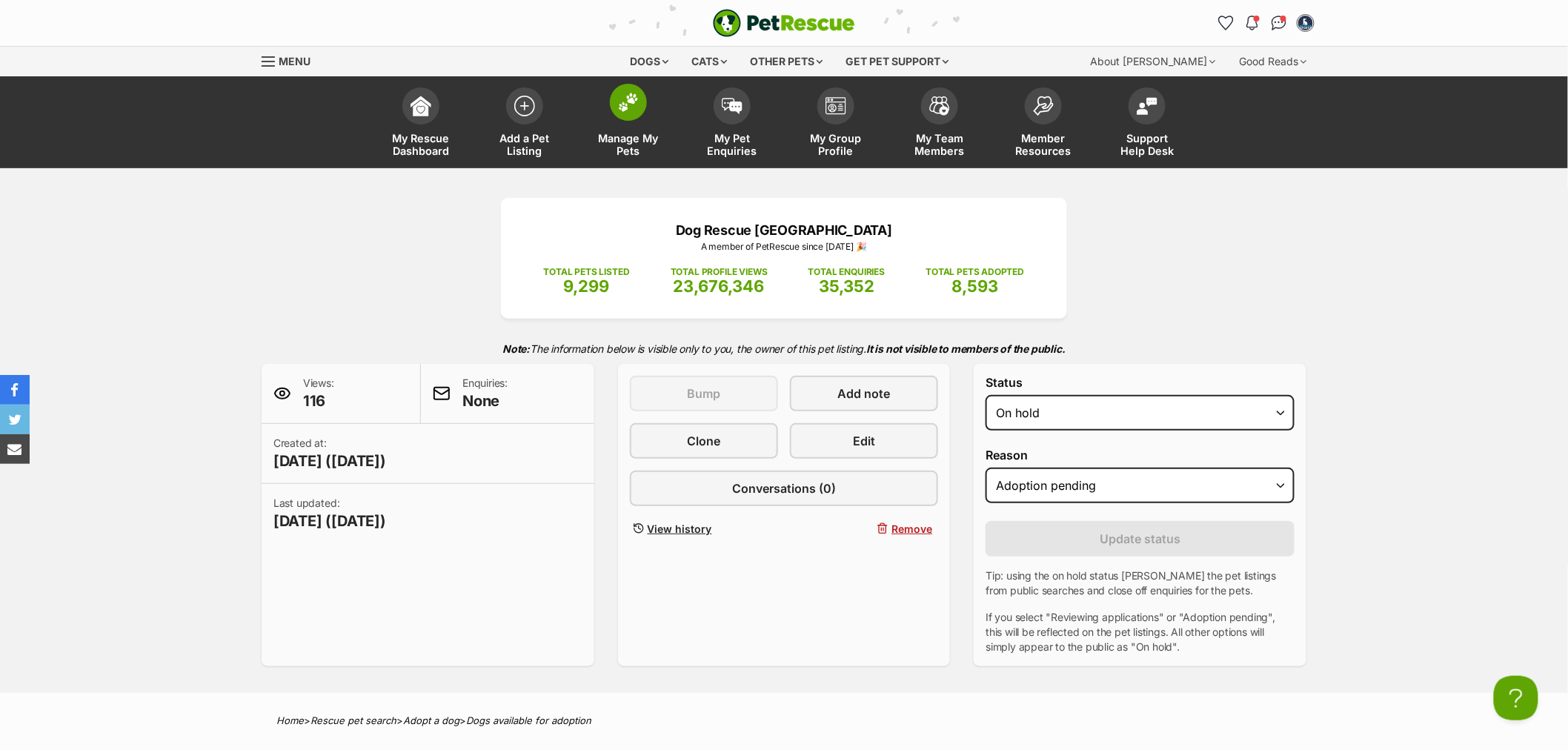
click at [620, 124] on link "Manage My Pets" at bounding box center [628, 124] width 103 height 89
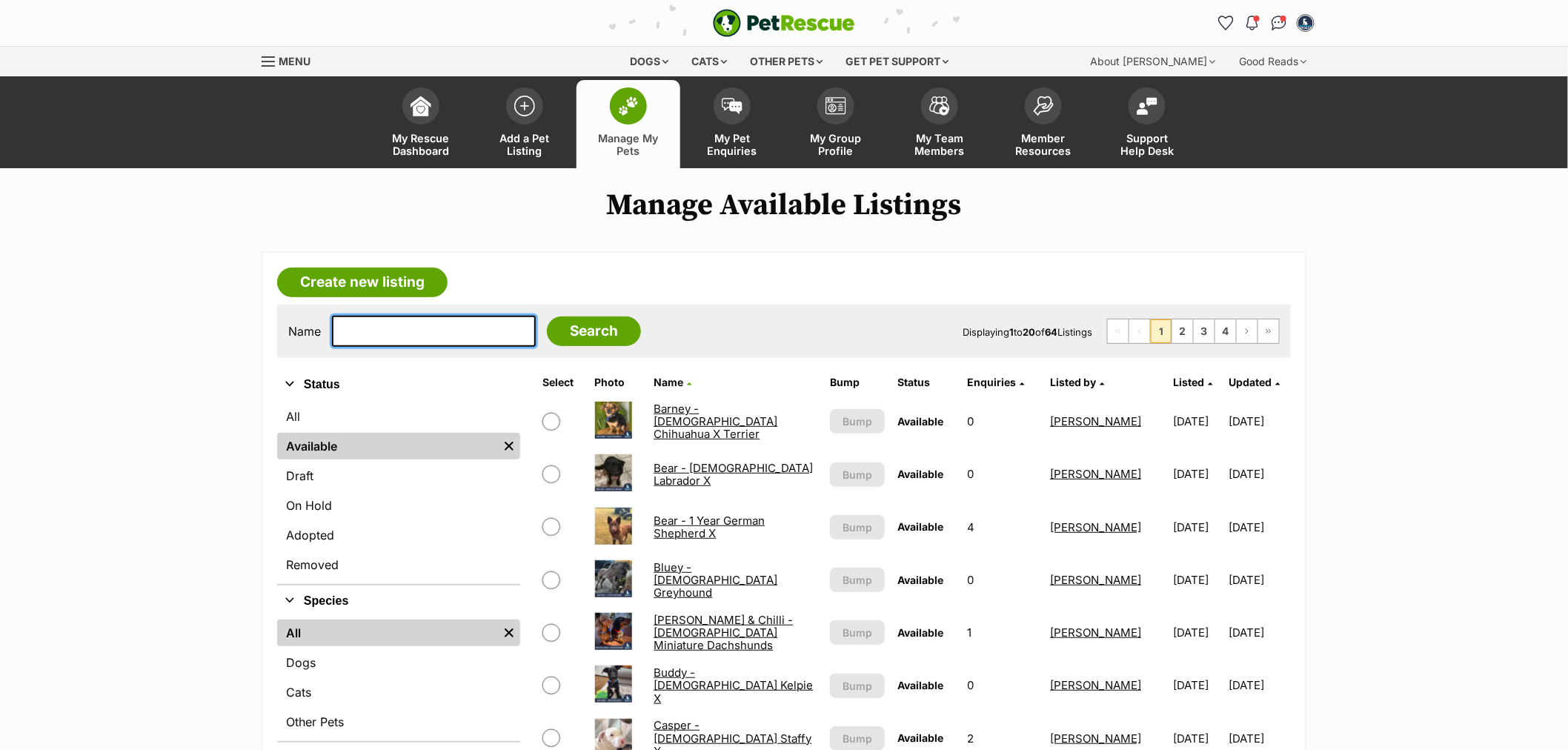
click at [380, 329] on input "text" at bounding box center [433, 332] width 204 height 31
type input "zala"
click at [547, 316] on input "Search" at bounding box center [595, 331] width 94 height 30
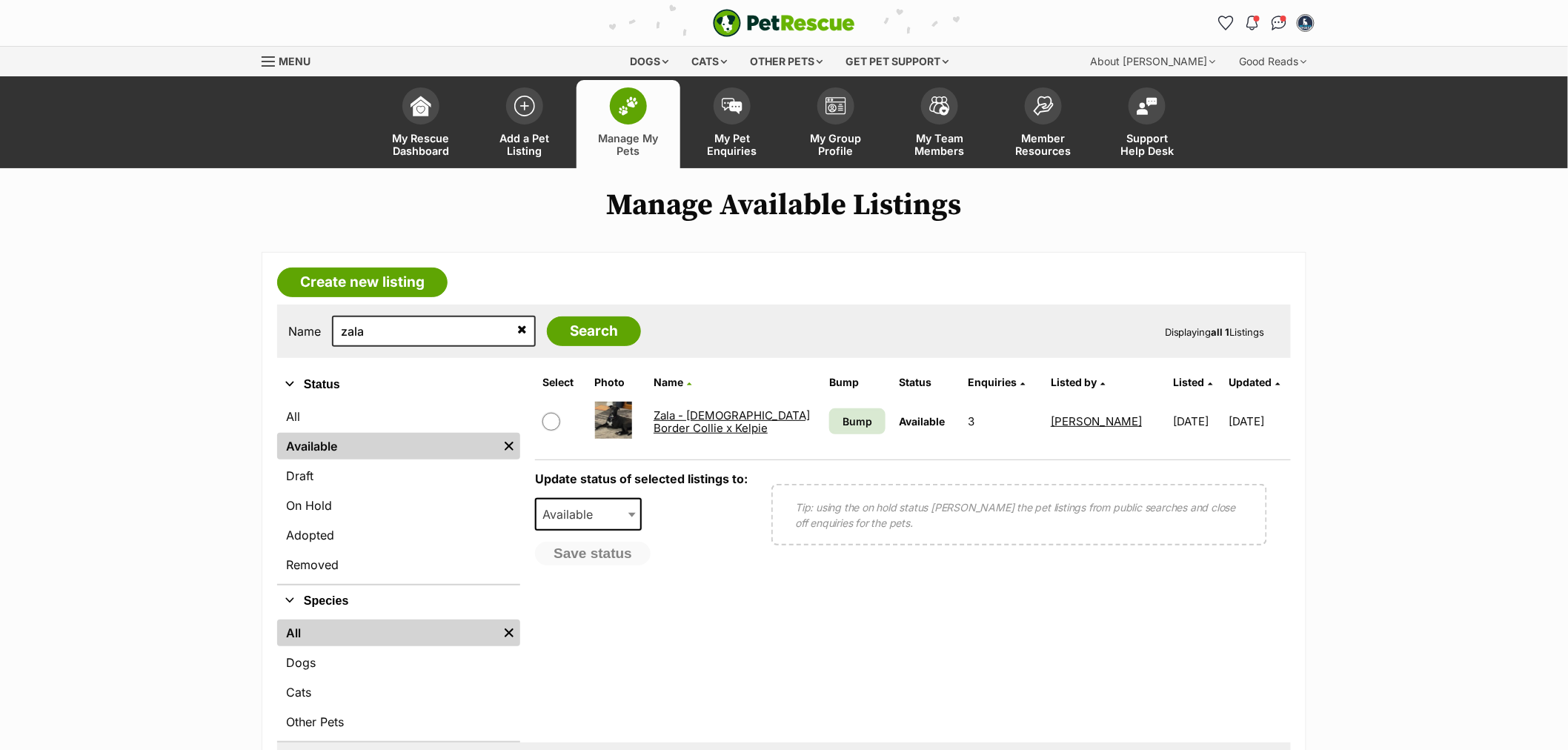
click at [710, 412] on link "Zala - [DEMOGRAPHIC_DATA] Border Collie x Kelpie" at bounding box center [731, 421] width 157 height 27
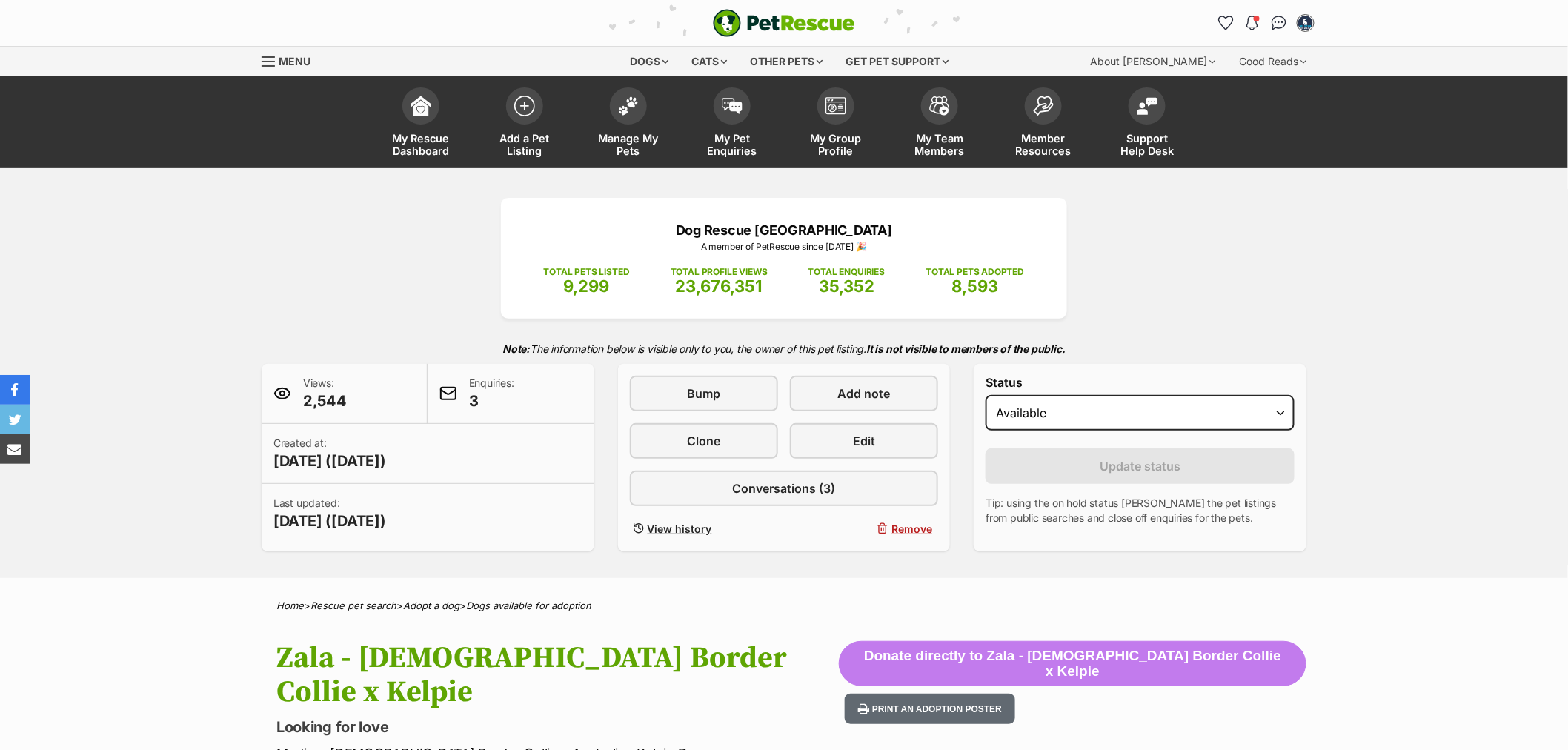
click at [1081, 410] on select "Draft - not available as listing has enquires Available On hold Adopted" at bounding box center [1140, 412] width 309 height 35
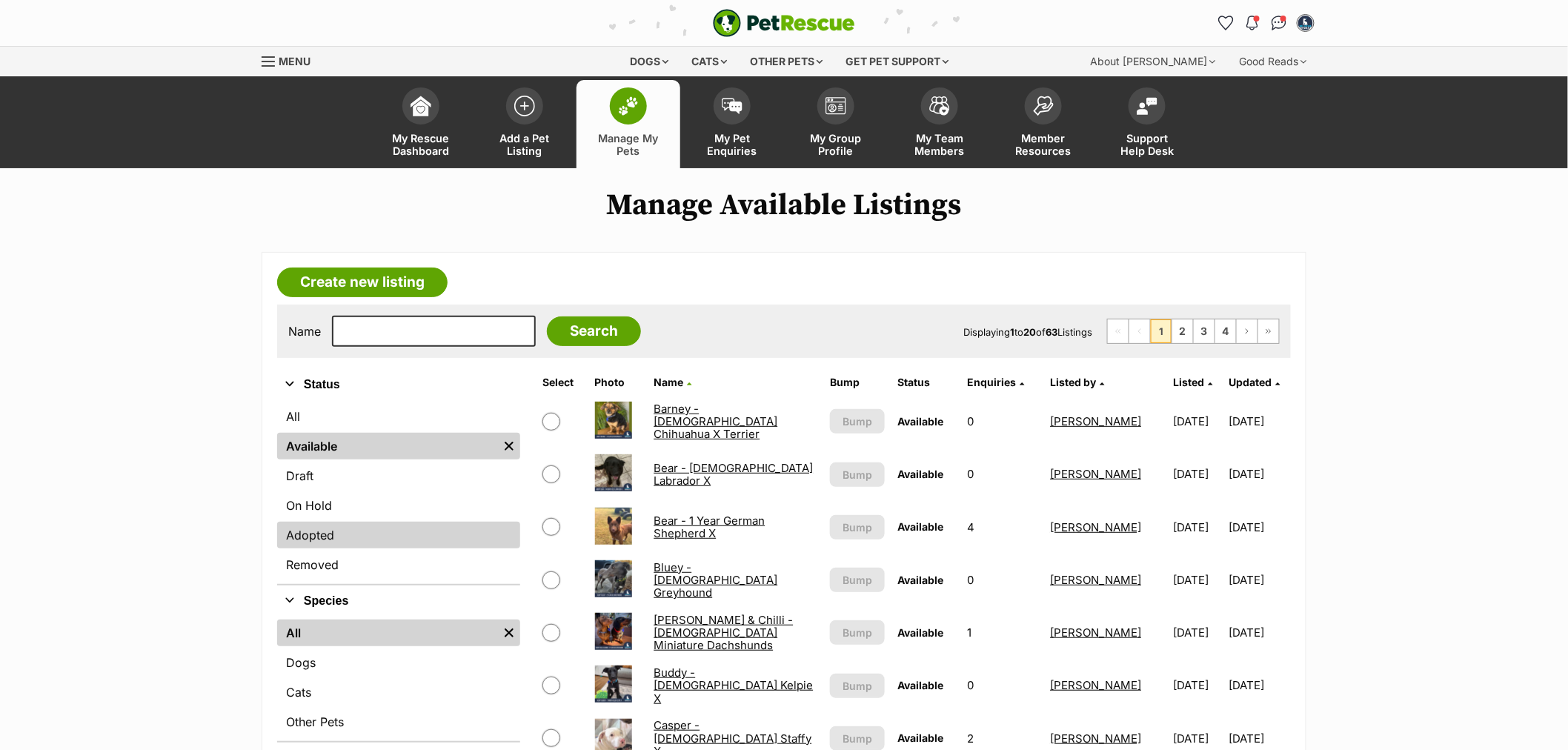
click at [376, 527] on link "Adopted" at bounding box center [399, 534] width 243 height 27
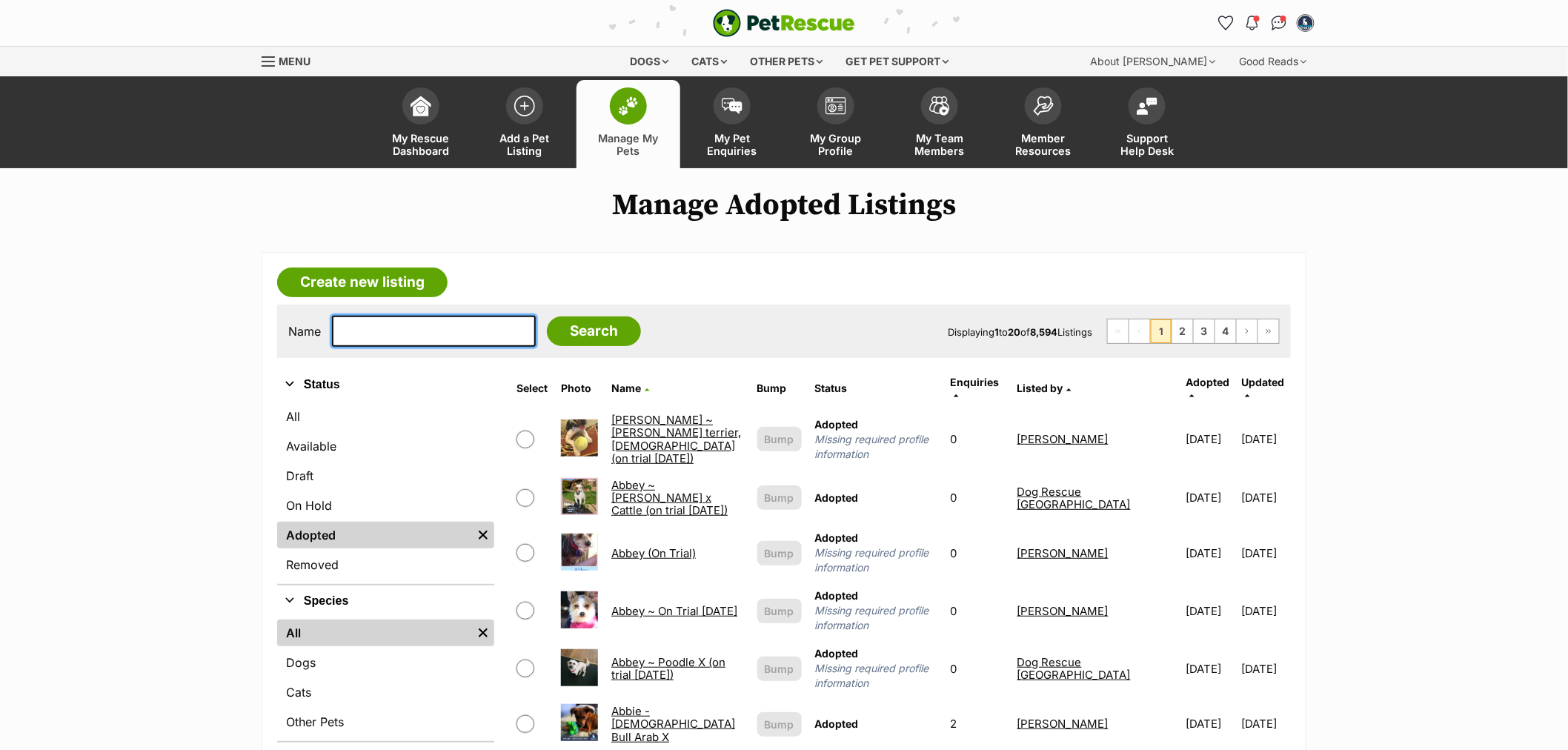
click at [436, 343] on input "text" at bounding box center [433, 332] width 204 height 31
type input "dougie"
click at [547, 316] on input "Search" at bounding box center [595, 331] width 94 height 30
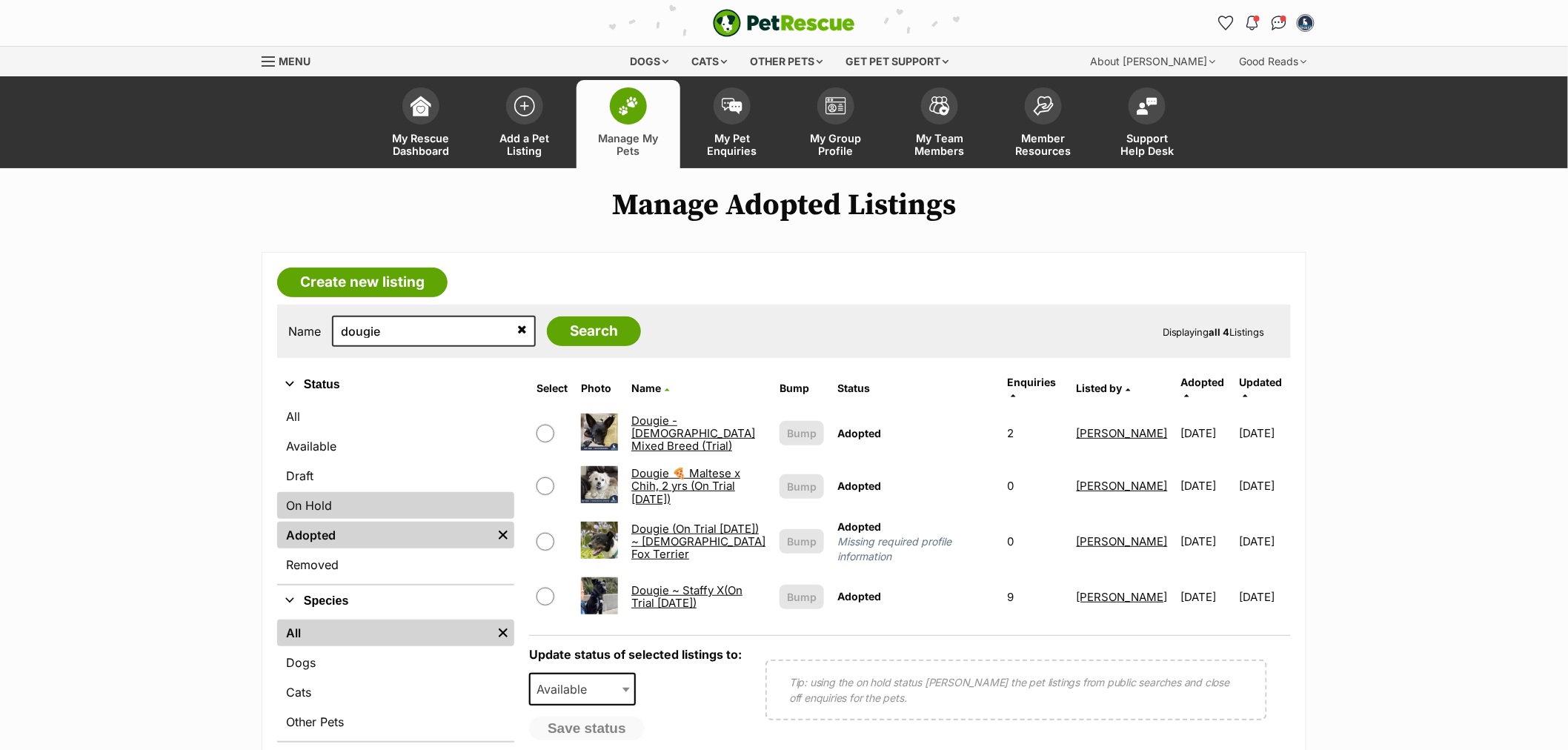
click at [346, 501] on link "On Hold" at bounding box center [396, 505] width 237 height 27
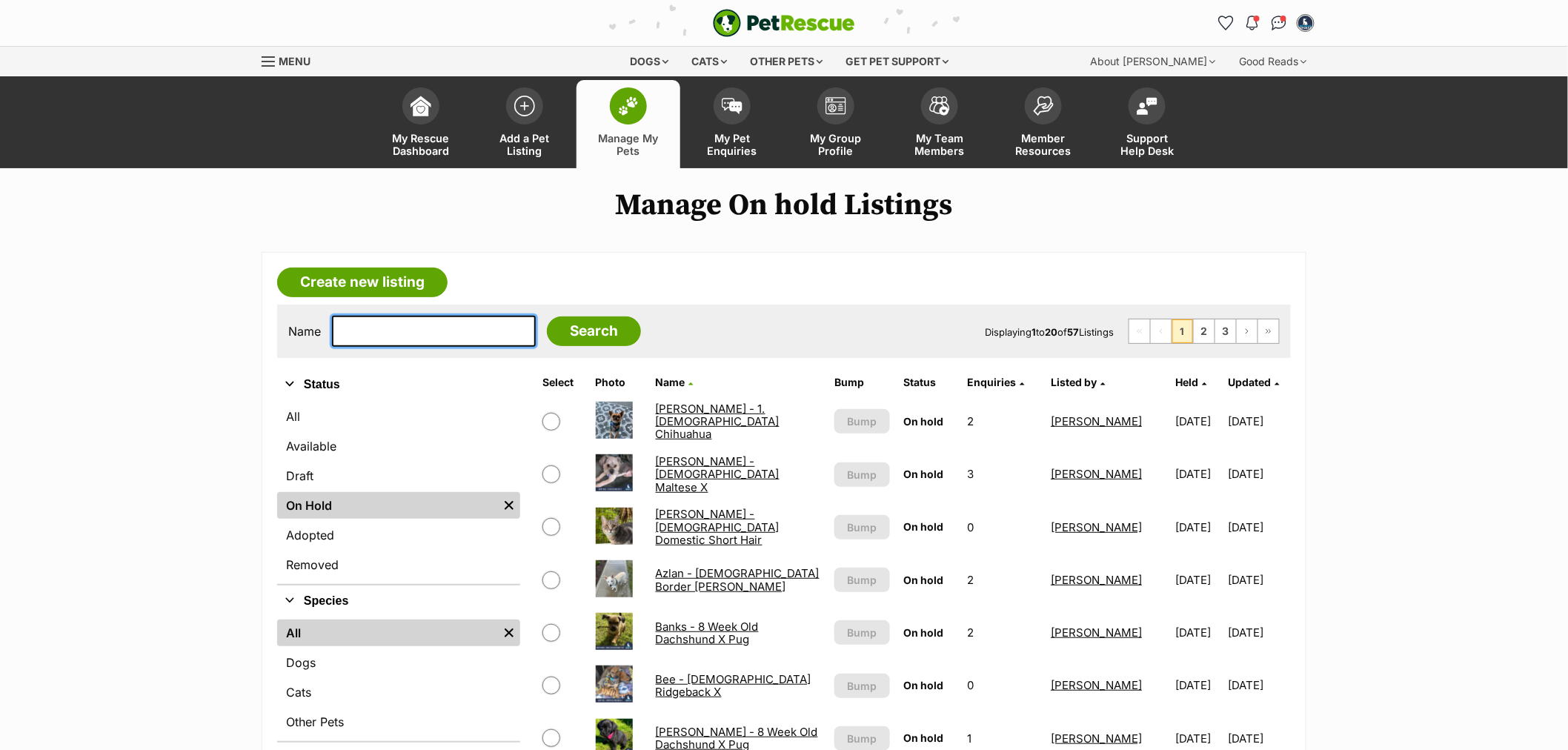
click at [413, 332] on input "text" at bounding box center [433, 332] width 204 height 31
type input "dougi"
click at [547, 316] on input "Search" at bounding box center [595, 331] width 94 height 30
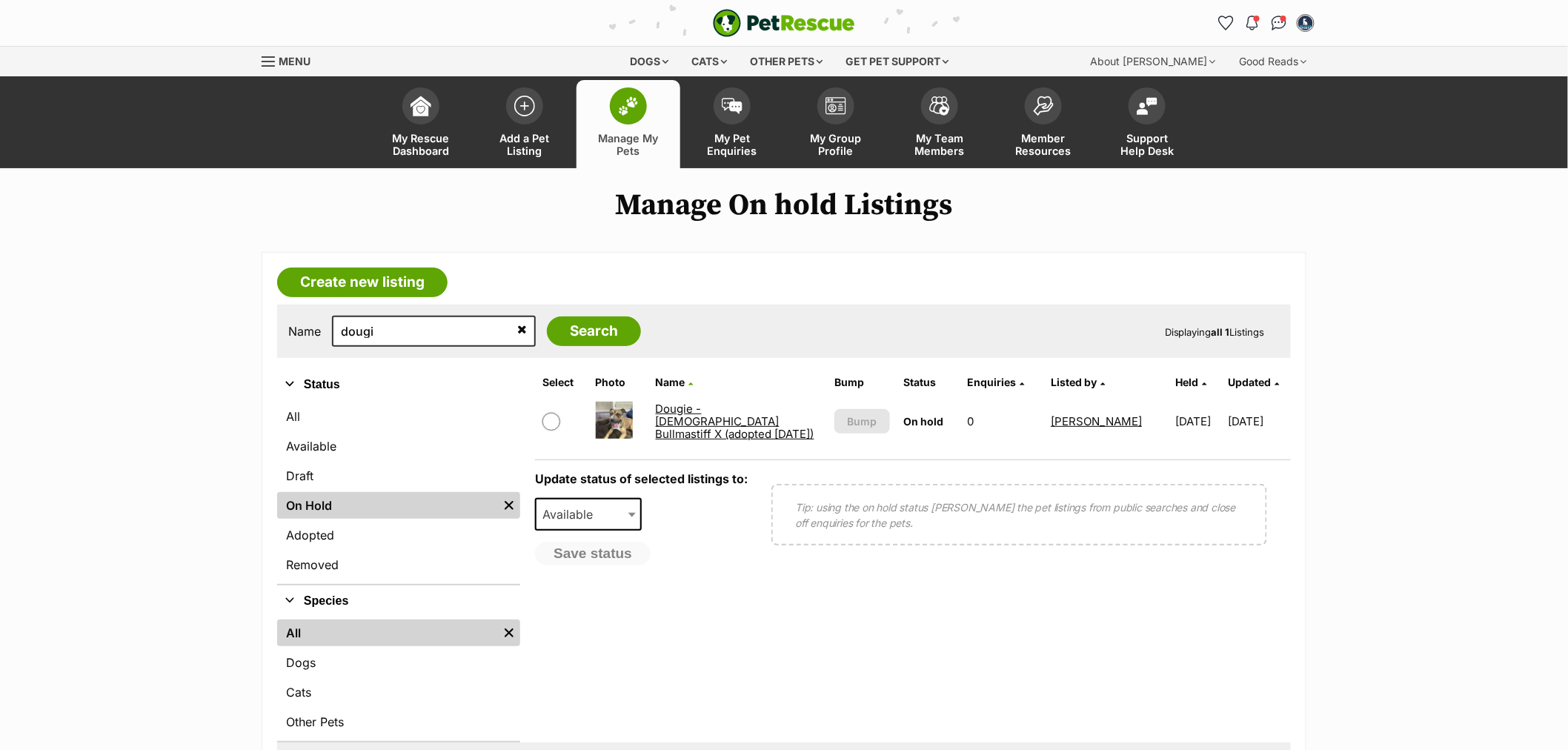
click at [706, 420] on link "Dougie - [DEMOGRAPHIC_DATA] Bullmastiff X (adopted [DATE])" at bounding box center [734, 421] width 158 height 40
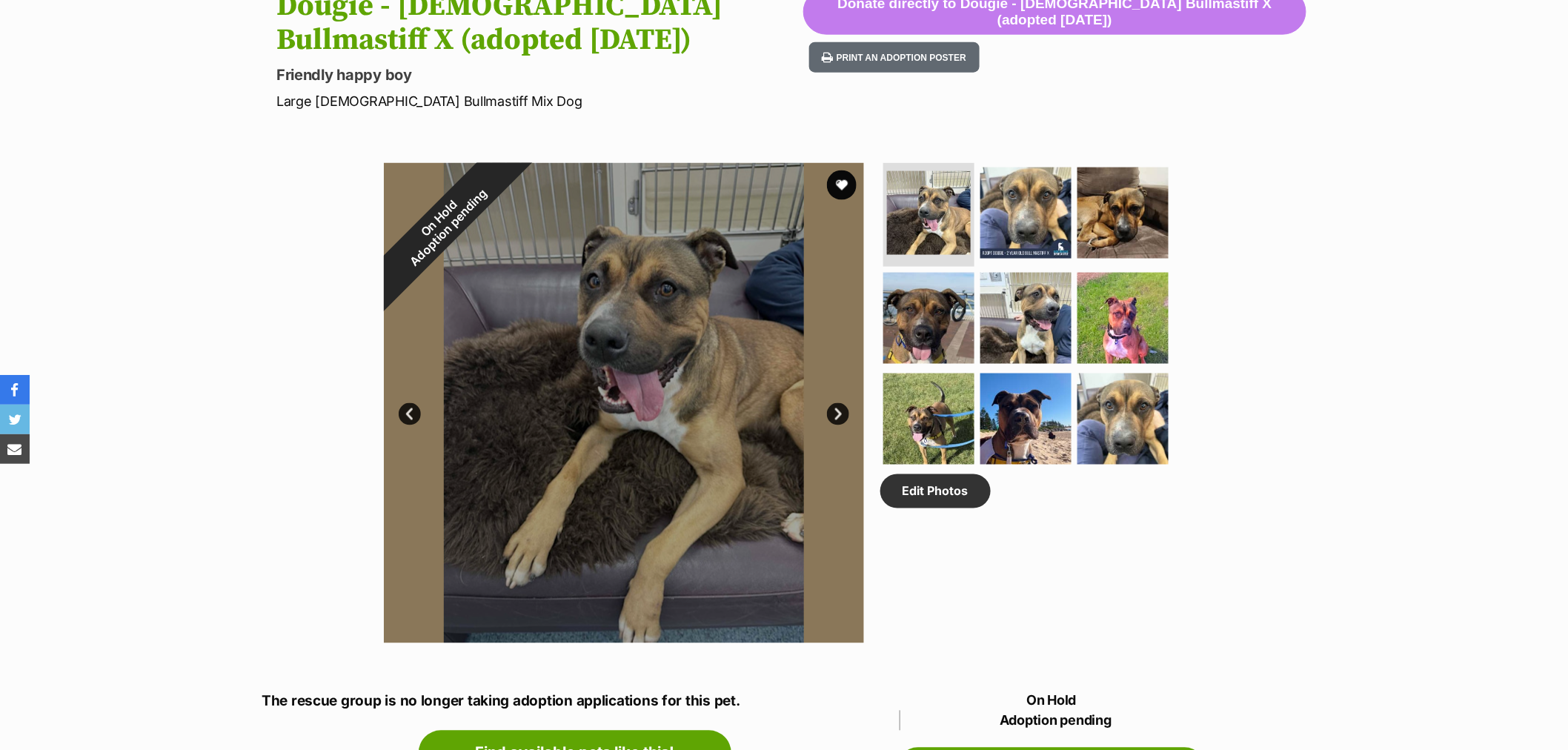
scroll to position [1070, 0]
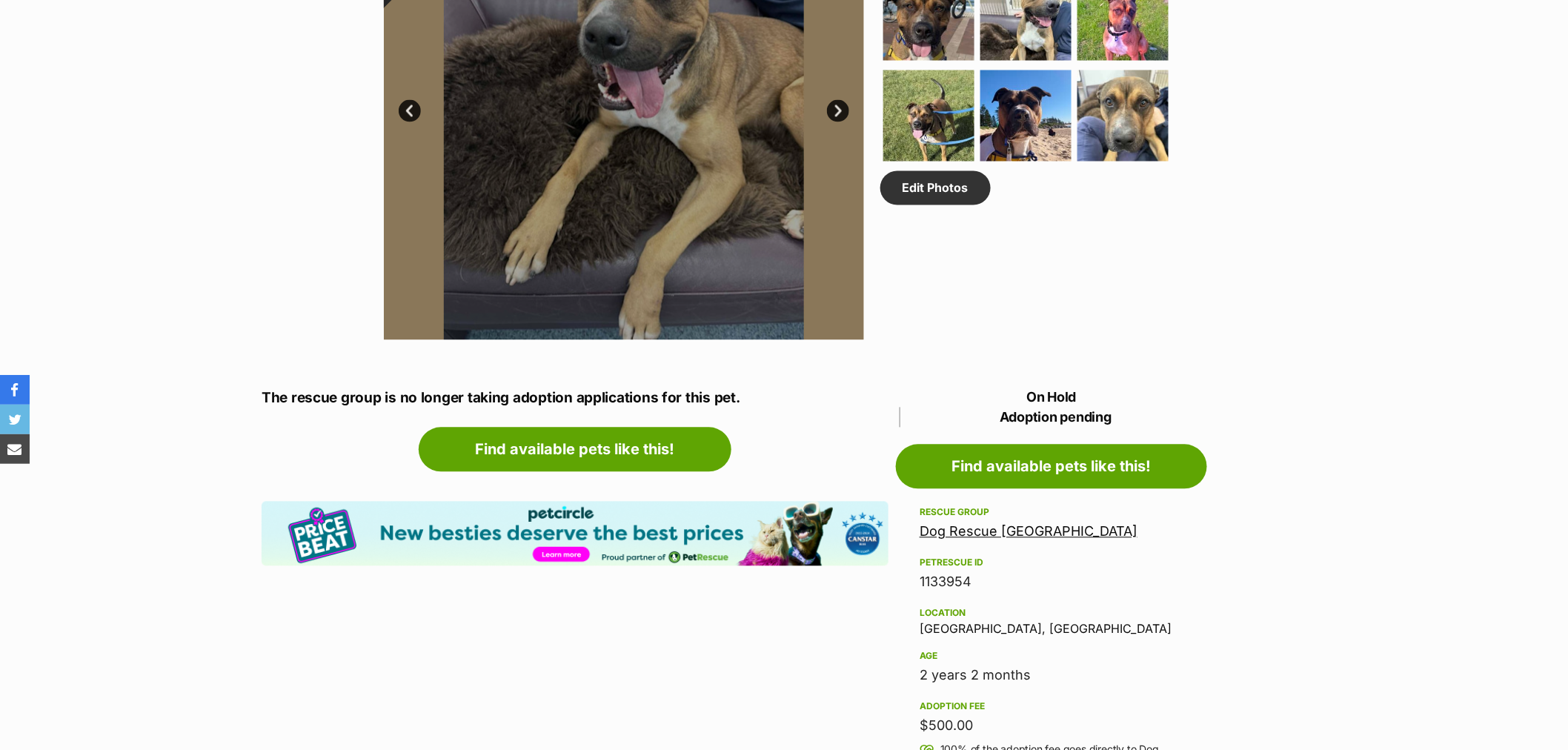
click at [946, 586] on div "1133954" at bounding box center [1051, 582] width 264 height 21
copy div "1133954"
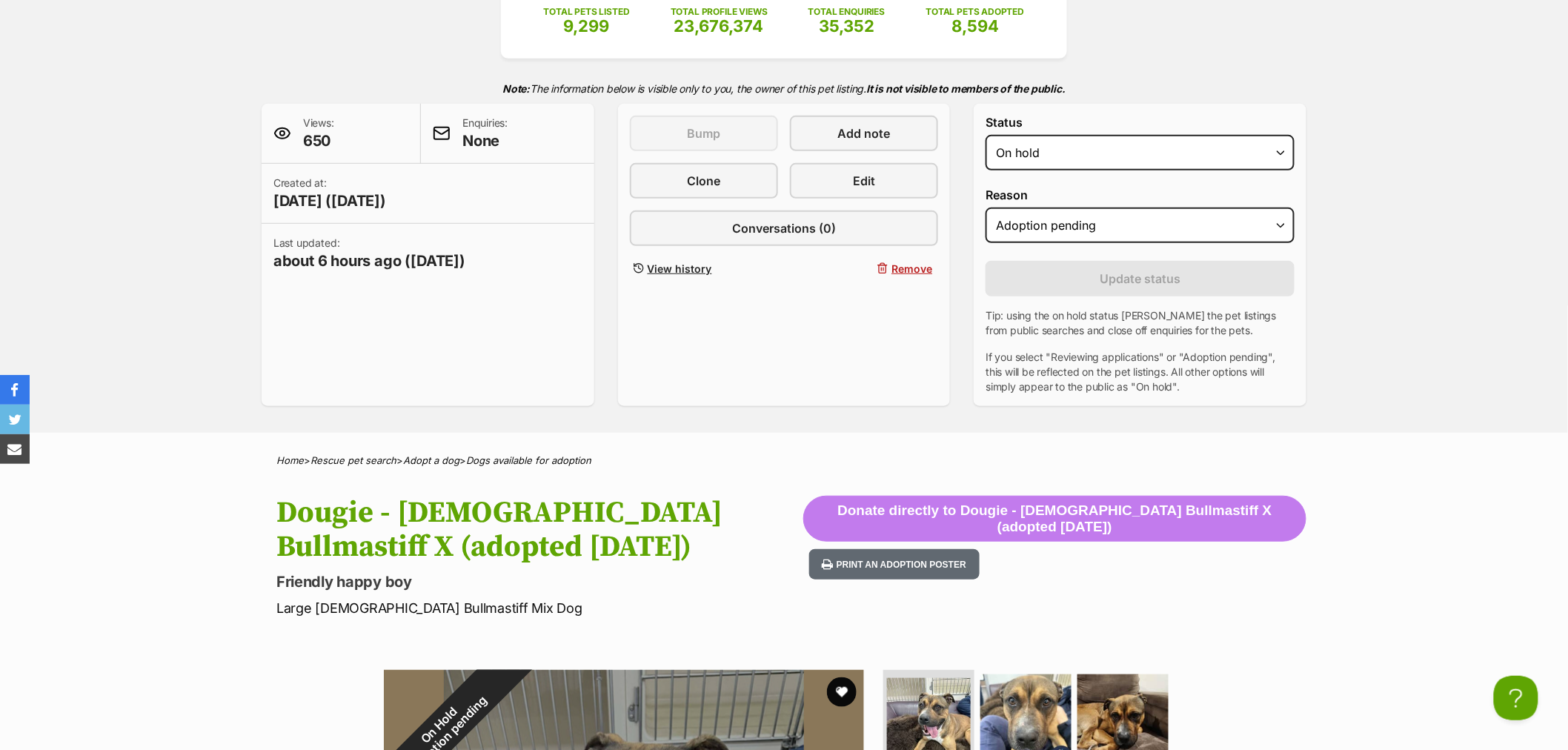
scroll to position [0, 0]
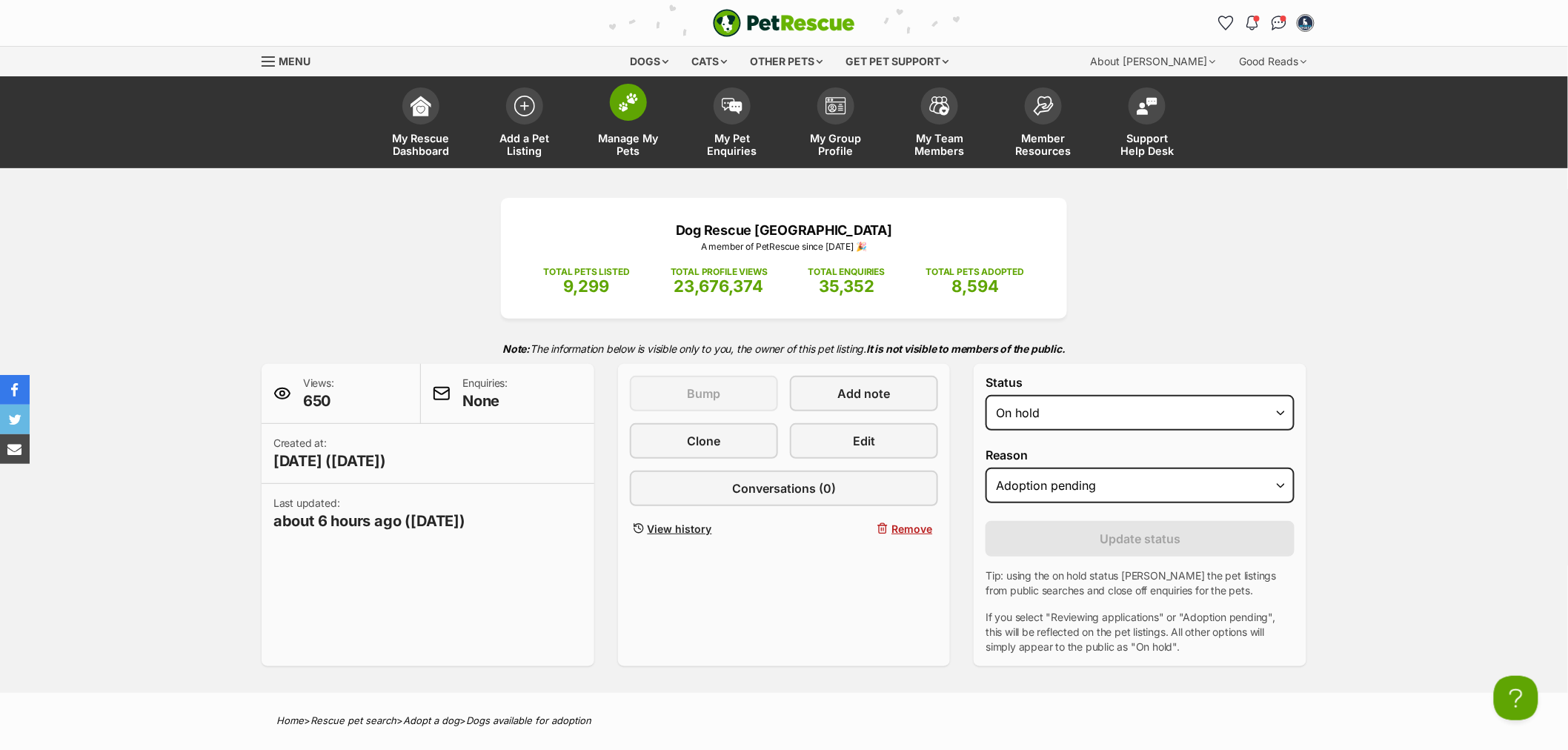
click at [652, 117] on link "Manage My Pets" at bounding box center [628, 124] width 103 height 89
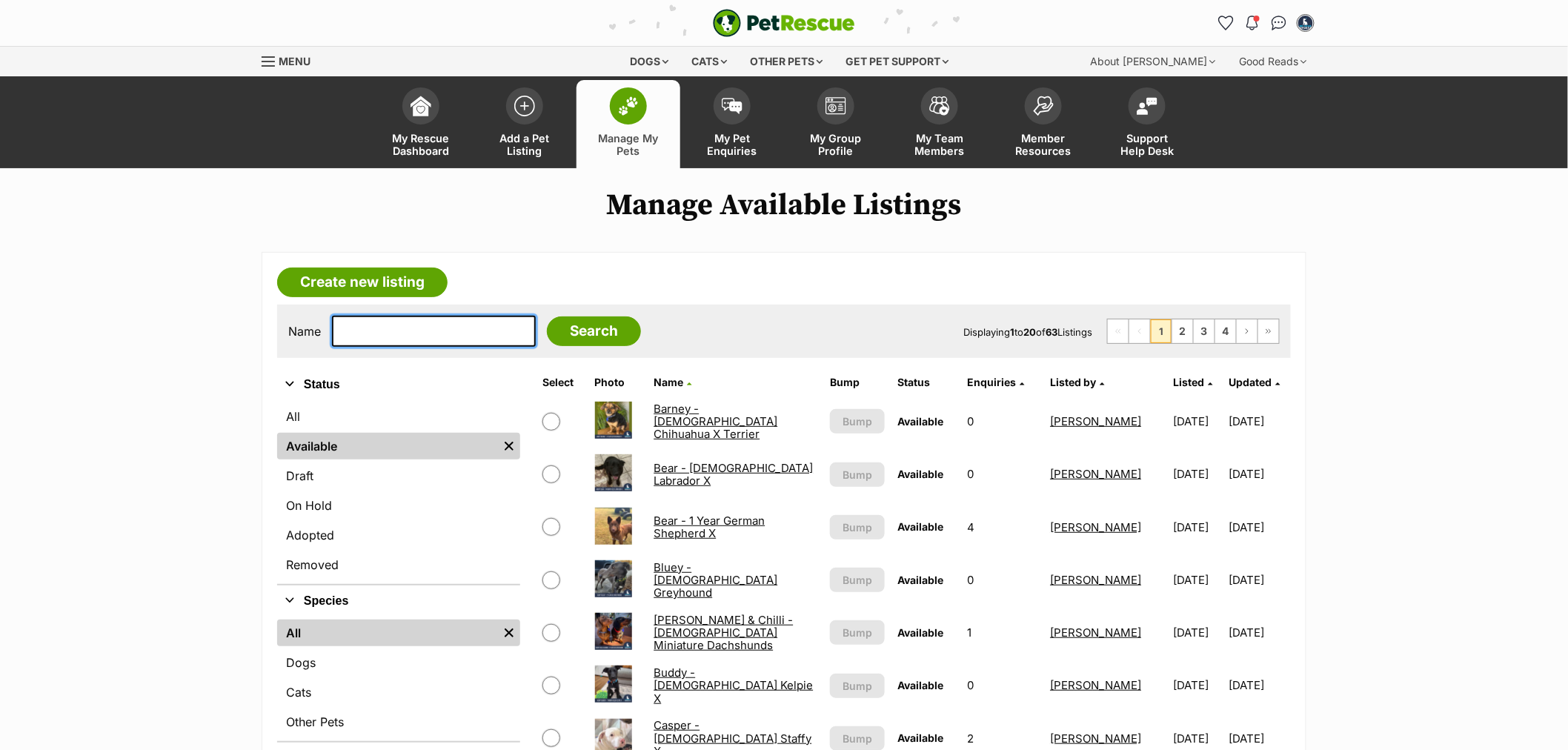
drag, startPoint x: 0, startPoint y: 0, endPoint x: 439, endPoint y: 324, distance: 545.6
click at [443, 319] on input "text" at bounding box center [433, 332] width 204 height 31
type input "dolli"
click at [547, 316] on input "Search" at bounding box center [595, 331] width 94 height 30
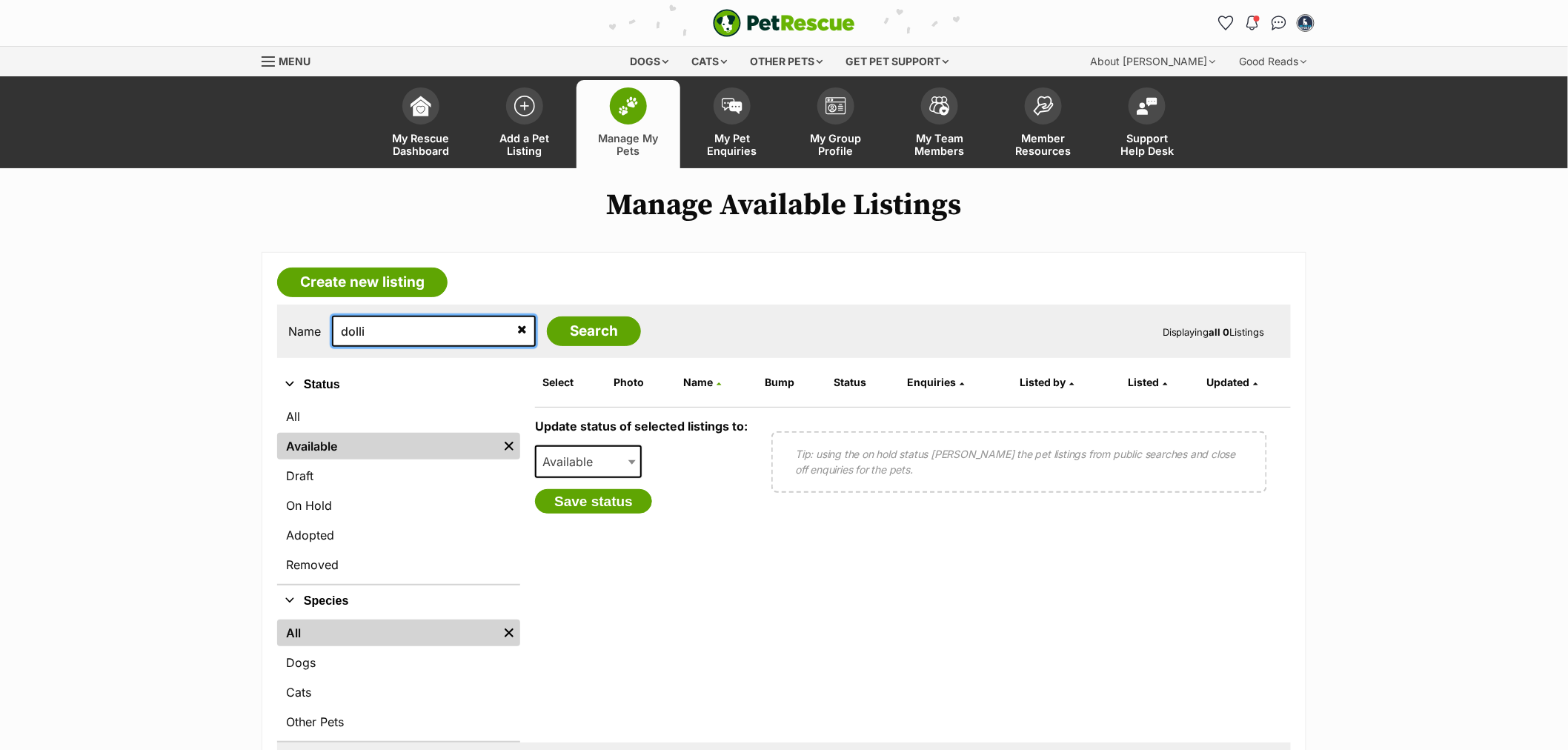
click at [437, 327] on input "dolli" at bounding box center [433, 332] width 204 height 31
type input "dolly"
click at [547, 316] on input "Search" at bounding box center [595, 331] width 94 height 30
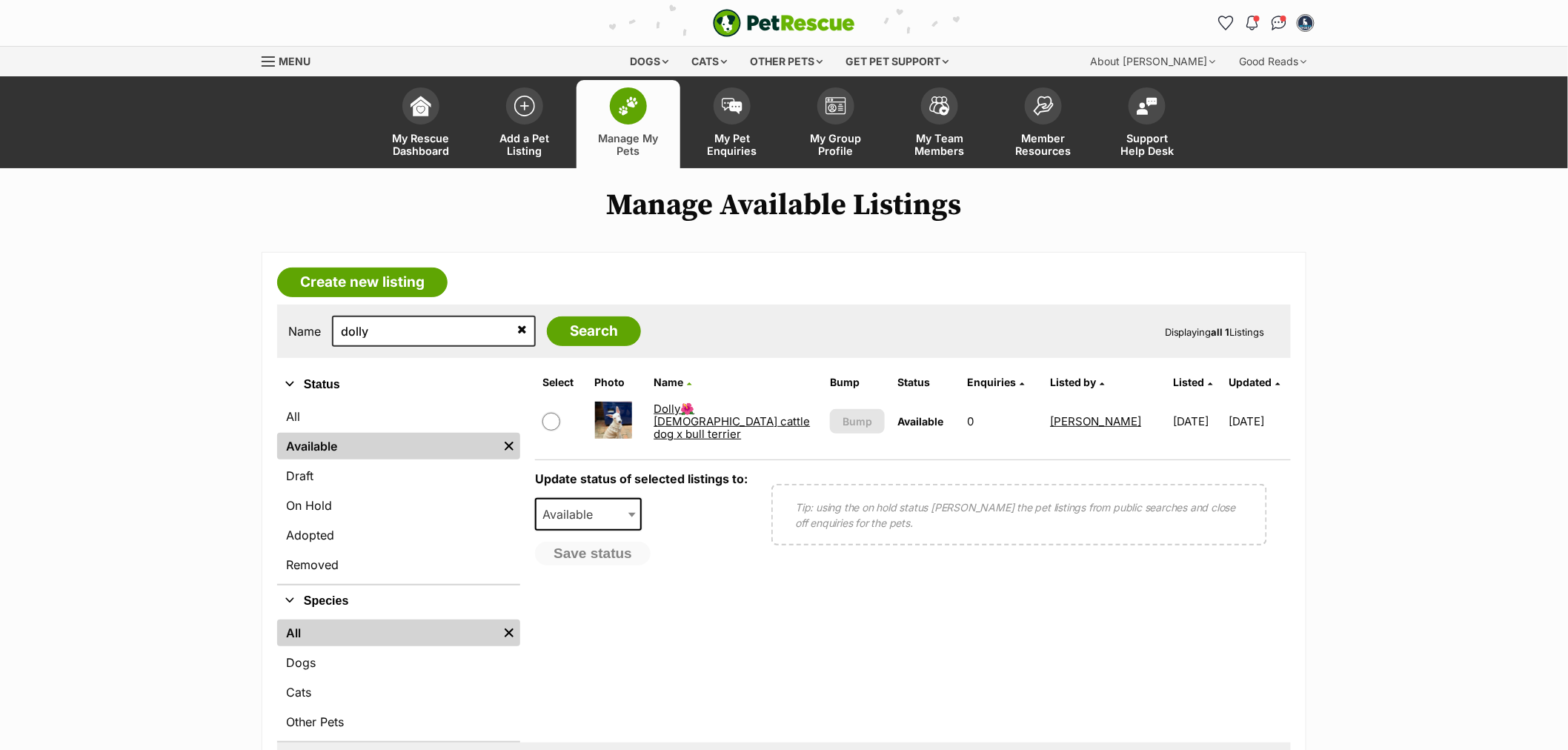
click at [722, 411] on link "Dolly🌺[DEMOGRAPHIC_DATA] cattle dog x bull terrier" at bounding box center [731, 421] width 157 height 40
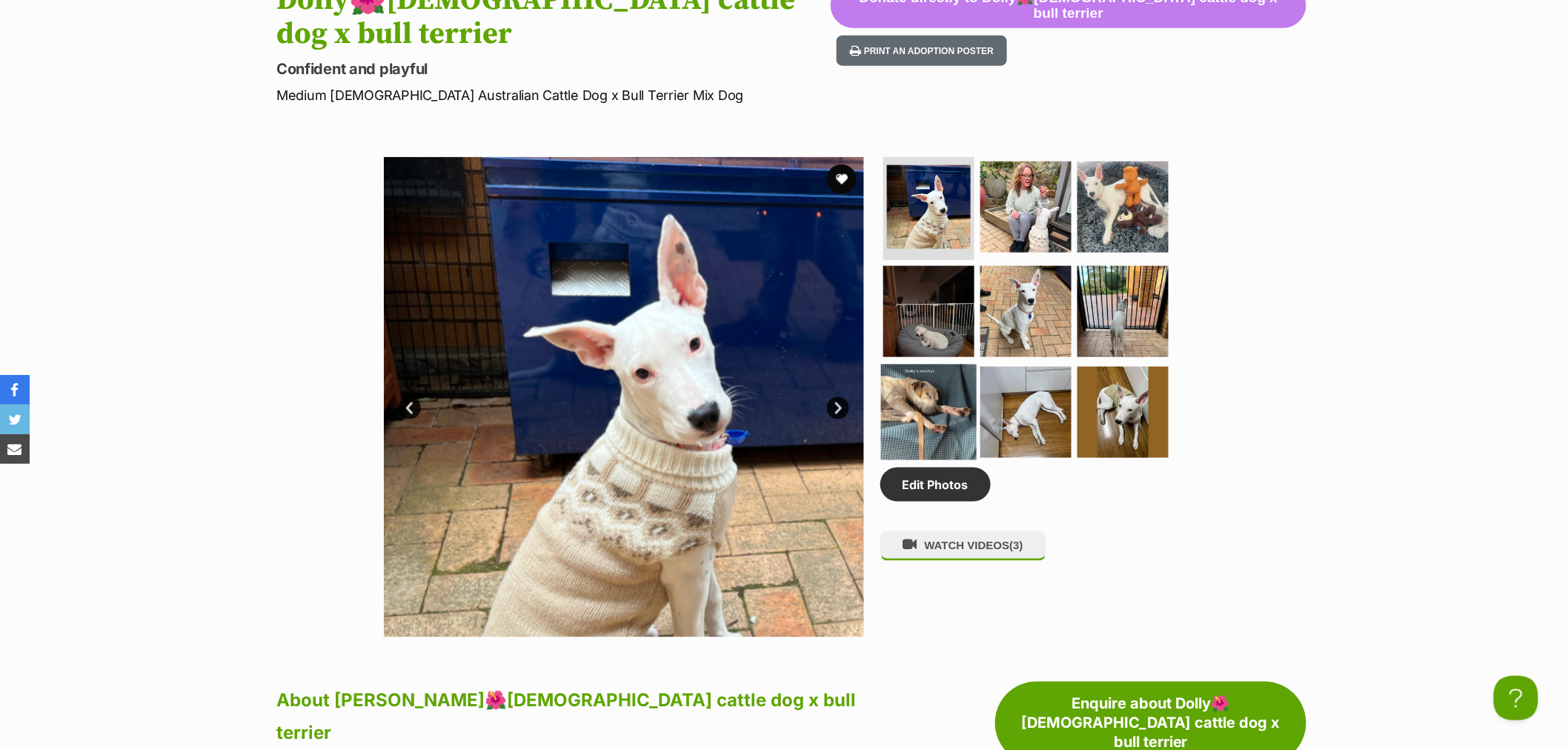
click at [939, 408] on img at bounding box center [928, 411] width 95 height 95
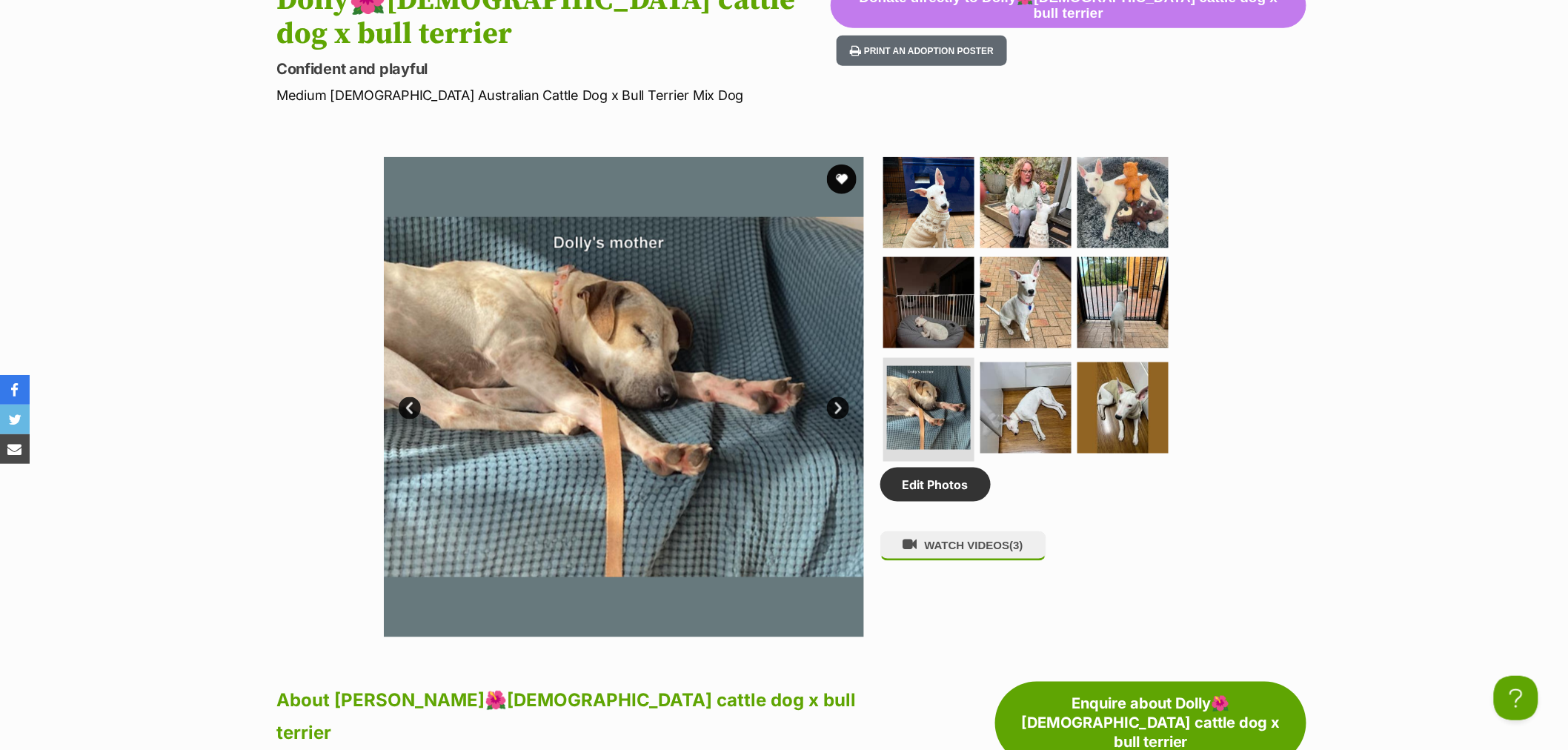
click at [841, 402] on link "Next" at bounding box center [838, 408] width 23 height 23
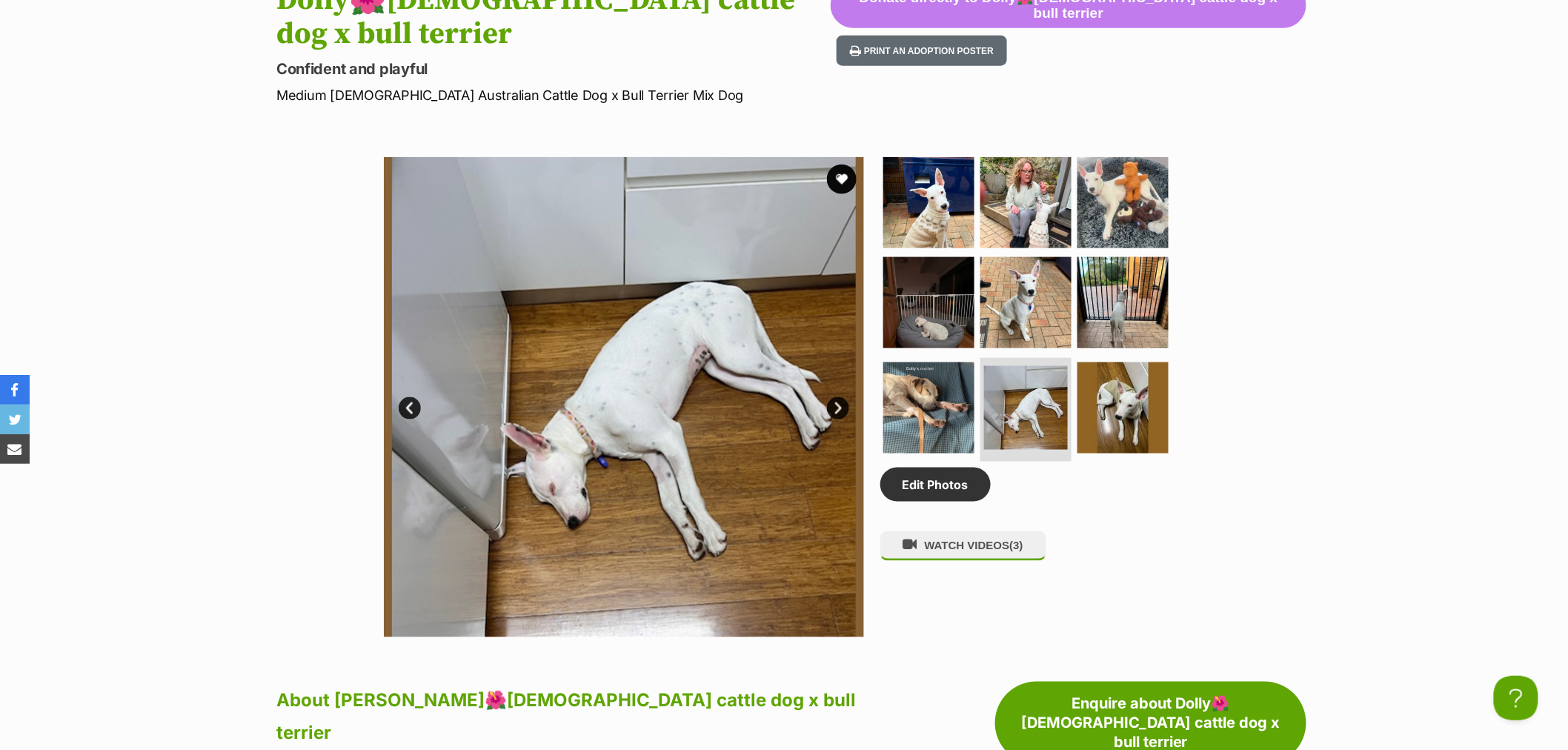
click at [405, 403] on link "Prev" at bounding box center [409, 408] width 23 height 23
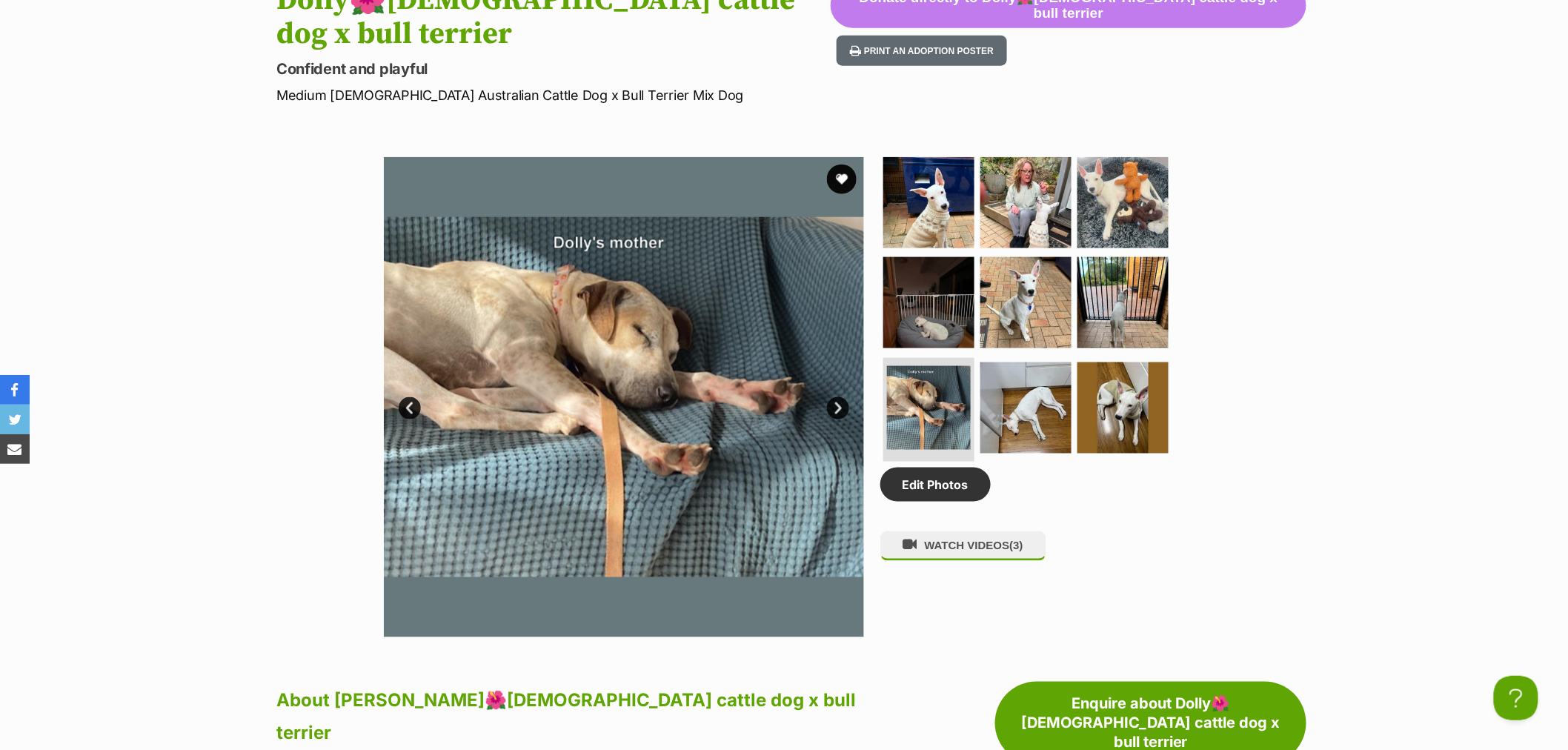
click at [407, 405] on link "Prev" at bounding box center [409, 408] width 23 height 23
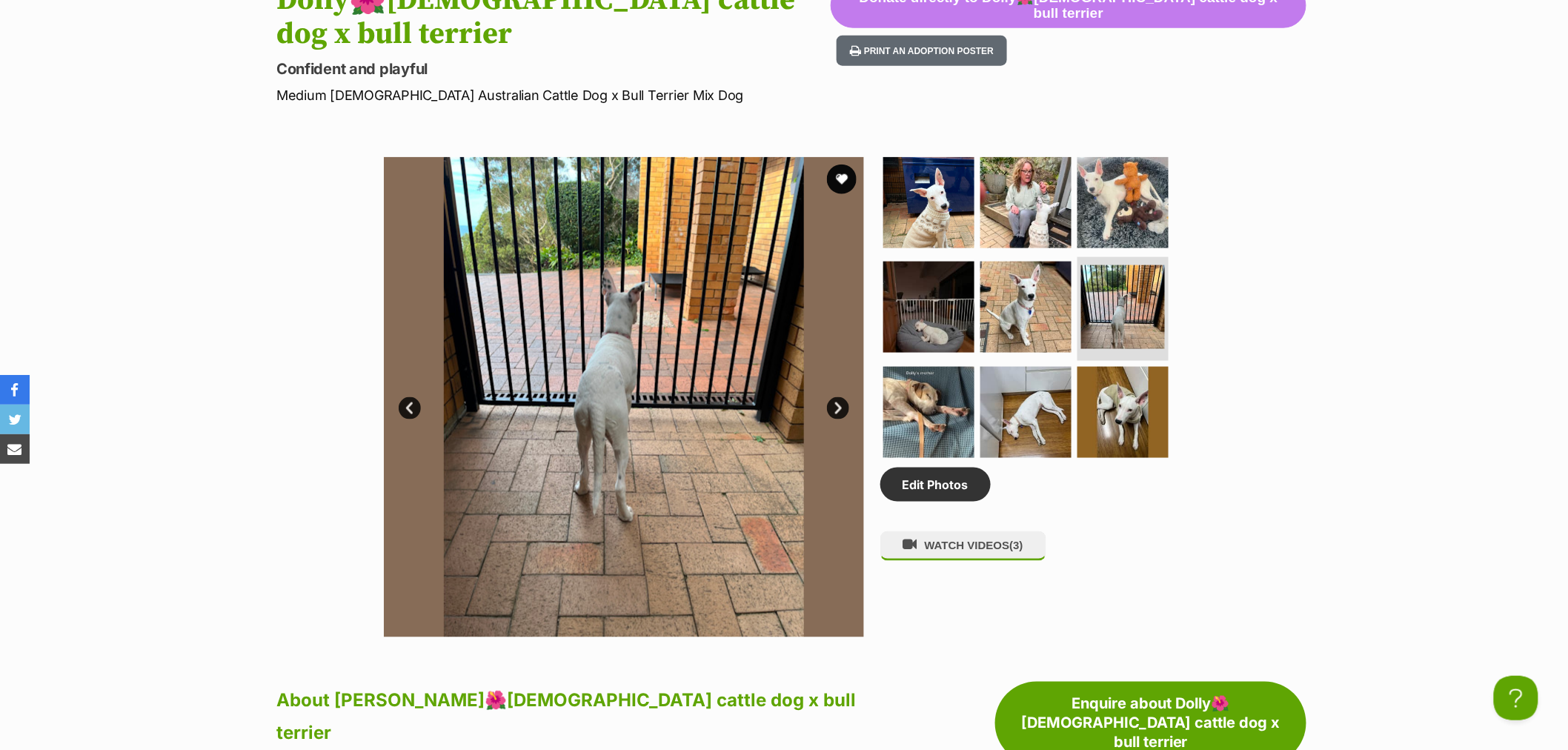
click at [408, 405] on link "Prev" at bounding box center [409, 408] width 23 height 23
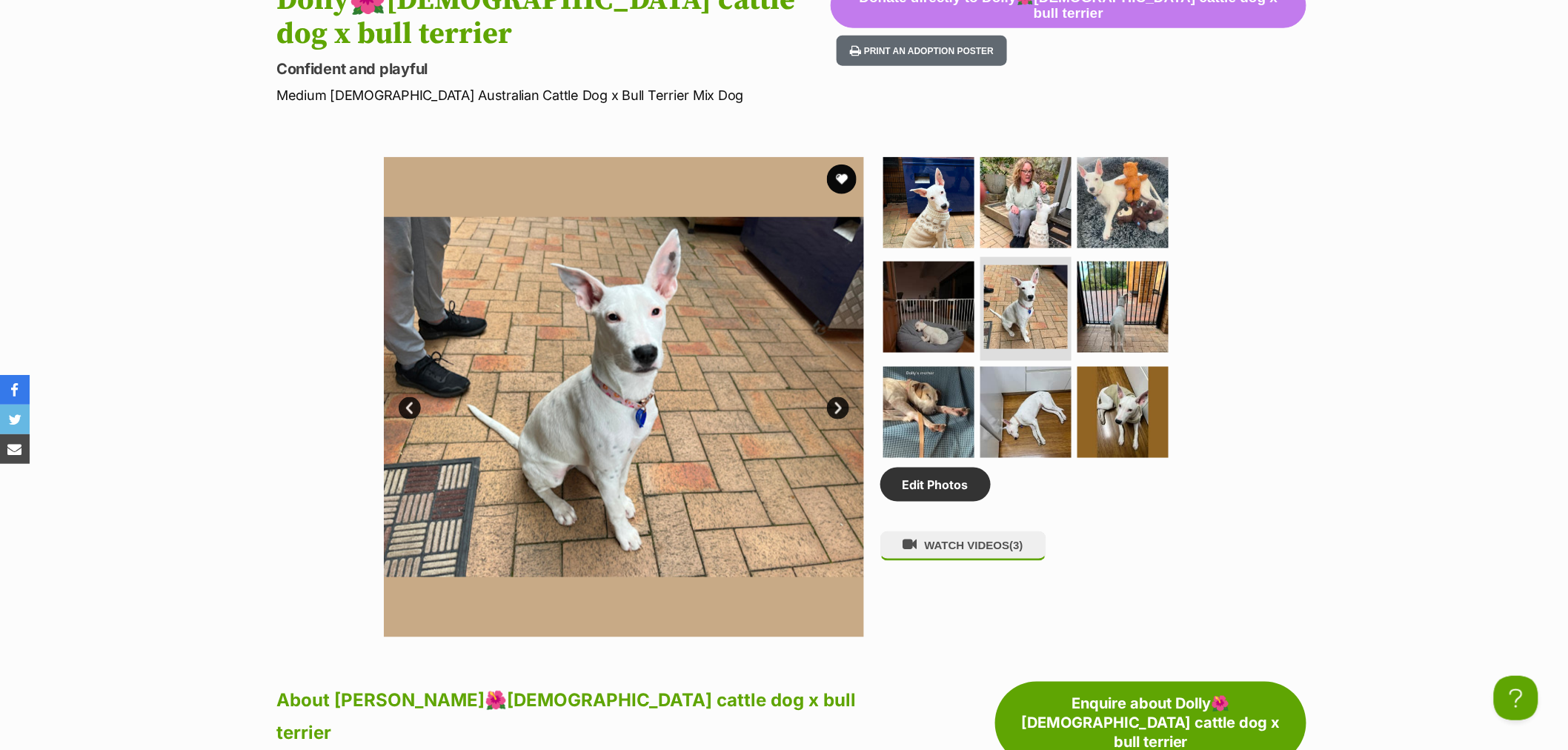
click at [408, 406] on link "Prev" at bounding box center [409, 408] width 23 height 23
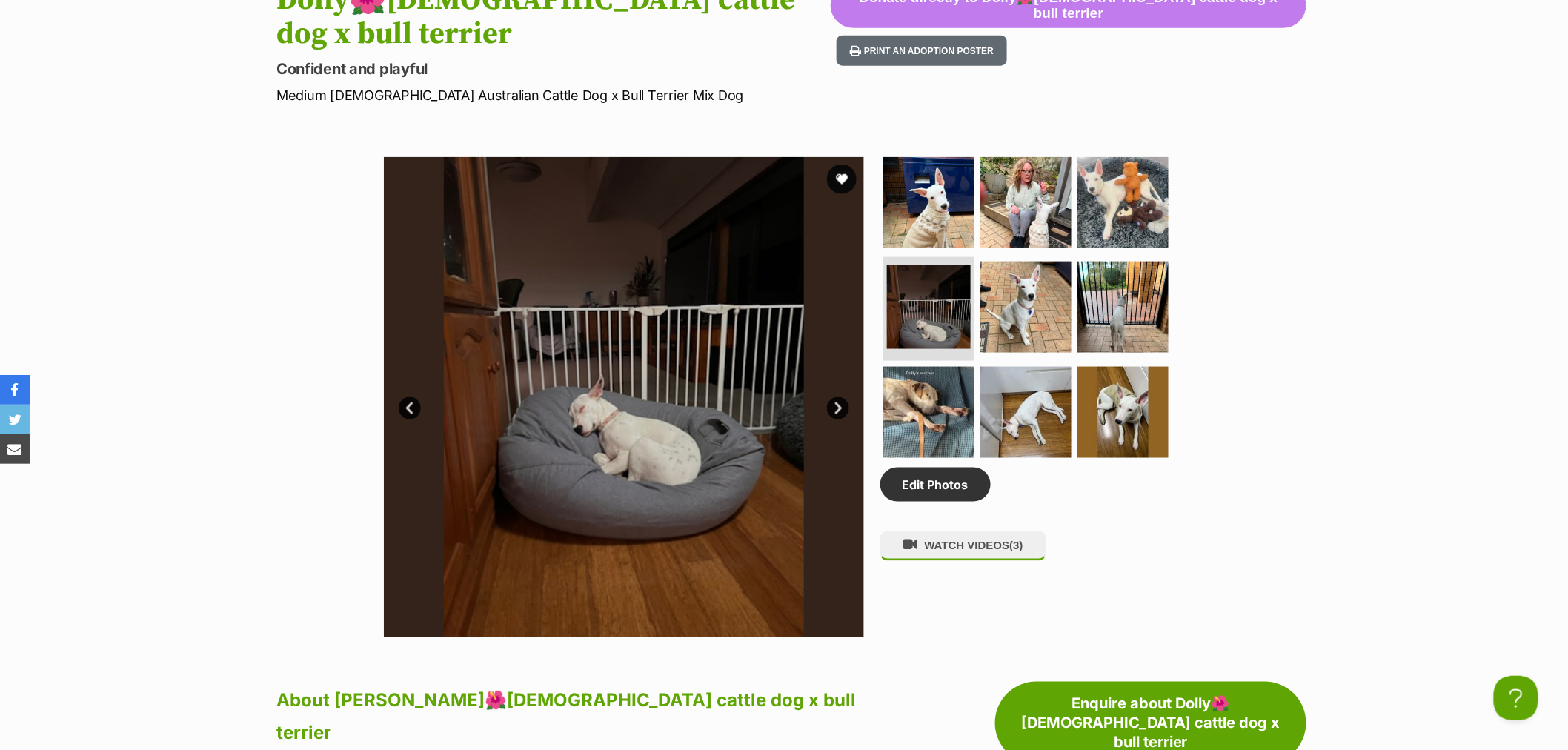
click at [408, 406] on link "Prev" at bounding box center [409, 408] width 23 height 23
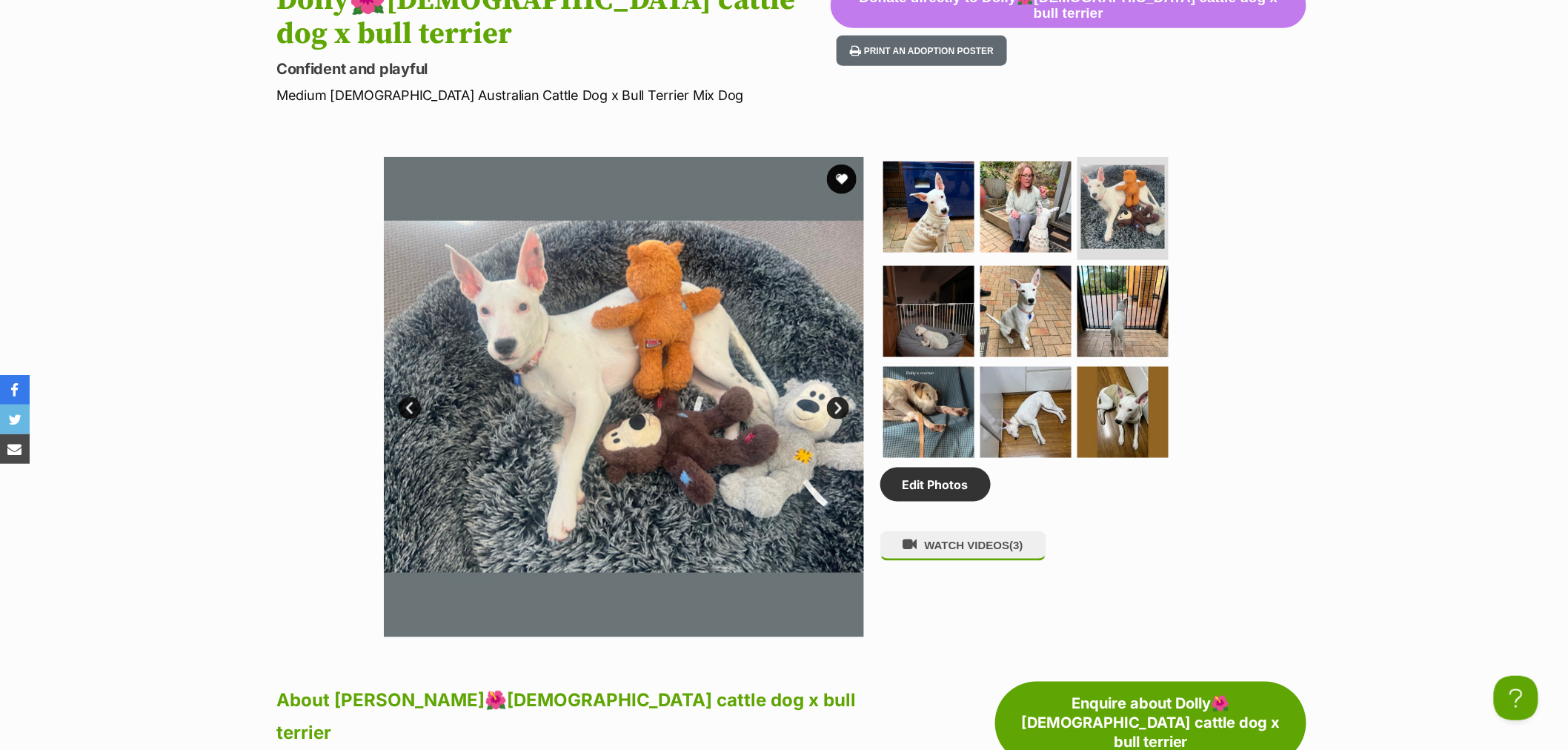
click at [408, 406] on link "Prev" at bounding box center [409, 408] width 23 height 23
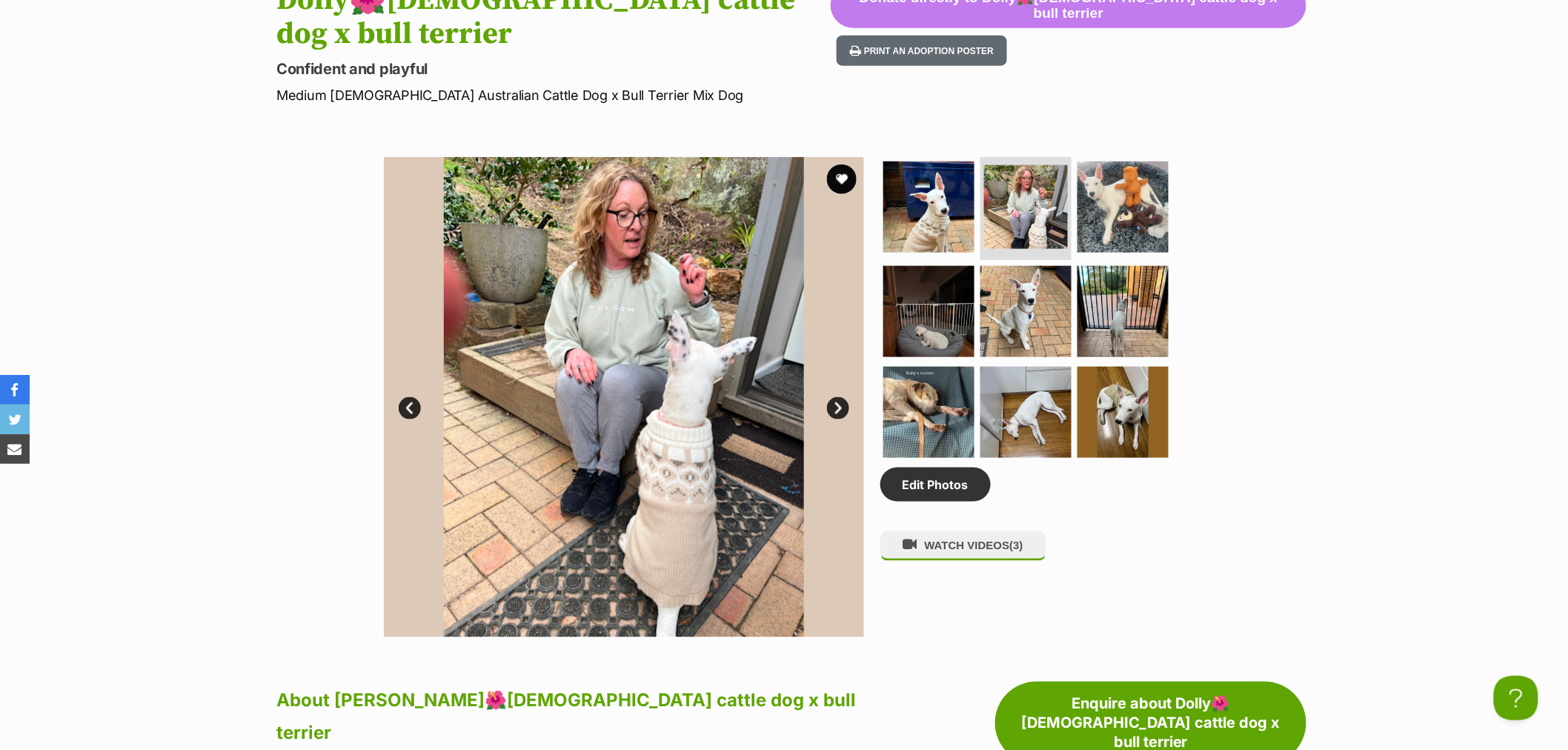
click at [408, 406] on link "Prev" at bounding box center [409, 408] width 23 height 23
